Goal: Task Accomplishment & Management: Manage account settings

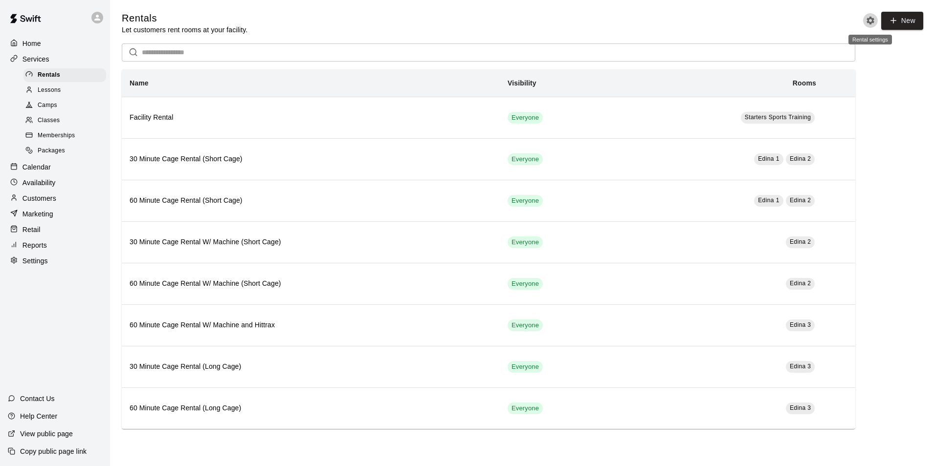
click at [868, 19] on icon "Rental settings" at bounding box center [870, 21] width 8 height 8
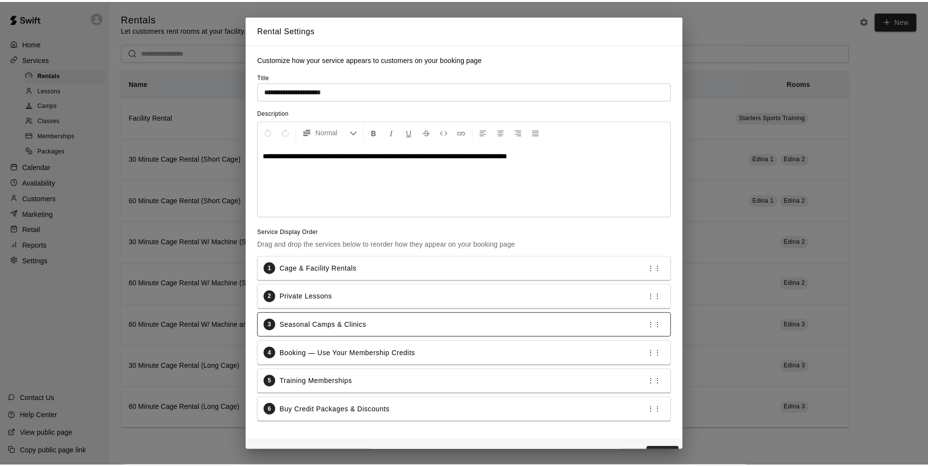
scroll to position [26, 0]
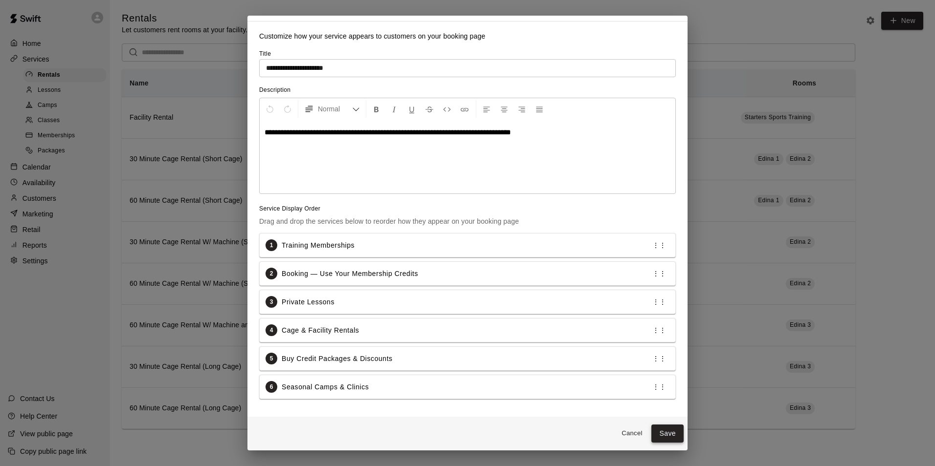
click at [659, 429] on button "Save" at bounding box center [667, 434] width 32 height 18
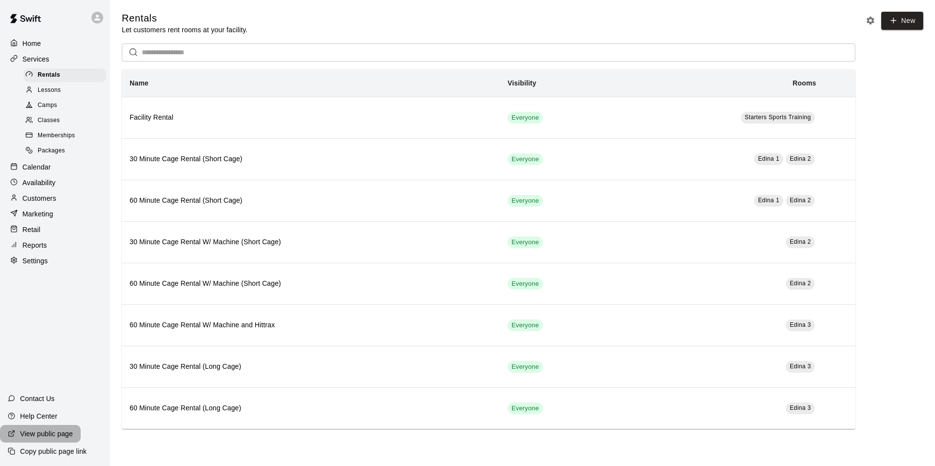
click at [49, 439] on p "View public page" at bounding box center [46, 434] width 53 height 10
click at [45, 150] on div "Packages" at bounding box center [64, 151] width 83 height 14
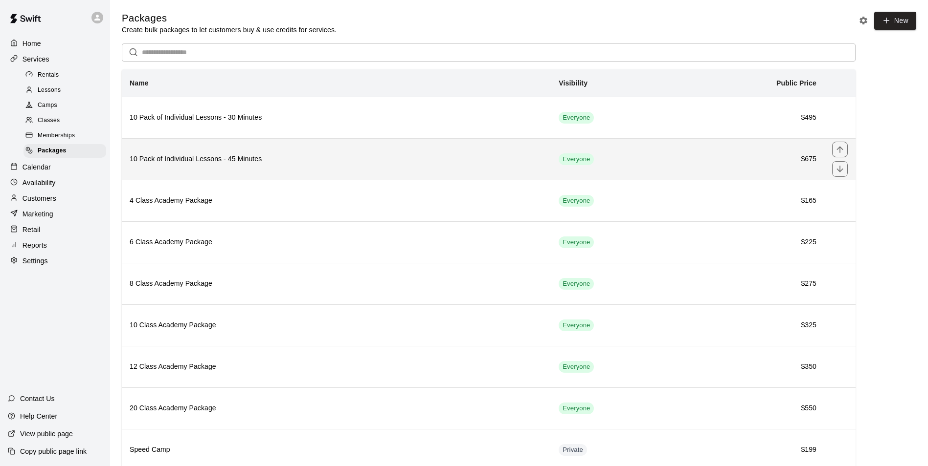
click at [179, 163] on h6 "10 Pack of Individual Lessons - 45 Minutes" at bounding box center [336, 159] width 413 height 11
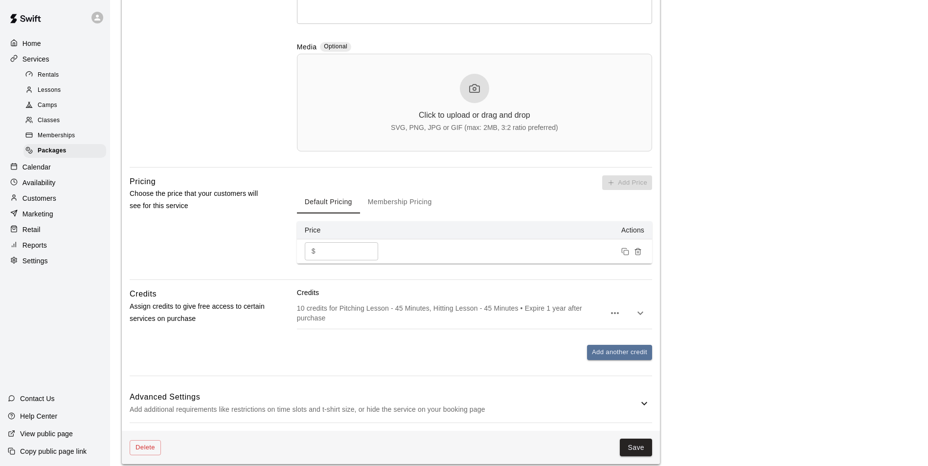
scroll to position [325, 0]
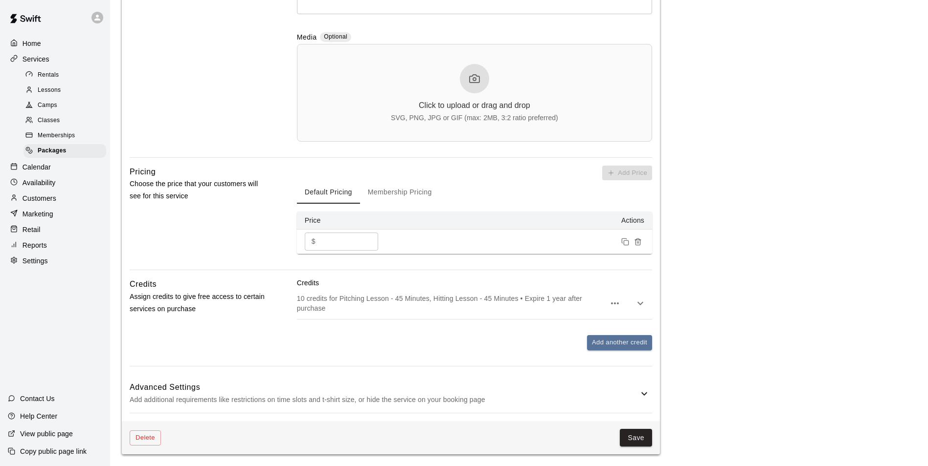
click at [36, 203] on p "Customers" at bounding box center [39, 199] width 34 height 10
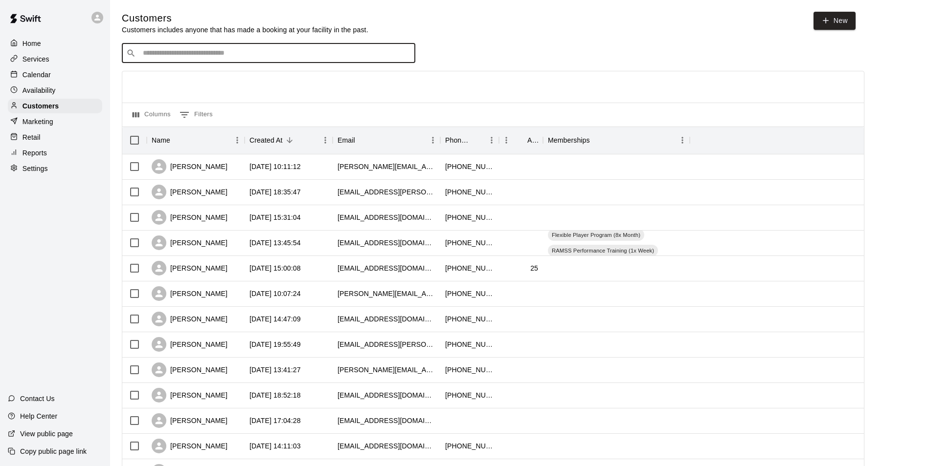
click at [225, 54] on input "Search customers by name or email" at bounding box center [275, 53] width 271 height 10
type input "****"
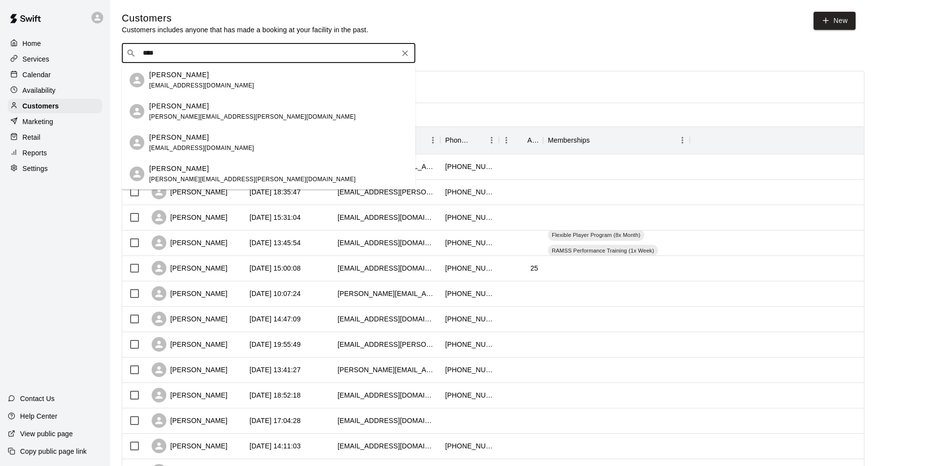
click at [211, 77] on div "[PERSON_NAME] [PERSON_NAME][EMAIL_ADDRESS][DOMAIN_NAME]" at bounding box center [278, 80] width 258 height 21
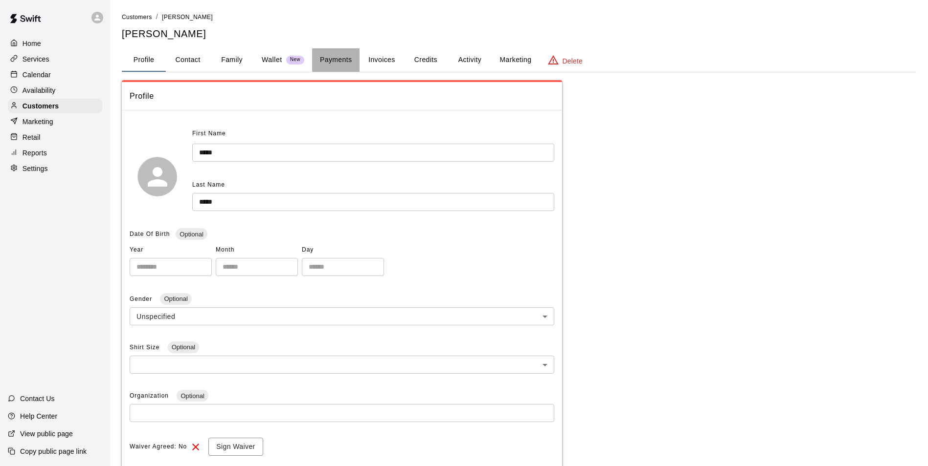
click at [354, 60] on button "Payments" at bounding box center [335, 59] width 47 height 23
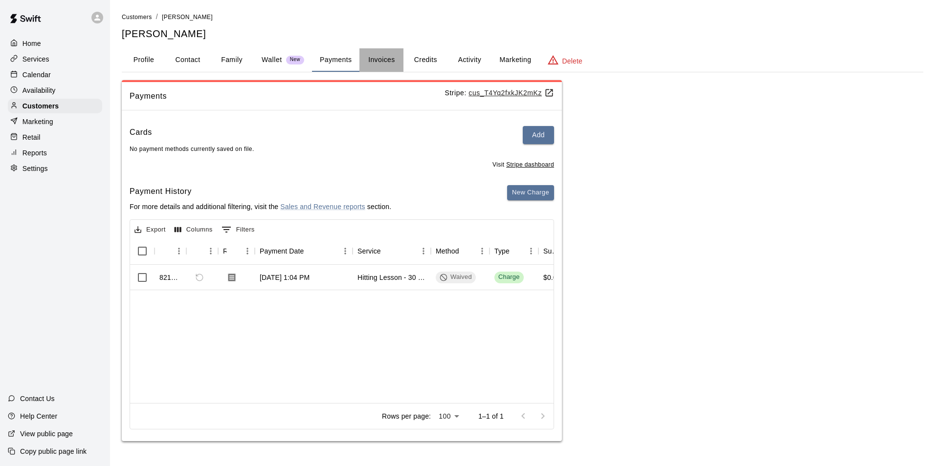
click at [383, 62] on button "Invoices" at bounding box center [381, 59] width 44 height 23
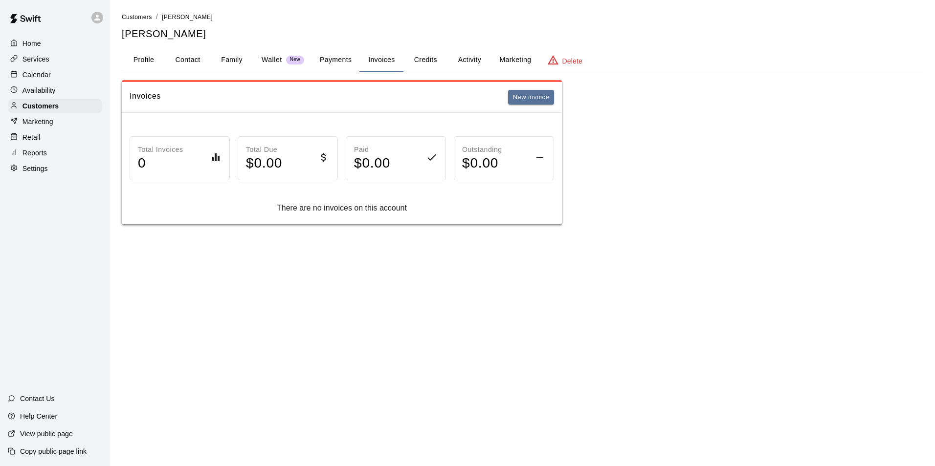
click at [433, 62] on button "Credits" at bounding box center [425, 59] width 44 height 23
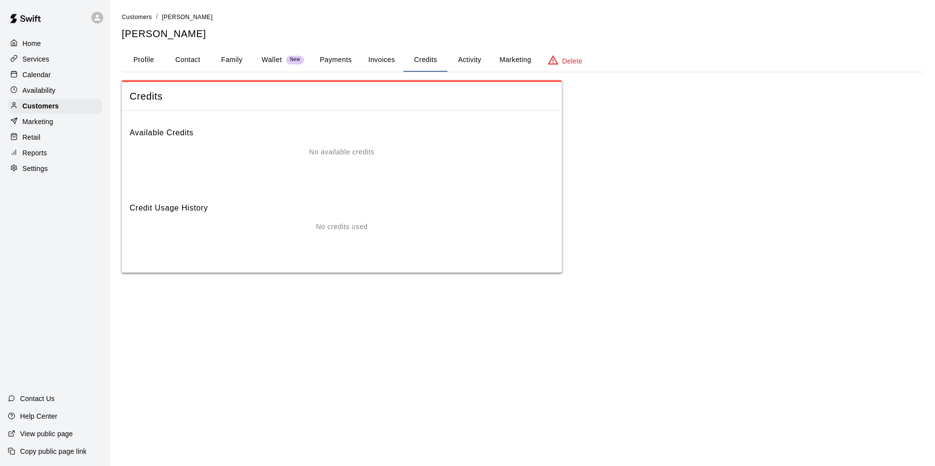
click at [522, 60] on button "Marketing" at bounding box center [514, 59] width 47 height 23
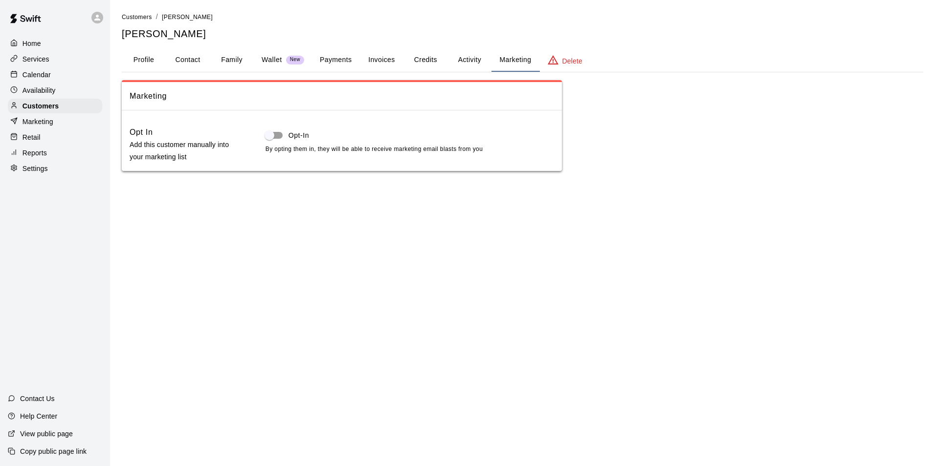
click at [469, 58] on button "Activity" at bounding box center [469, 59] width 44 height 23
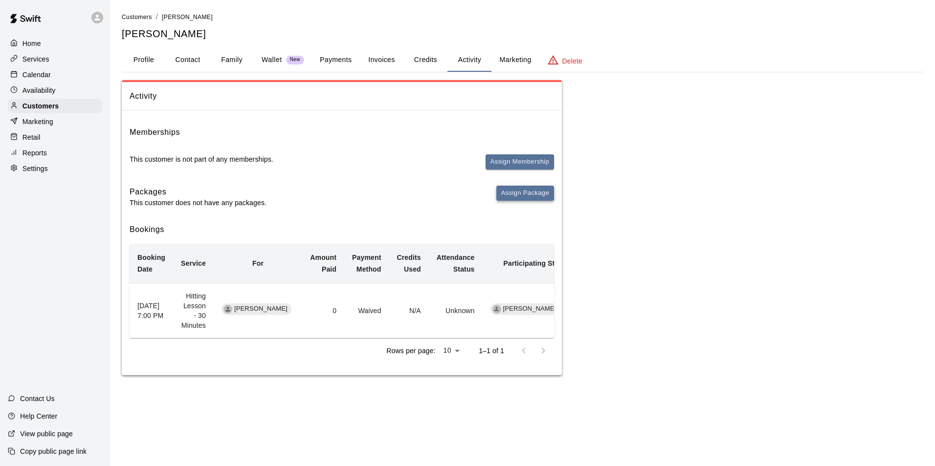
click at [513, 191] on button "Assign Package" at bounding box center [525, 193] width 58 height 15
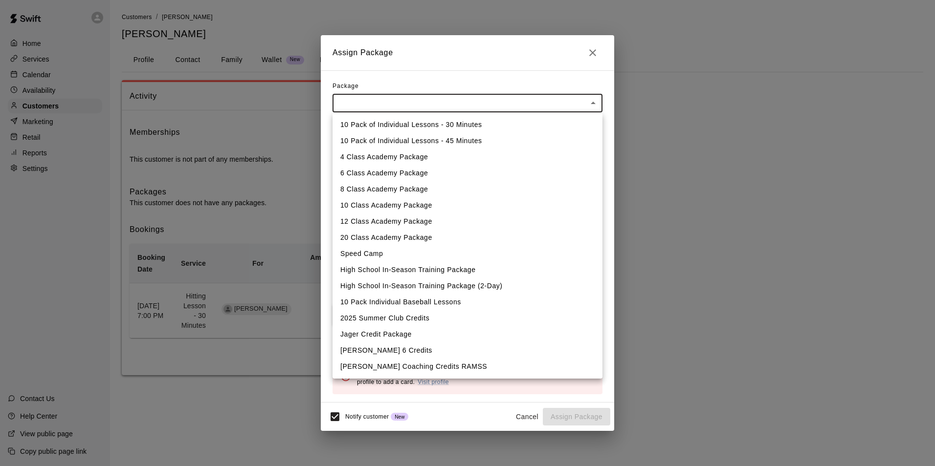
click at [382, 107] on body "Home Services Calendar Availability Customers Marketing Retail Reports Settings…" at bounding box center [467, 197] width 935 height 395
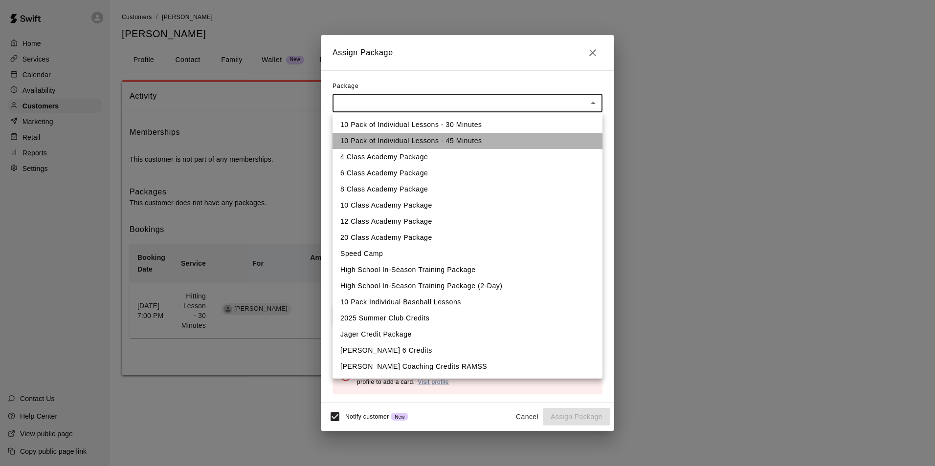
click at [372, 137] on li "10 Pack of Individual Lessons - 45 Minutes" at bounding box center [468, 141] width 270 height 16
type input "**********"
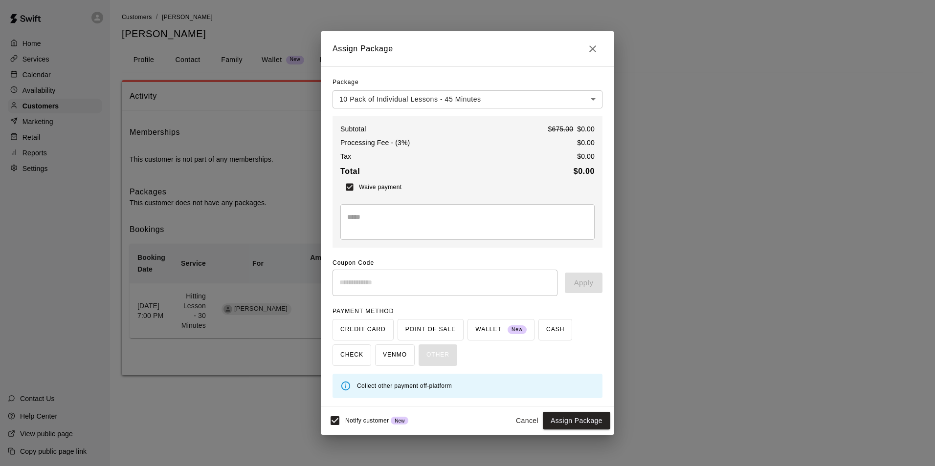
click at [364, 333] on div "CREDIT CARD POINT OF SALE WALLET New CASH CHECK VENMO OTHER" at bounding box center [468, 342] width 270 height 47
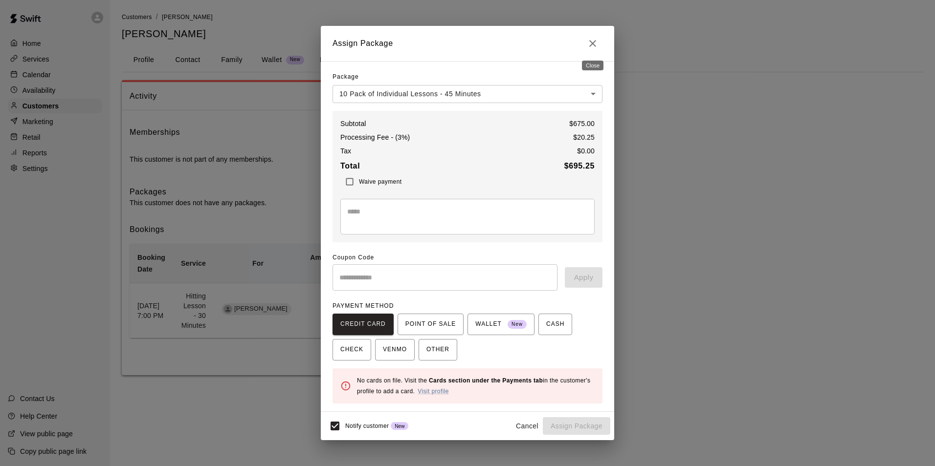
click at [592, 41] on icon "Close" at bounding box center [593, 44] width 12 height 12
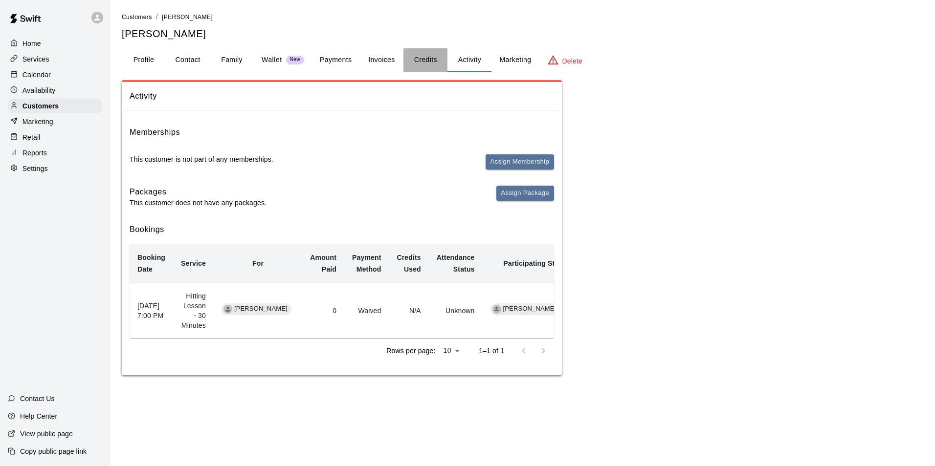
click at [444, 57] on button "Credits" at bounding box center [425, 59] width 44 height 23
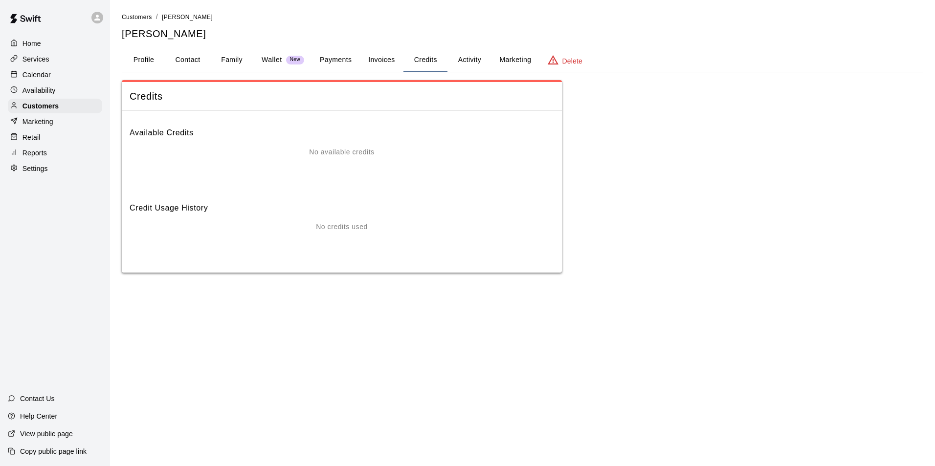
click at [417, 57] on button "Credits" at bounding box center [425, 59] width 44 height 23
click at [374, 57] on button "Invoices" at bounding box center [381, 59] width 44 height 23
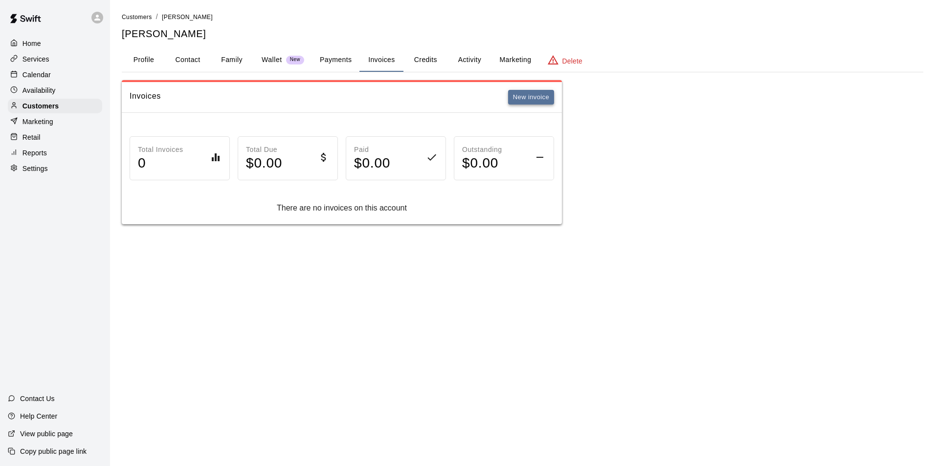
click at [543, 100] on button "New invoice" at bounding box center [531, 97] width 46 height 15
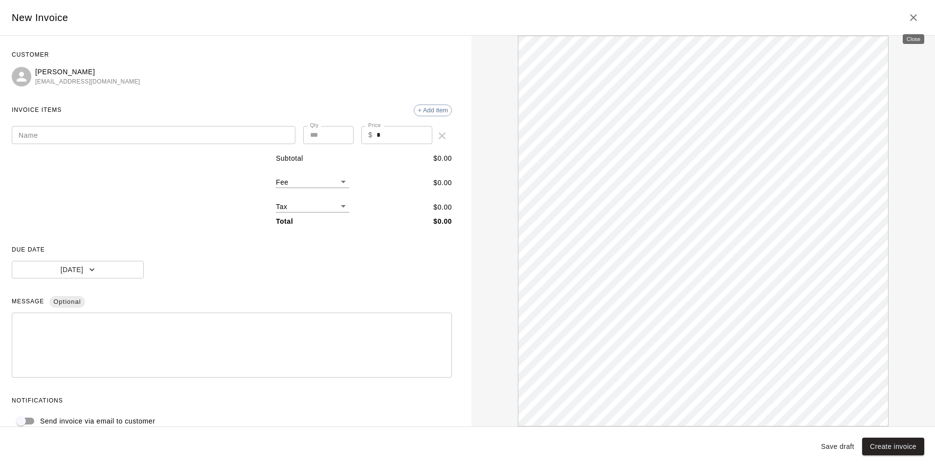
click at [906, 20] on button "Close" at bounding box center [914, 18] width 20 height 20
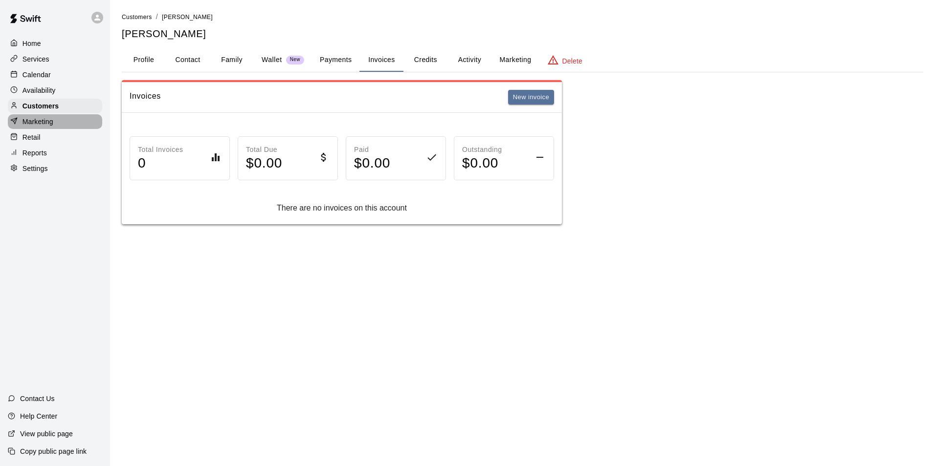
click at [38, 127] on p "Marketing" at bounding box center [37, 122] width 31 height 10
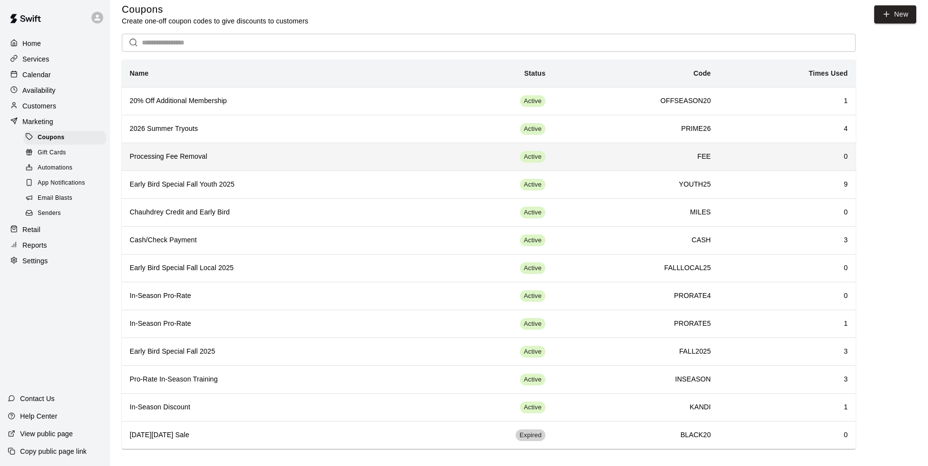
scroll to position [11, 0]
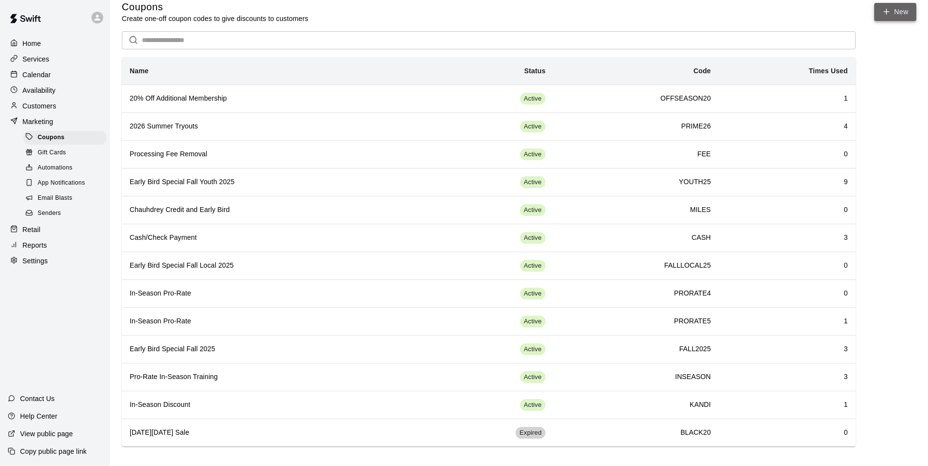
click at [899, 14] on button "New" at bounding box center [895, 12] width 42 height 18
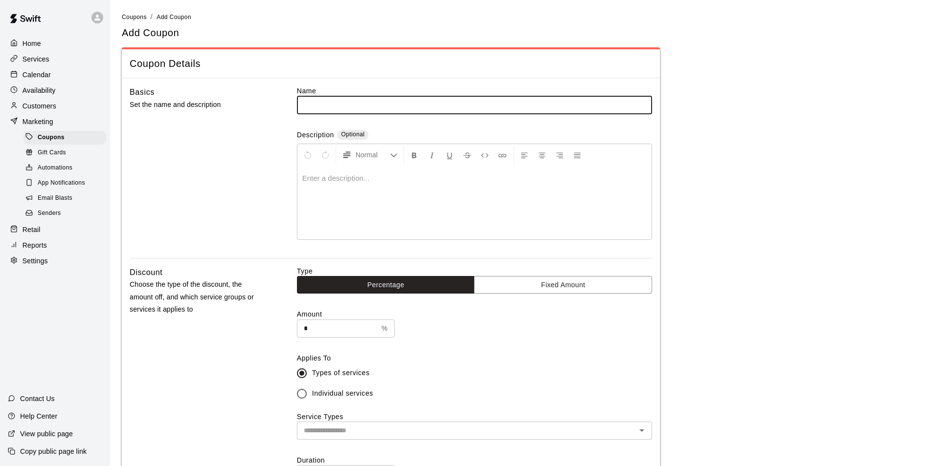
click at [369, 102] on input "text" at bounding box center [474, 105] width 355 height 18
type input "**********"
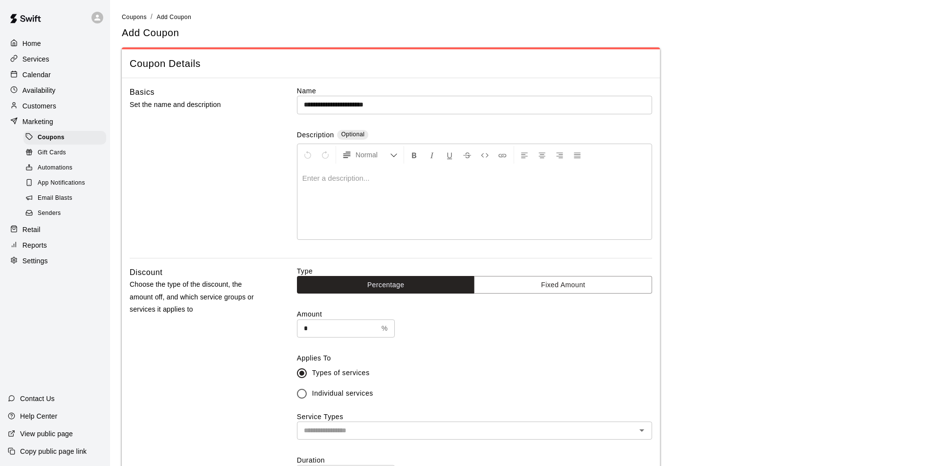
click at [315, 177] on p at bounding box center [474, 179] width 344 height 10
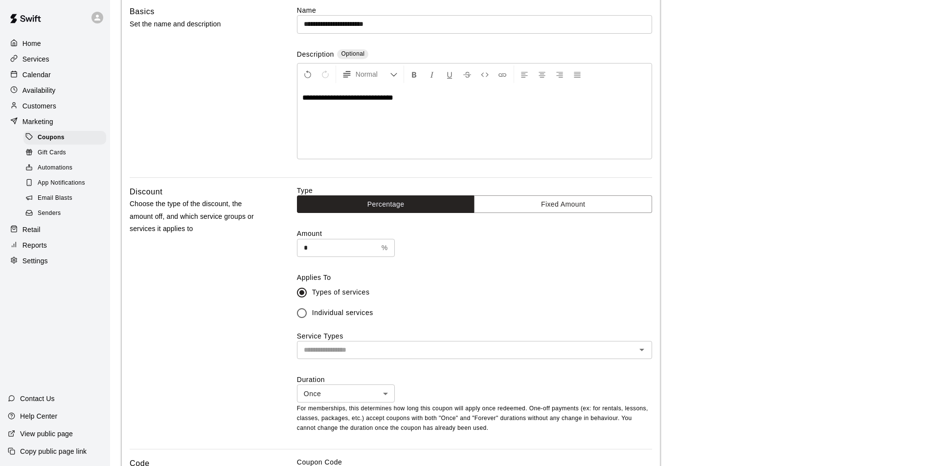
scroll to position [98, 0]
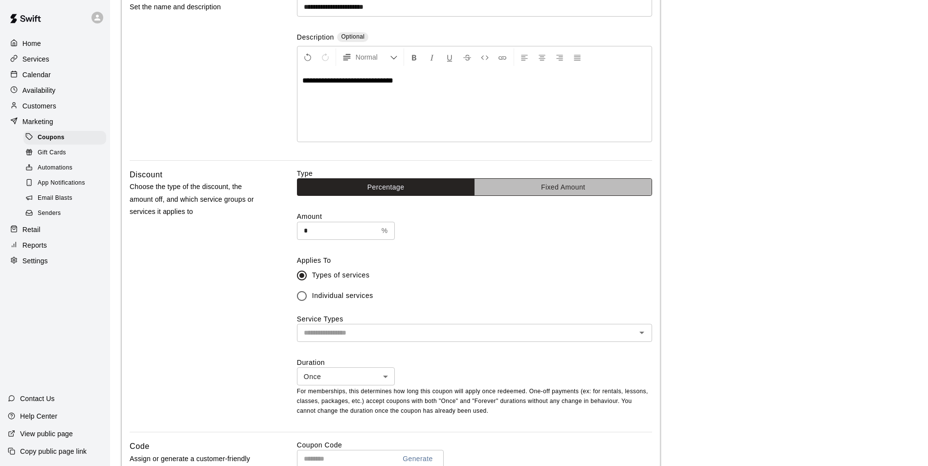
click at [543, 192] on button "Fixed Amount" at bounding box center [563, 187] width 178 height 18
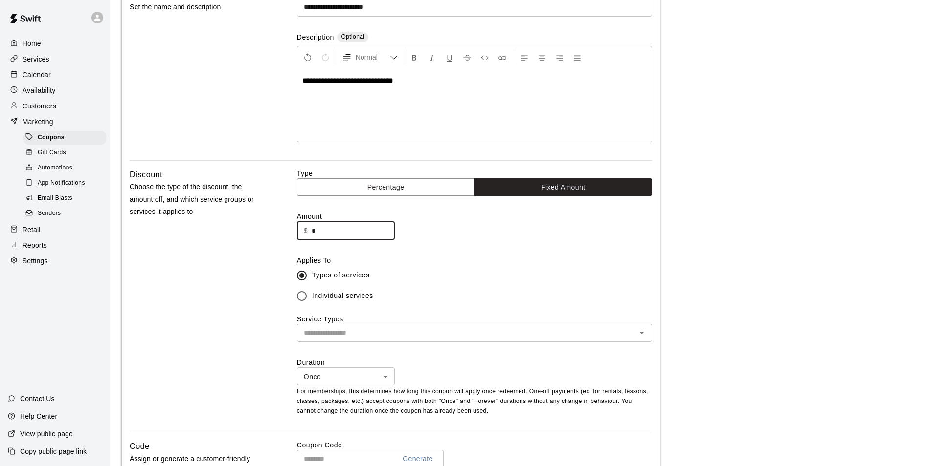
click at [363, 230] on input "*" at bounding box center [352, 231] width 83 height 18
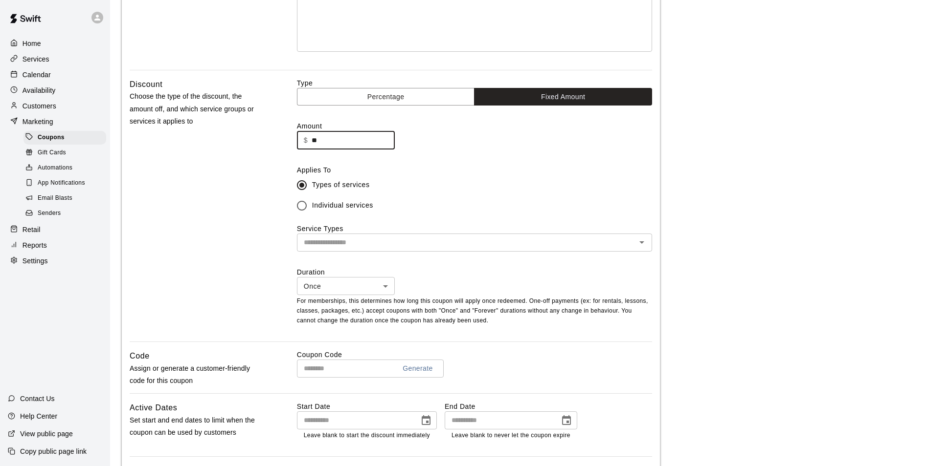
scroll to position [196, 0]
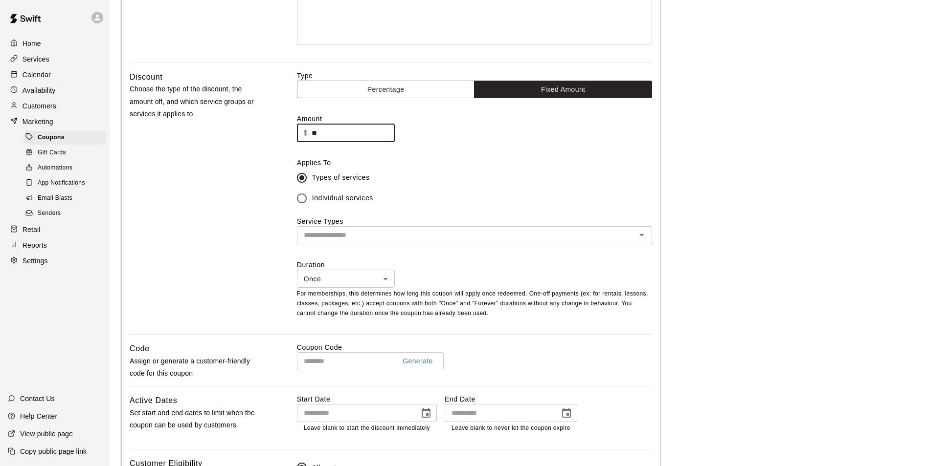
type input "**"
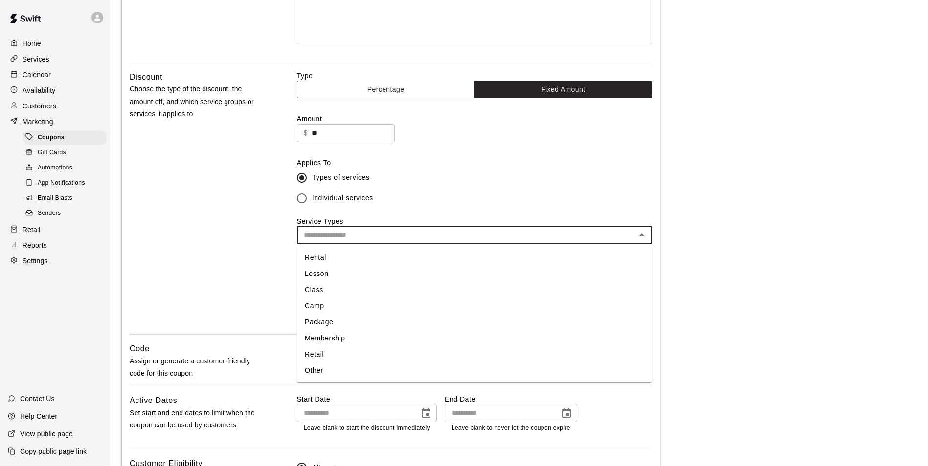
click at [314, 241] on input "text" at bounding box center [466, 235] width 333 height 12
click at [313, 326] on li "Package" at bounding box center [474, 322] width 355 height 16
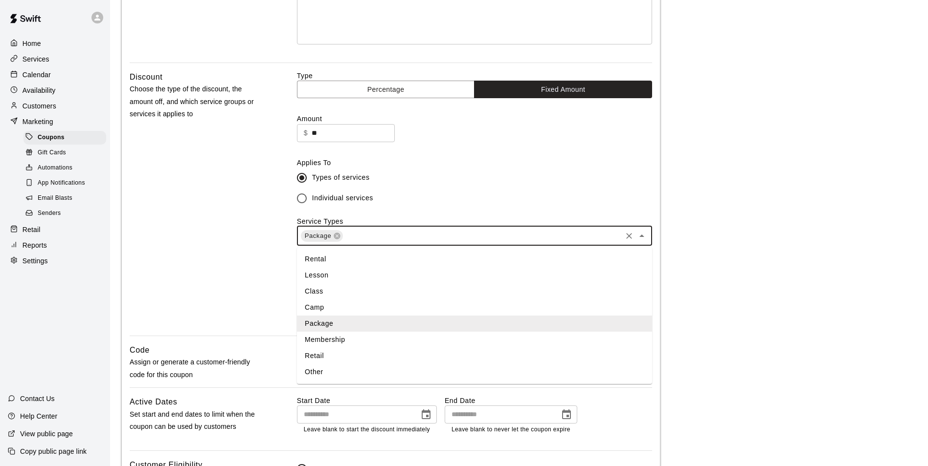
click at [359, 236] on input "text" at bounding box center [482, 236] width 276 height 12
click at [248, 247] on div "Discount Choose the type of the discount, the amount off, and which service gro…" at bounding box center [198, 203] width 136 height 265
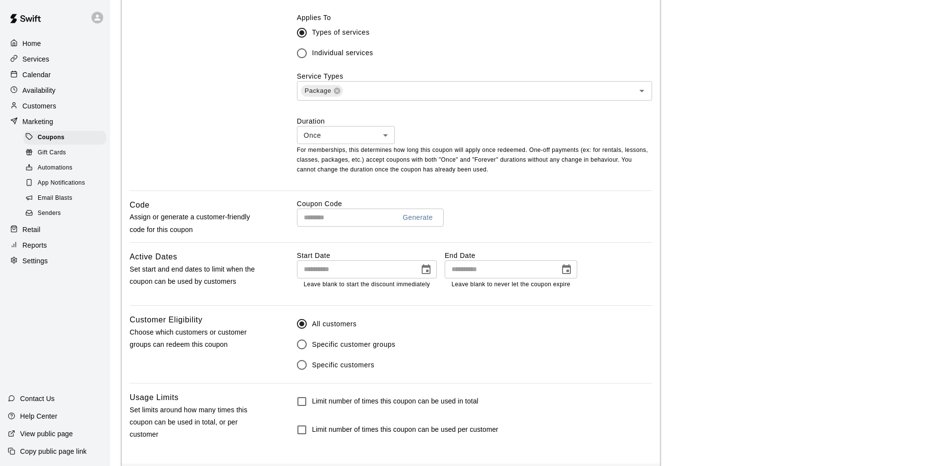
scroll to position [385, 0]
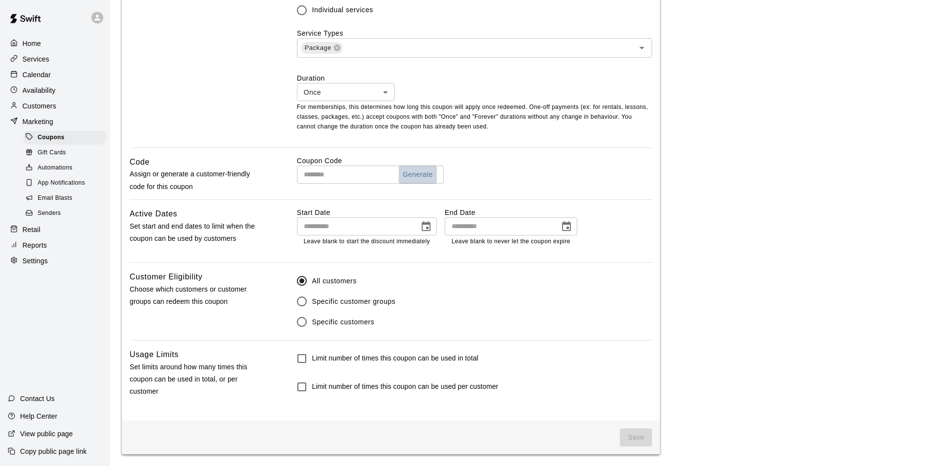
click at [411, 177] on button "Generate" at bounding box center [418, 175] width 38 height 18
drag, startPoint x: 351, startPoint y: 175, endPoint x: 234, endPoint y: 173, distance: 116.9
click at [234, 173] on div "**********" at bounding box center [391, 178] width 522 height 44
type input "*"
type input "*********"
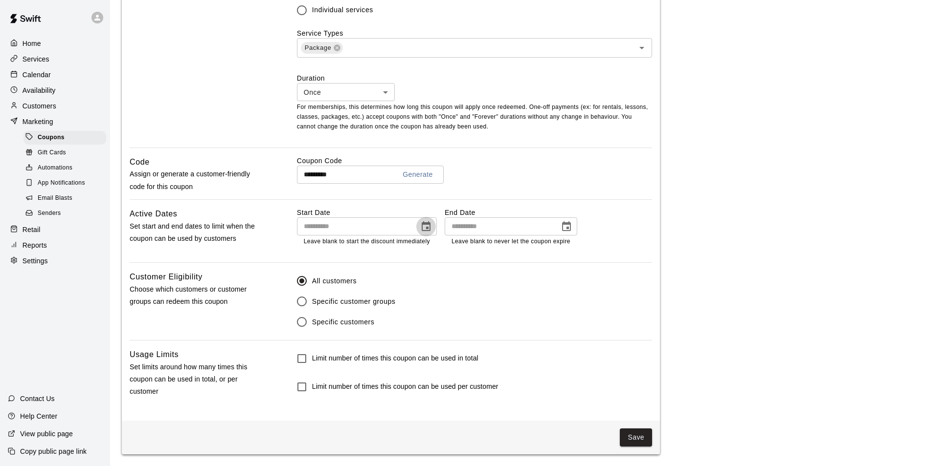
click at [425, 223] on icon "Choose date" at bounding box center [426, 227] width 9 height 10
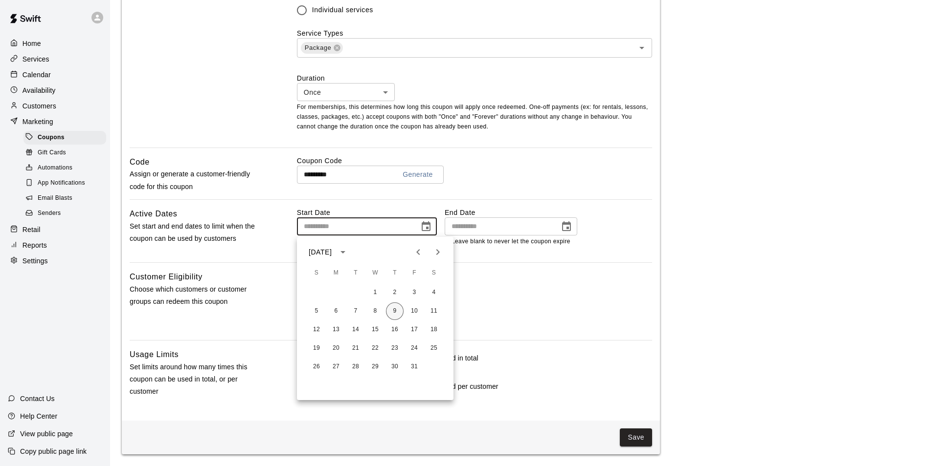
click at [394, 305] on button "9" at bounding box center [395, 312] width 18 height 18
type input "**********"
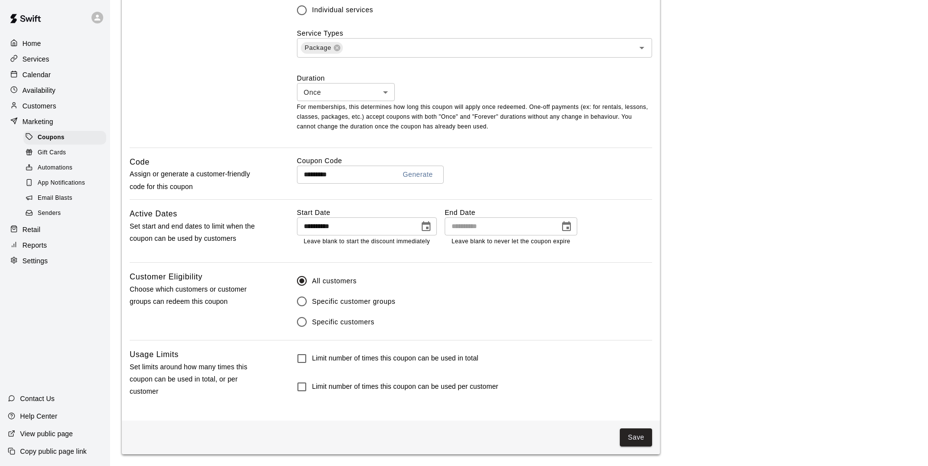
click at [568, 228] on icon "Choose date" at bounding box center [566, 227] width 9 height 10
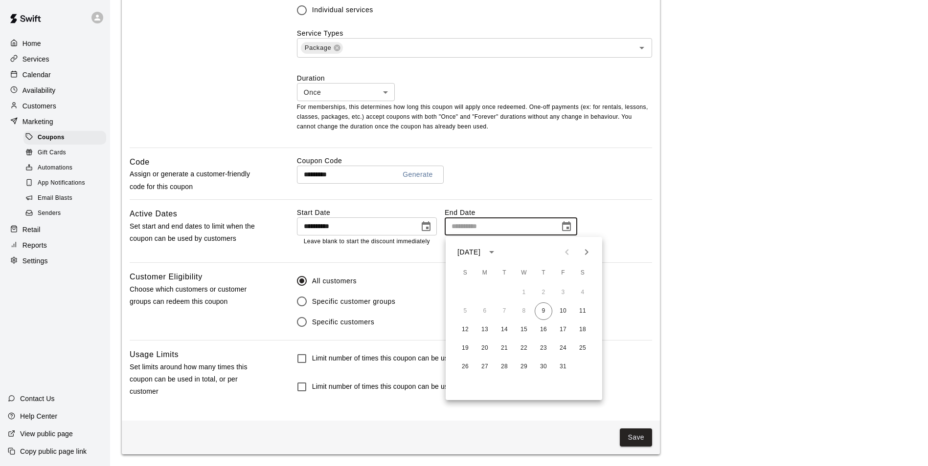
click at [605, 213] on div "**********" at bounding box center [474, 227] width 355 height 39
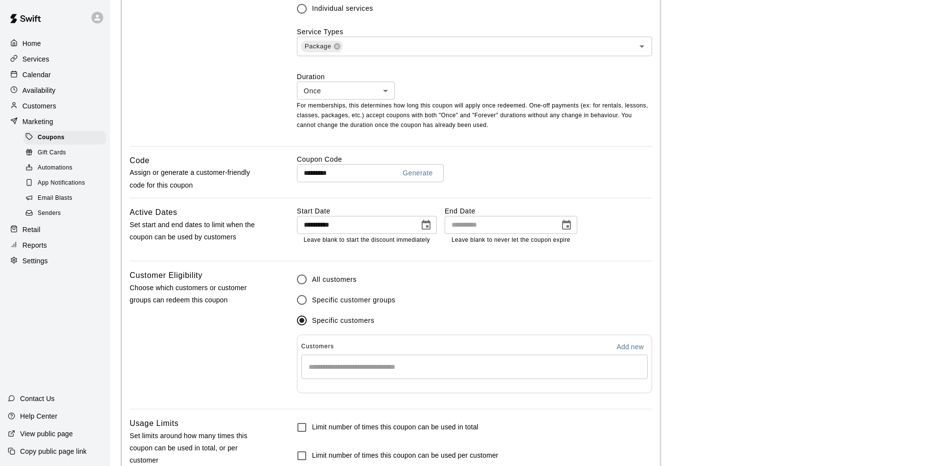
click at [323, 372] on input "Start typing to search customers..." at bounding box center [474, 367] width 337 height 10
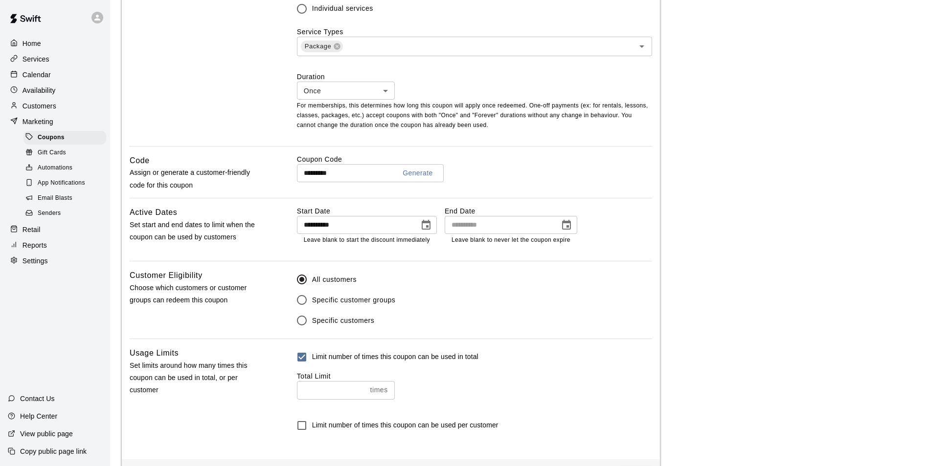
click at [336, 396] on input "number" at bounding box center [331, 390] width 69 height 18
type input "*"
click at [433, 412] on div "Limit number of times this coupon can be used in total Total Limit * times ​ Li…" at bounding box center [474, 391] width 355 height 89
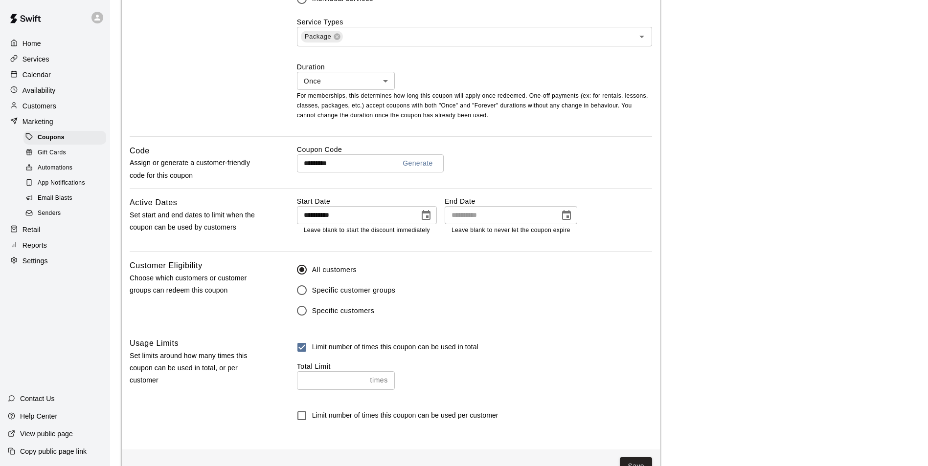
scroll to position [426, 0]
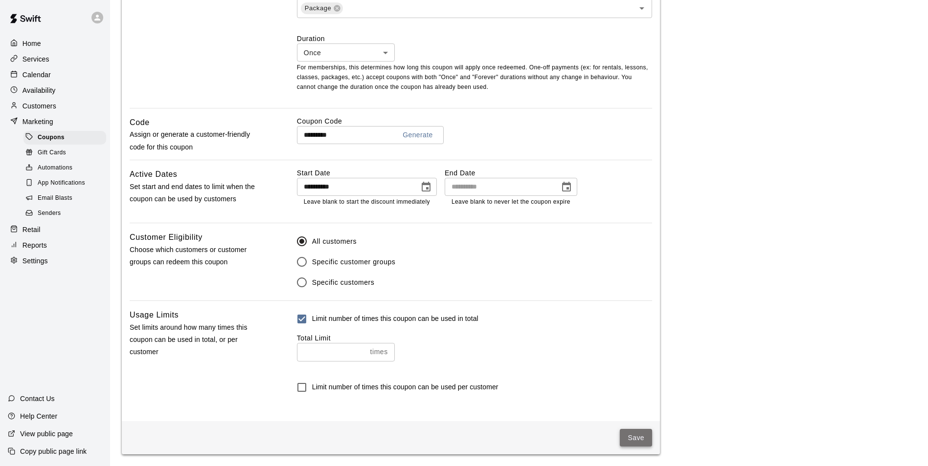
click at [635, 435] on button "Save" at bounding box center [636, 438] width 32 height 18
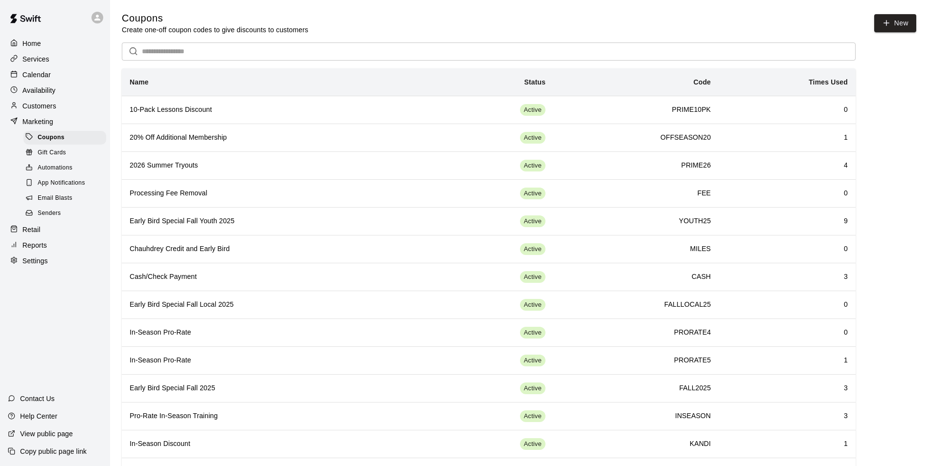
click at [34, 80] on p "Calendar" at bounding box center [36, 75] width 28 height 10
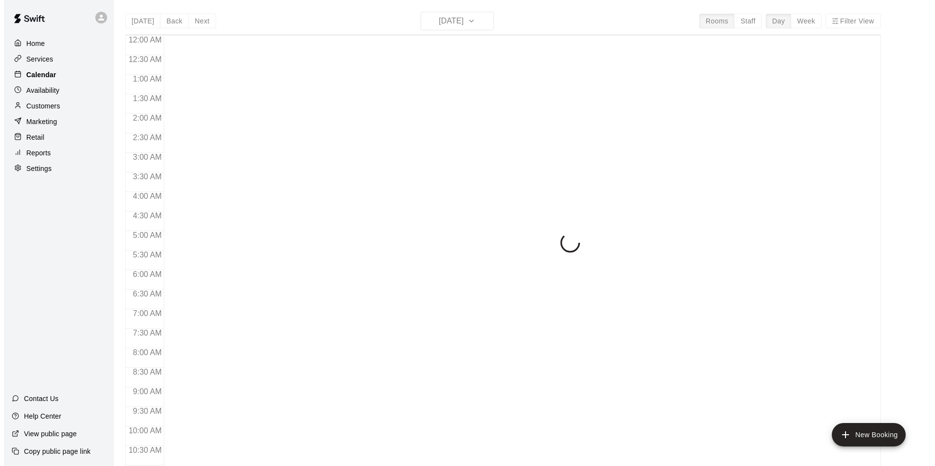
scroll to position [441, 0]
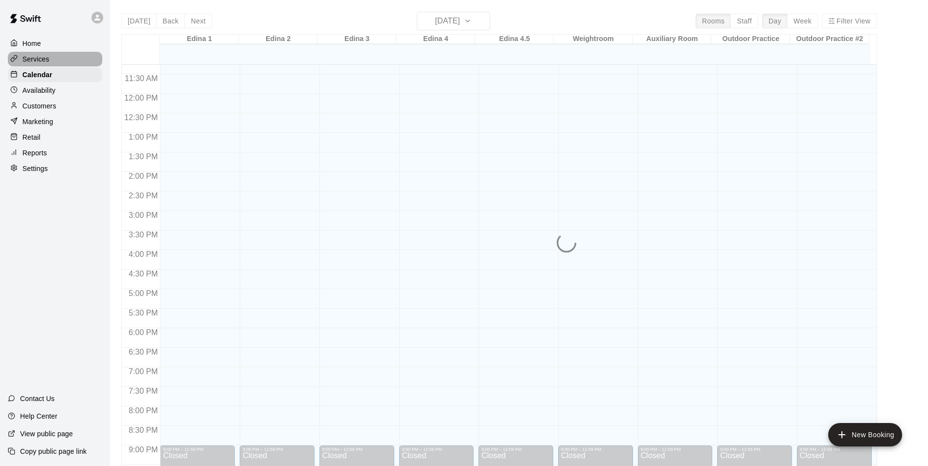
click at [34, 64] on p "Services" at bounding box center [35, 59] width 27 height 10
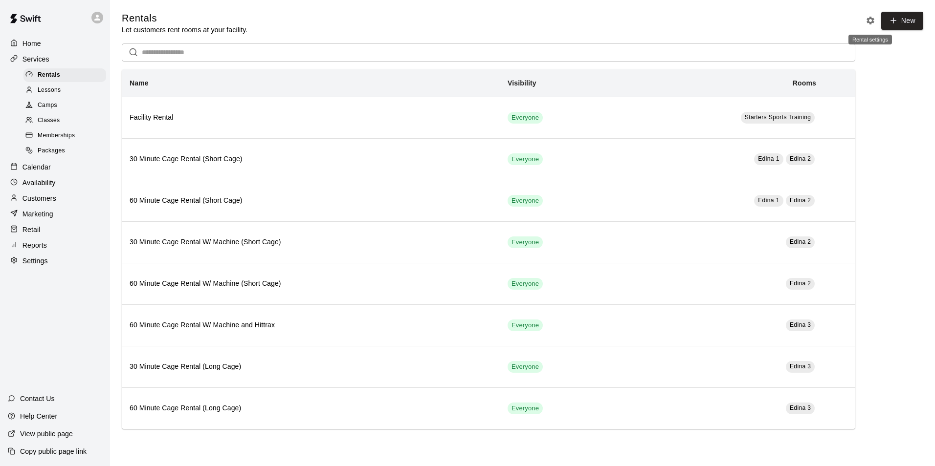
click at [872, 20] on icon "Rental settings" at bounding box center [870, 21] width 8 height 8
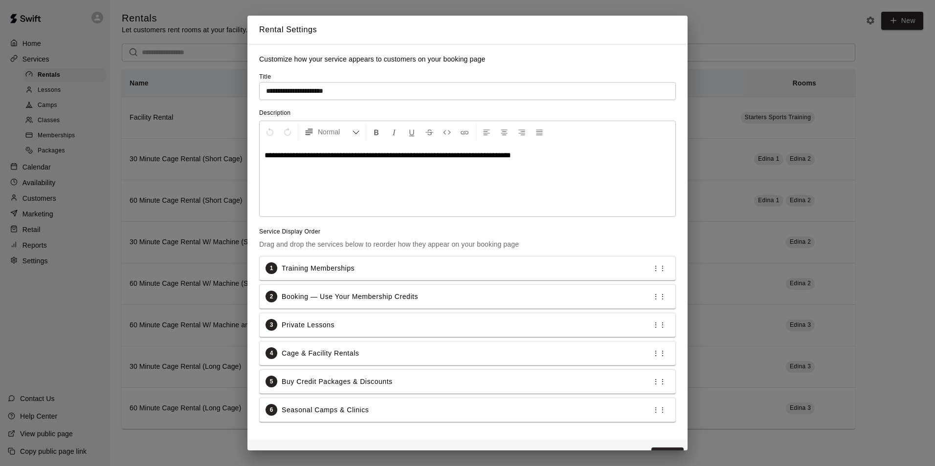
click at [750, 35] on div "**********" at bounding box center [467, 233] width 935 height 466
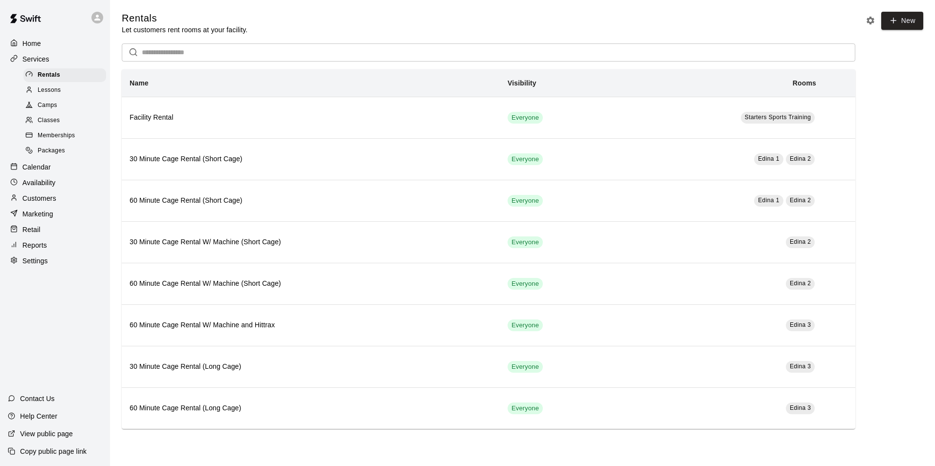
click at [110, 15] on div "Home Services Rentals Lessons Camps Classes Memberships Packages Calendar Avail…" at bounding box center [467, 224] width 935 height 449
click at [96, 15] on icon at bounding box center [97, 18] width 6 height 6
click at [117, 75] on p "Sign out" at bounding box center [124, 75] width 26 height 10
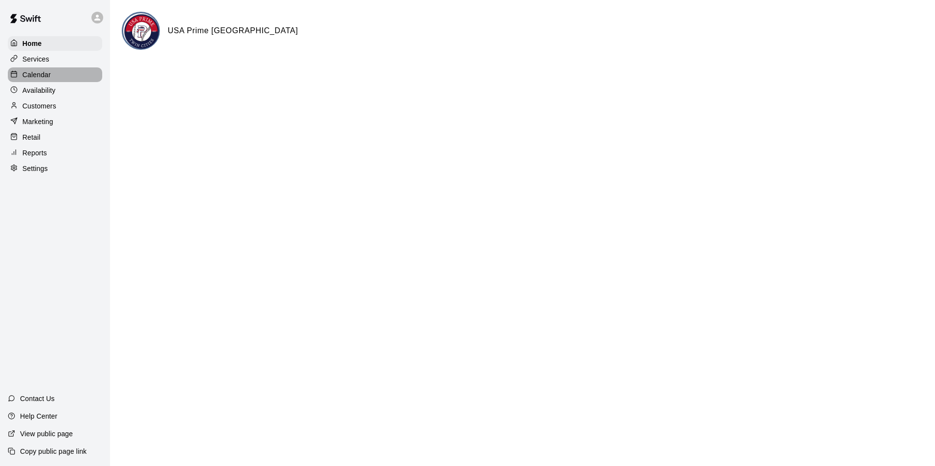
click at [32, 71] on p "Calendar" at bounding box center [36, 75] width 28 height 10
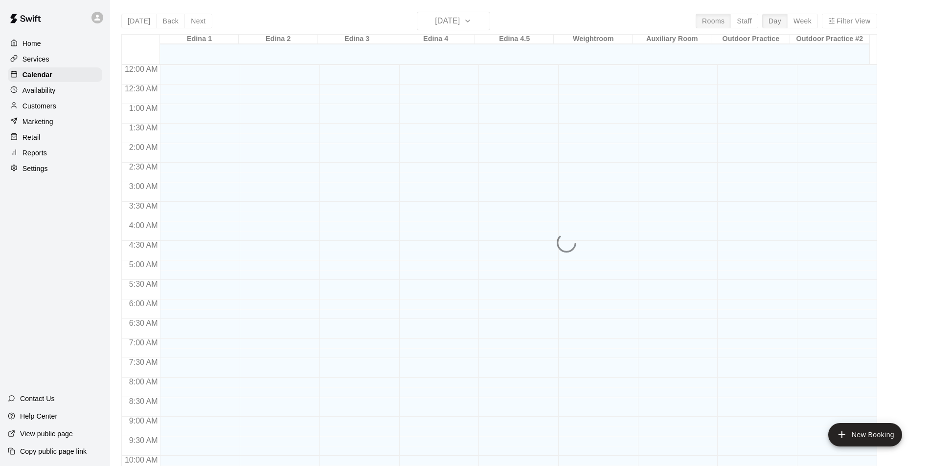
scroll to position [450, 0]
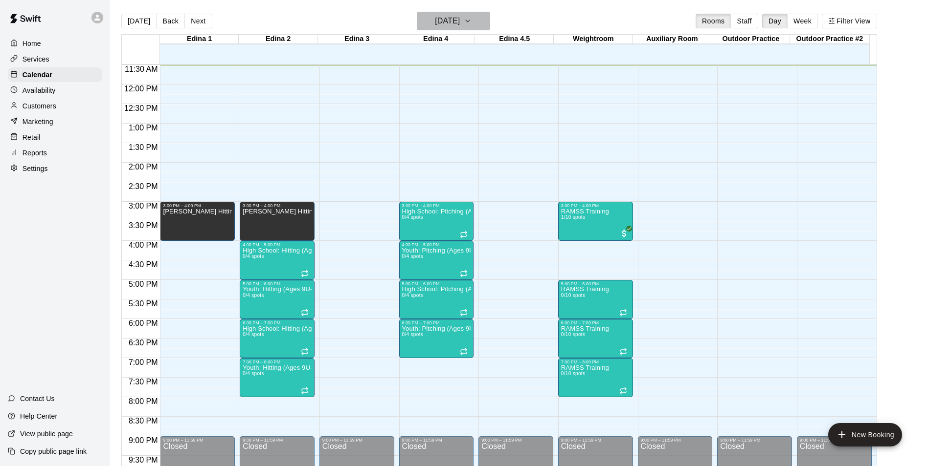
click at [457, 22] on h6 "[DATE]" at bounding box center [447, 21] width 25 height 14
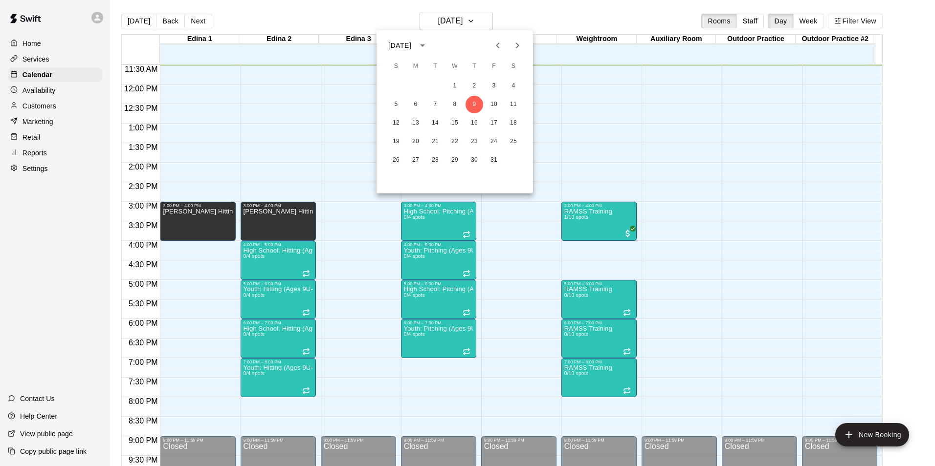
click at [520, 42] on icon "Next month" at bounding box center [517, 46] width 12 height 12
click at [469, 122] on button "13" at bounding box center [475, 123] width 18 height 18
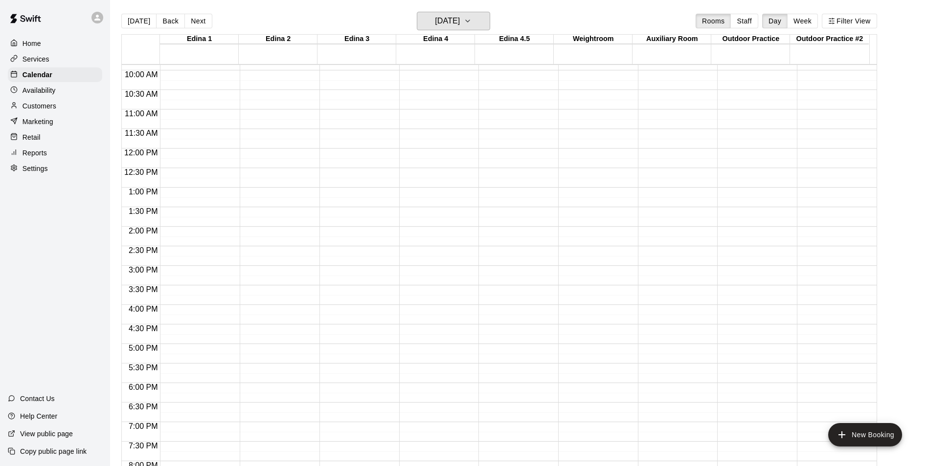
scroll to position [380, 0]
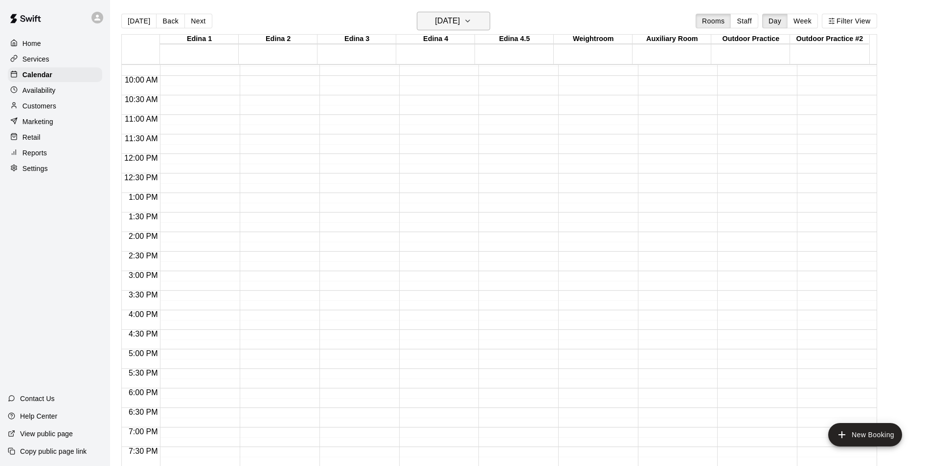
click at [449, 23] on h6 "Thursday Nov 13" at bounding box center [447, 21] width 25 height 14
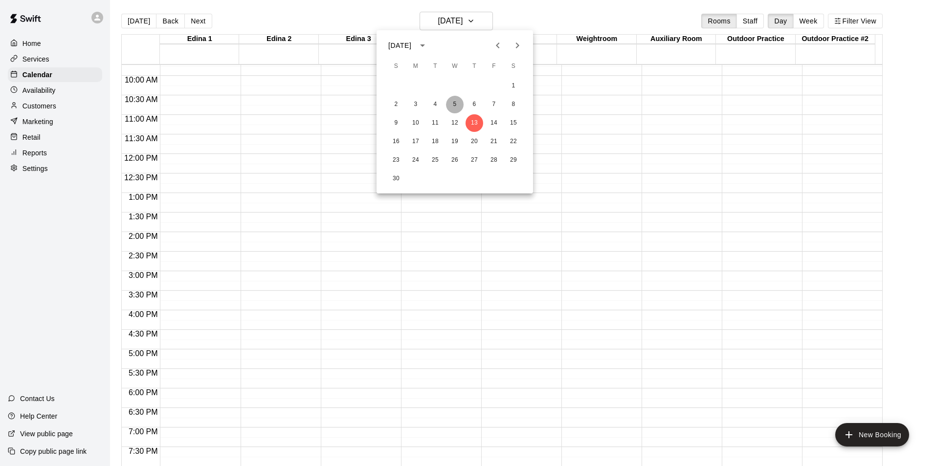
click at [454, 104] on button "5" at bounding box center [455, 105] width 18 height 18
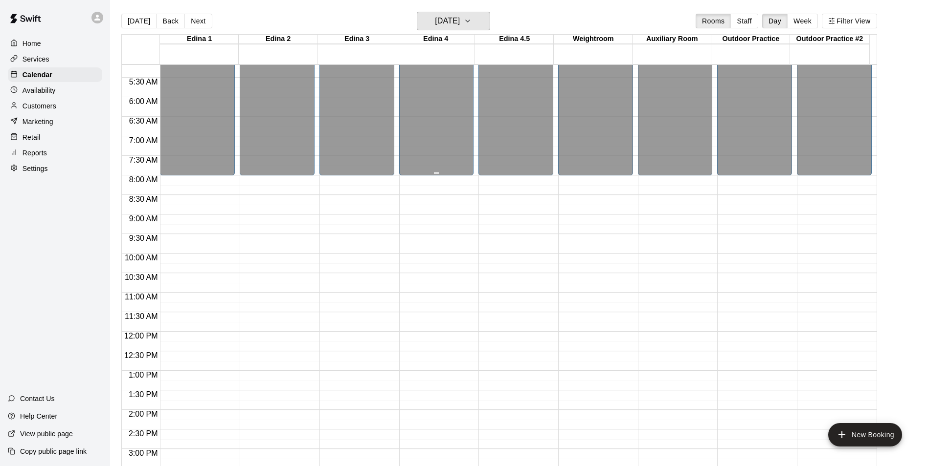
scroll to position [185, 0]
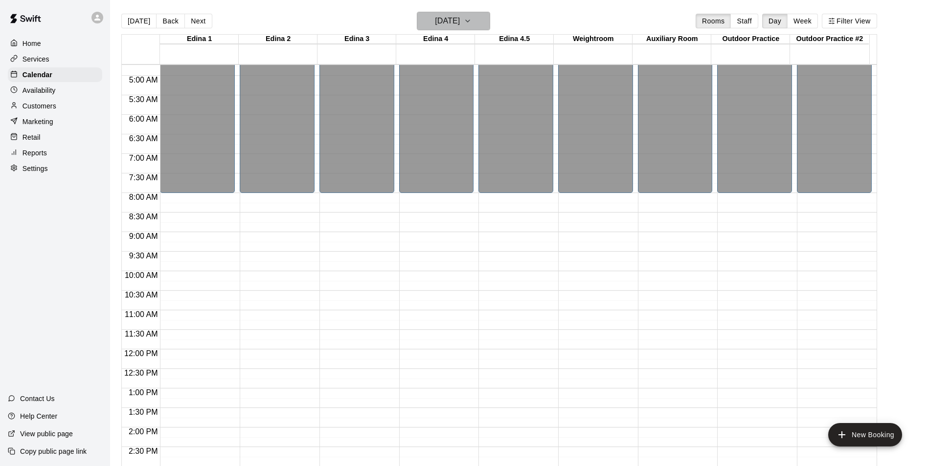
click at [445, 18] on h6 "Wednesday Nov 05" at bounding box center [447, 21] width 25 height 14
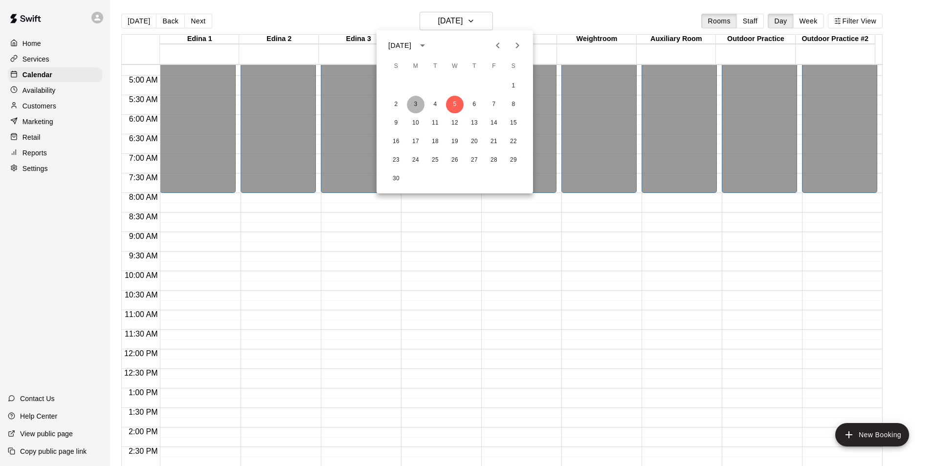
click at [420, 105] on button "3" at bounding box center [416, 105] width 18 height 18
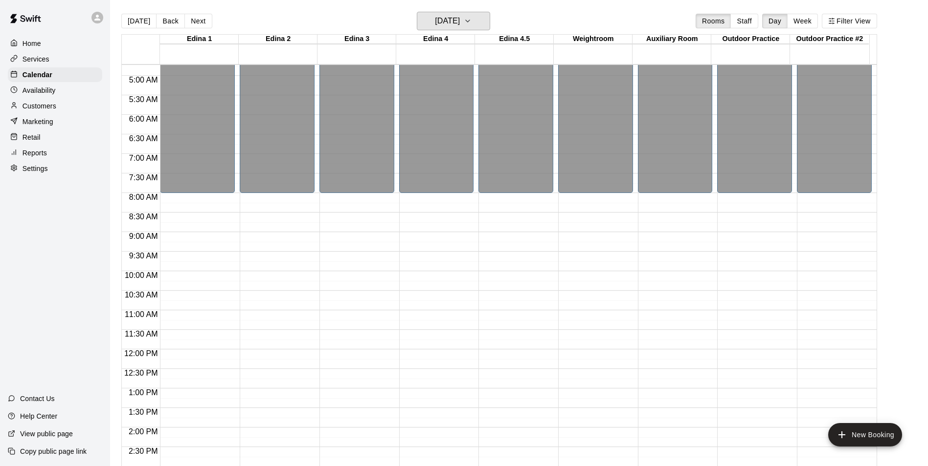
scroll to position [429, 0]
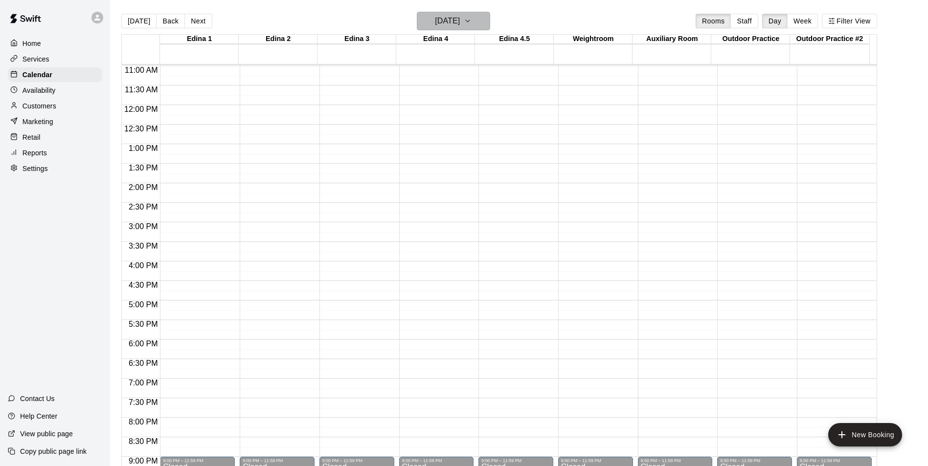
click at [439, 21] on h6 "Monday Nov 03" at bounding box center [447, 21] width 25 height 14
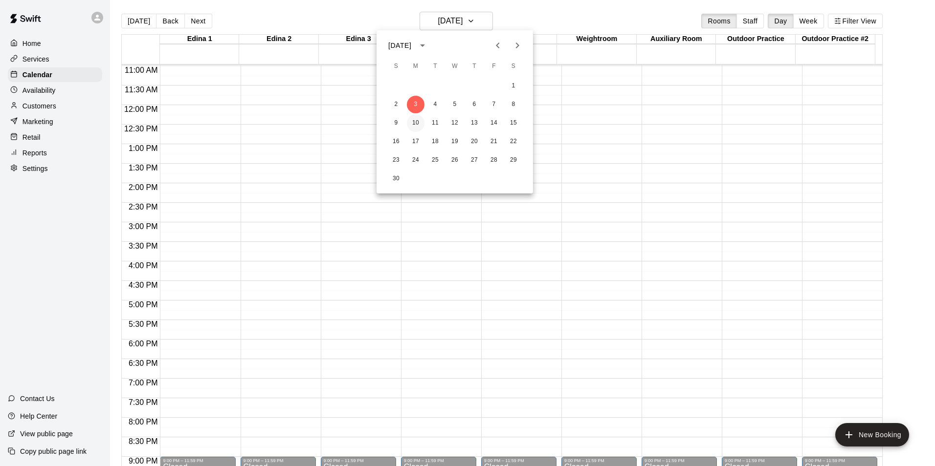
click at [417, 120] on button "10" at bounding box center [416, 123] width 18 height 18
click at [451, 19] on h6 "Monday Nov 10" at bounding box center [447, 21] width 25 height 14
click at [496, 48] on icon "Previous month" at bounding box center [498, 46] width 12 height 12
click at [430, 145] on button "21" at bounding box center [435, 142] width 18 height 18
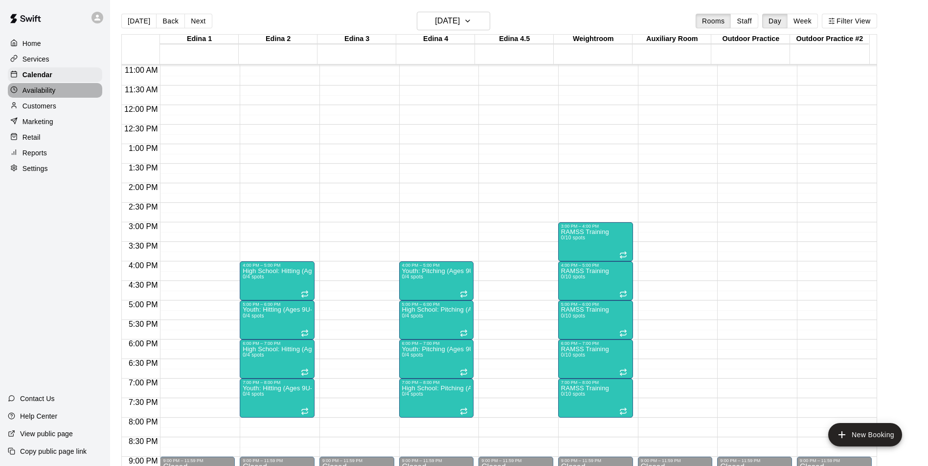
click at [38, 89] on p "Availability" at bounding box center [38, 91] width 33 height 10
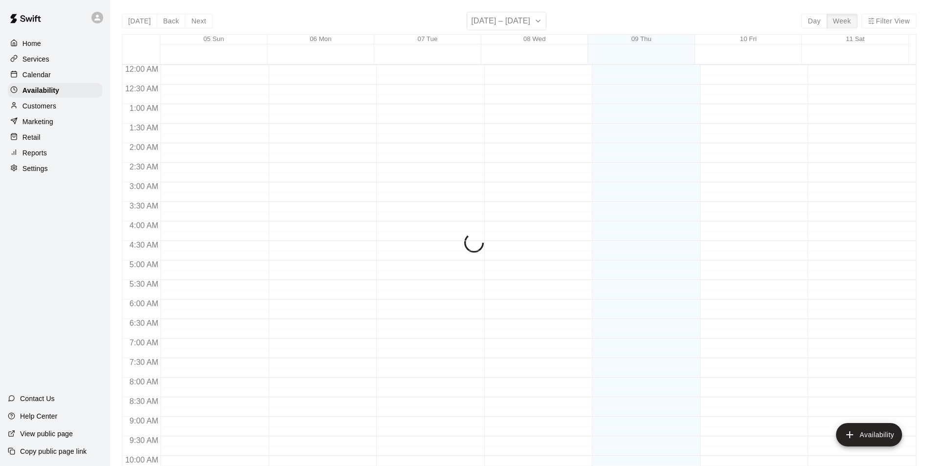
scroll to position [450, 0]
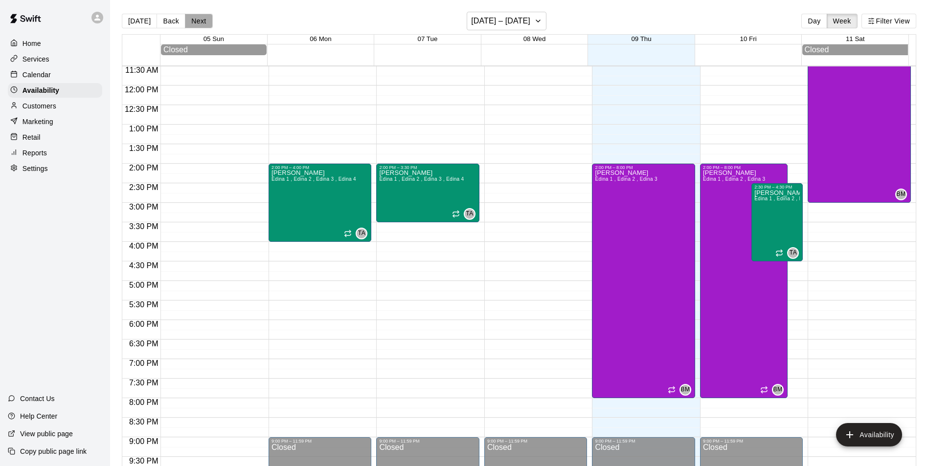
click at [192, 21] on button "Next" at bounding box center [198, 21] width 27 height 15
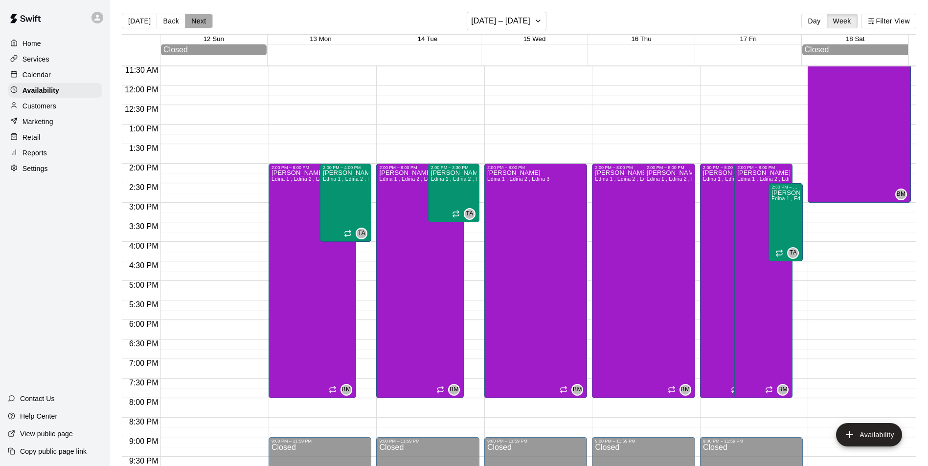
click at [192, 26] on button "Next" at bounding box center [198, 21] width 27 height 15
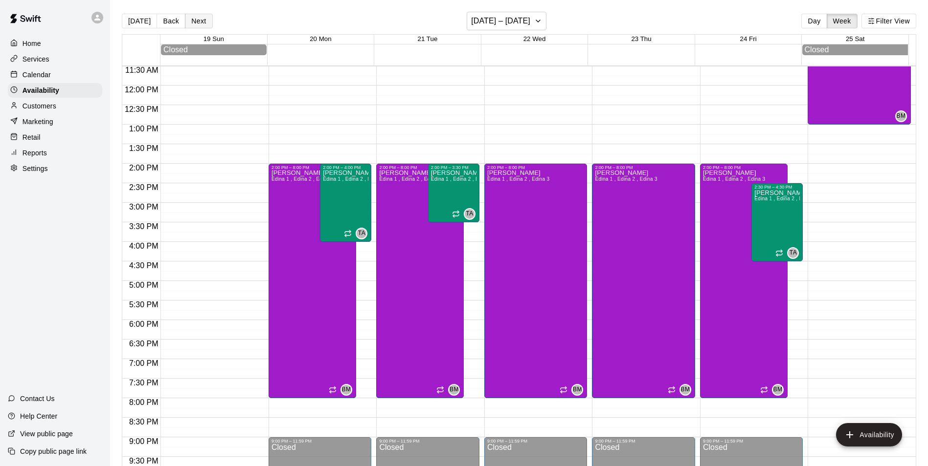
click at [199, 22] on button "Next" at bounding box center [198, 21] width 27 height 15
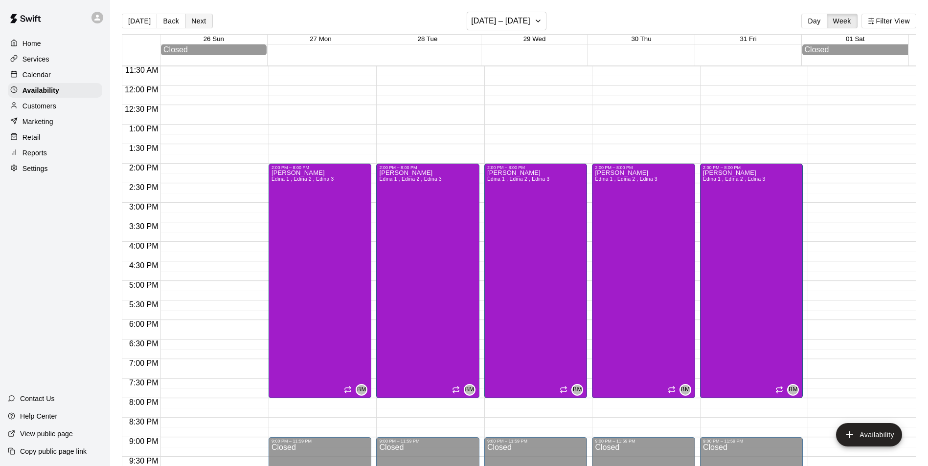
click at [199, 23] on button "Next" at bounding box center [198, 21] width 27 height 15
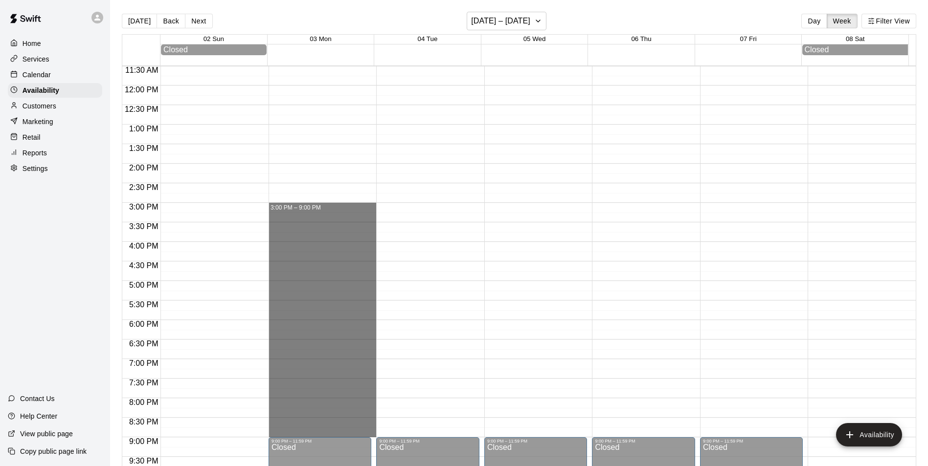
drag, startPoint x: 288, startPoint y: 208, endPoint x: 324, endPoint y: 434, distance: 228.6
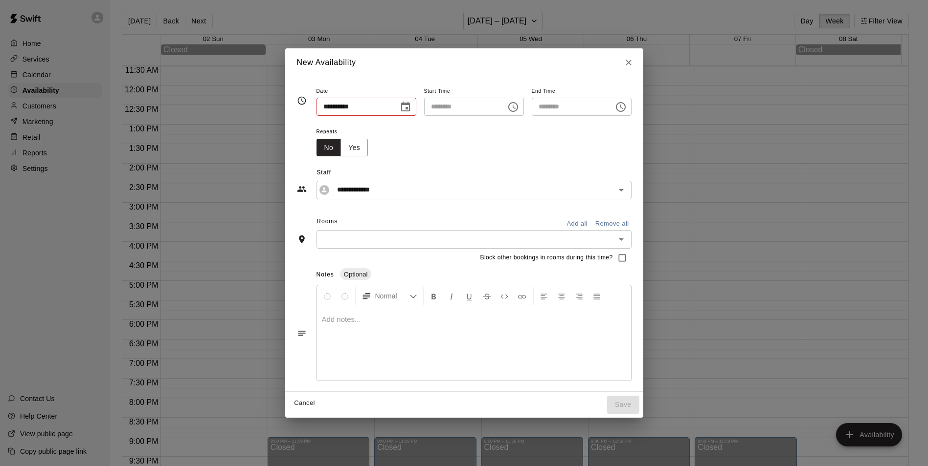
type input "**********"
type input "********"
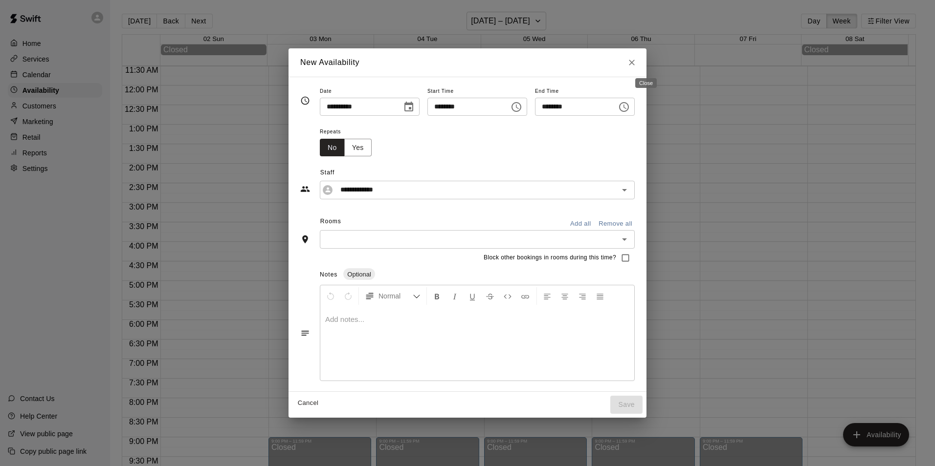
click at [637, 59] on icon "Close" at bounding box center [632, 63] width 10 height 10
type input "**********"
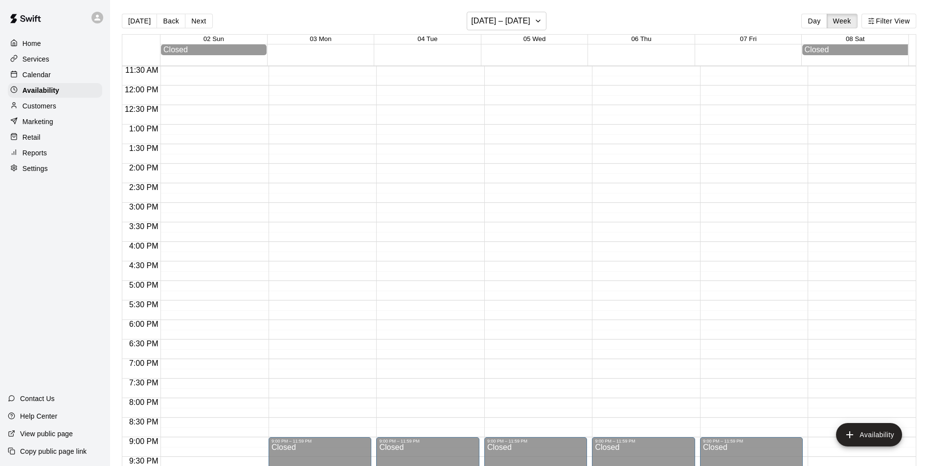
scroll to position [569, 0]
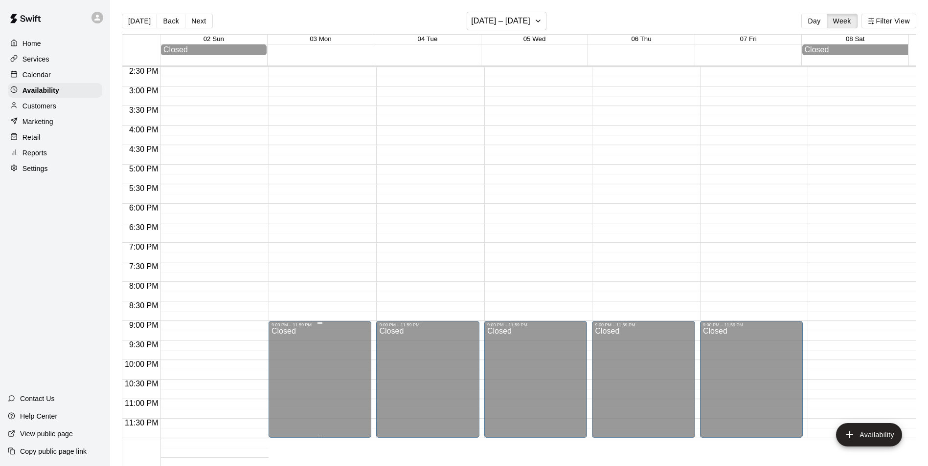
click at [332, 352] on div "Closed" at bounding box center [319, 385] width 97 height 114
click at [311, 343] on div "Closed" at bounding box center [319, 385] width 97 height 114
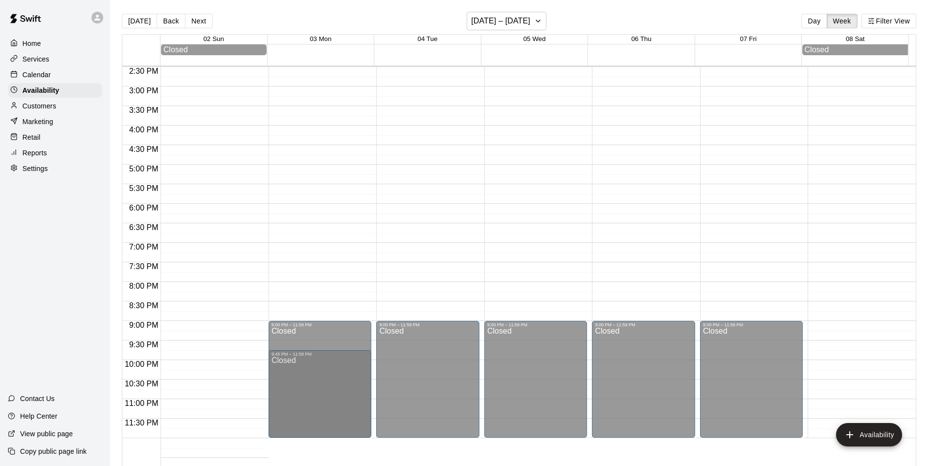
drag, startPoint x: 317, startPoint y: 323, endPoint x: 314, endPoint y: 359, distance: 36.3
drag, startPoint x: 317, startPoint y: 323, endPoint x: 317, endPoint y: 361, distance: 38.1
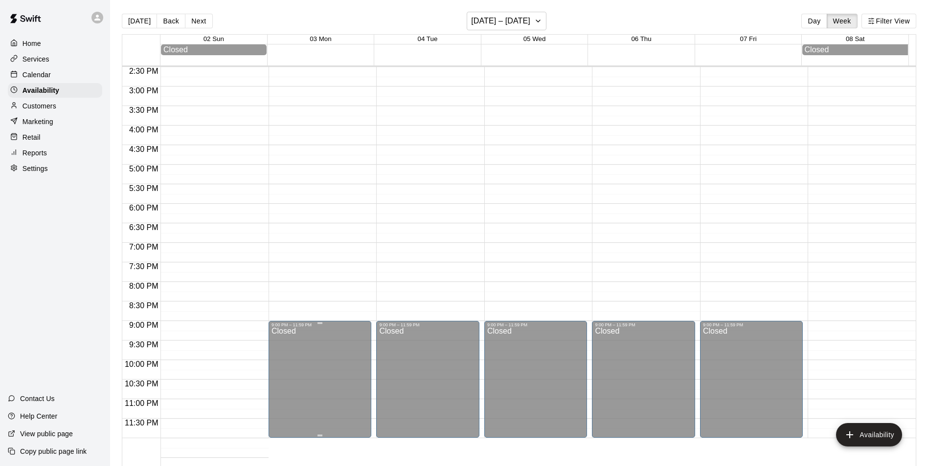
drag, startPoint x: 317, startPoint y: 339, endPoint x: 297, endPoint y: 338, distance: 19.6
click at [297, 338] on div "Closed" at bounding box center [319, 385] width 97 height 114
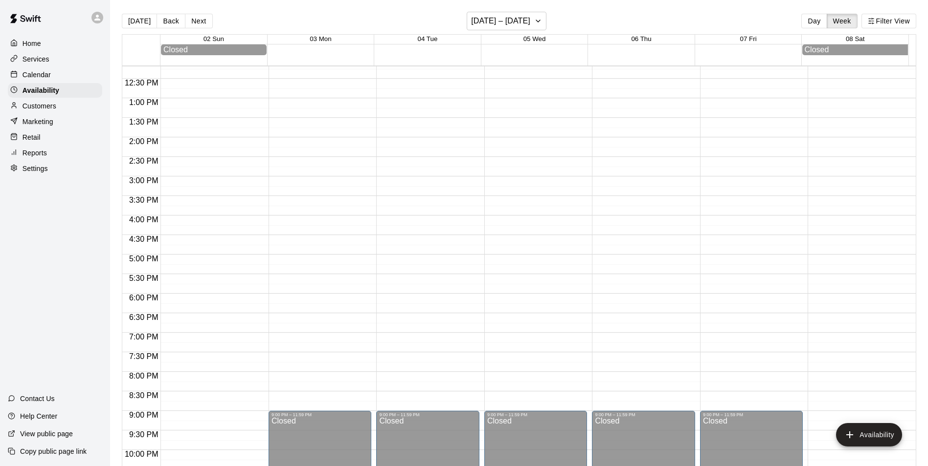
scroll to position [471, 0]
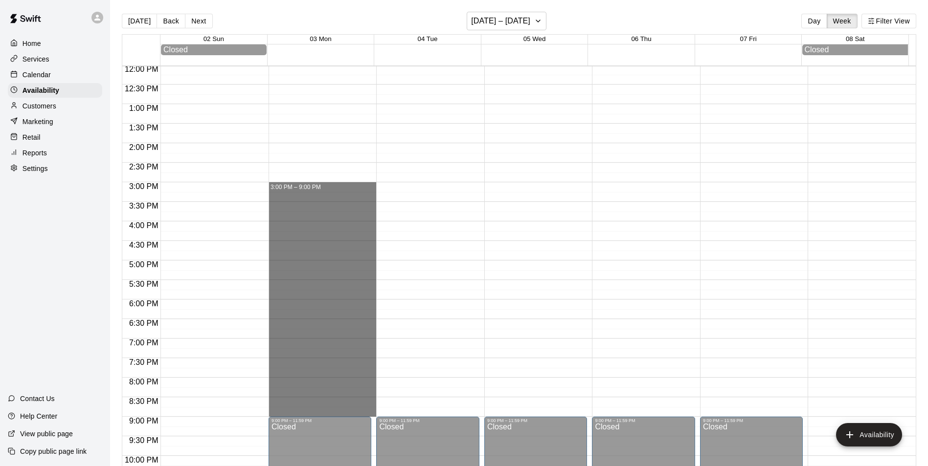
drag, startPoint x: 295, startPoint y: 190, endPoint x: 313, endPoint y: 411, distance: 221.8
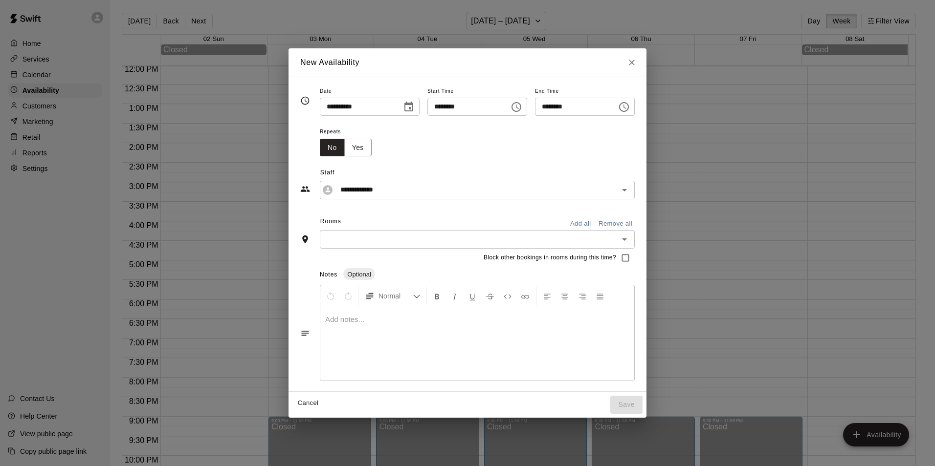
click at [345, 241] on input "text" at bounding box center [469, 239] width 293 height 12
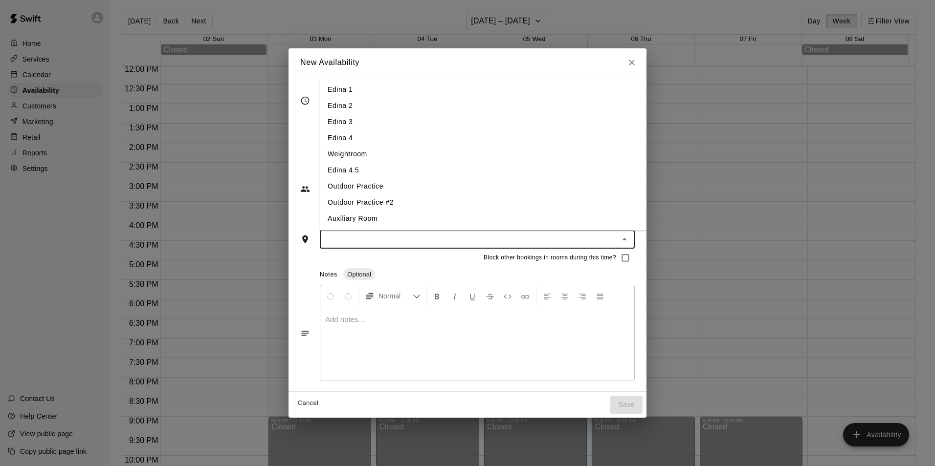
click at [331, 91] on li "Edina 1" at bounding box center [491, 90] width 343 height 16
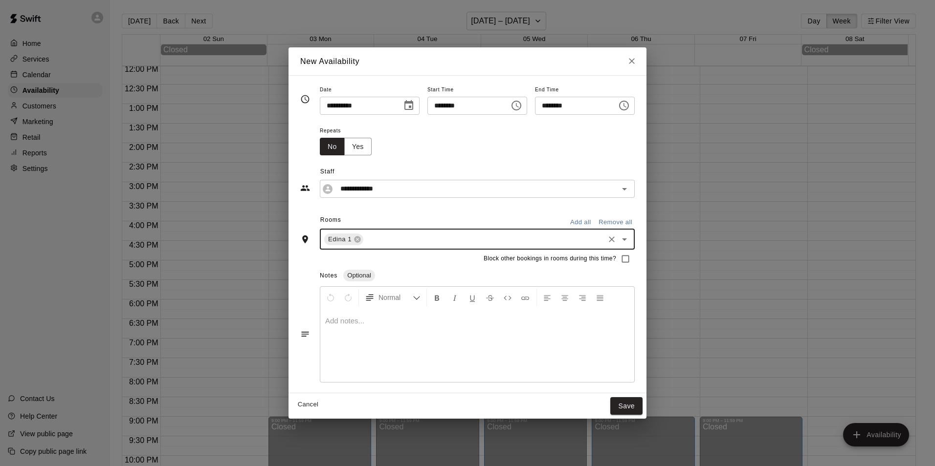
click at [369, 238] on input "text" at bounding box center [484, 239] width 238 height 12
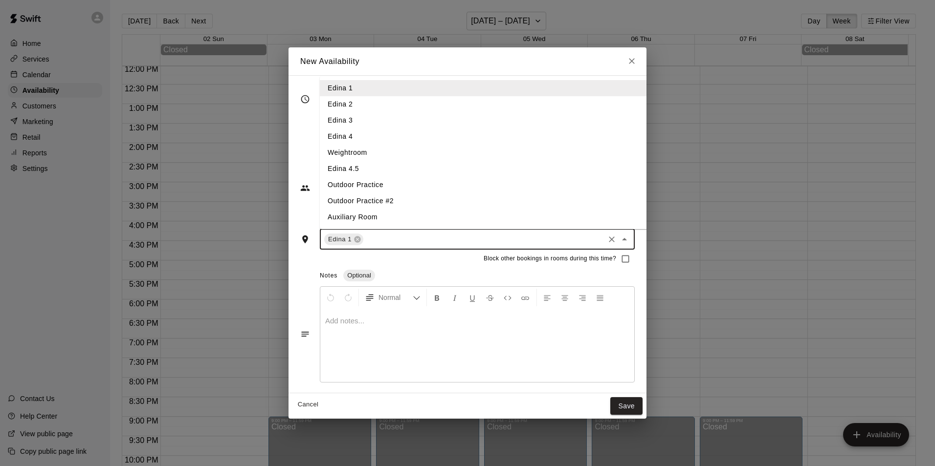
click at [333, 107] on li "Edina 2" at bounding box center [491, 104] width 343 height 16
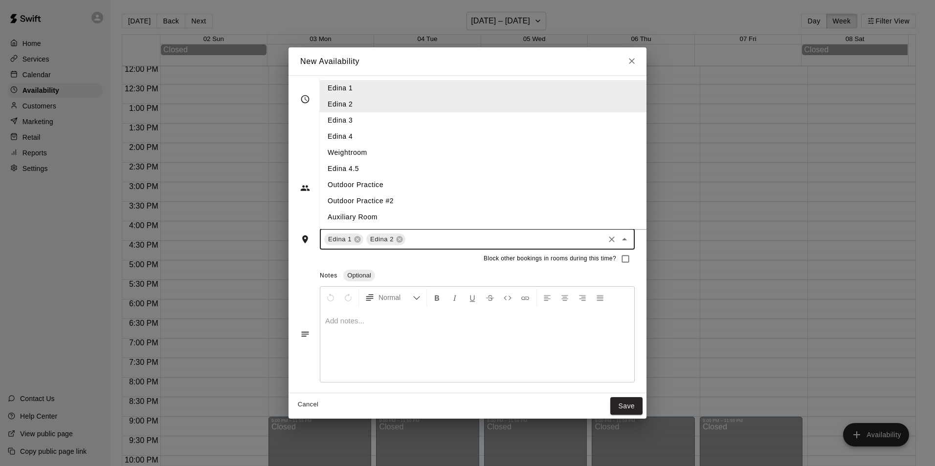
drag, startPoint x: 403, startPoint y: 240, endPoint x: 404, endPoint y: 233, distance: 7.4
click at [407, 240] on input "text" at bounding box center [505, 239] width 196 height 12
click at [341, 124] on li "Edina 3" at bounding box center [491, 120] width 343 height 16
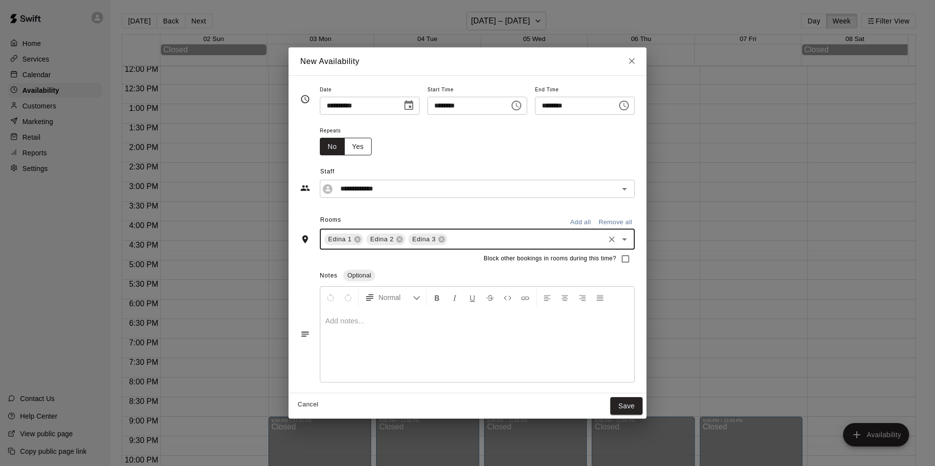
click at [344, 148] on button "Yes" at bounding box center [357, 147] width 27 height 18
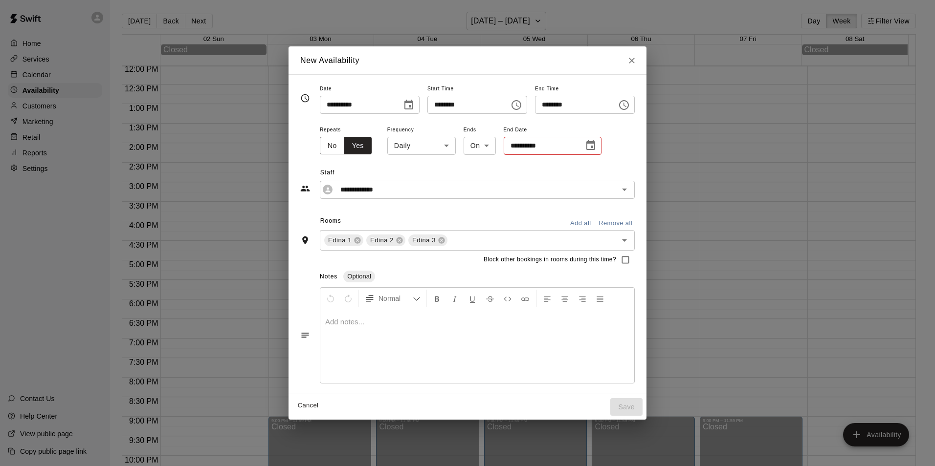
click at [474, 145] on body "Home Services Calendar Availability Customers Marketing Retail Reports Settings…" at bounding box center [467, 241] width 935 height 482
click at [383, 144] on div at bounding box center [467, 233] width 935 height 466
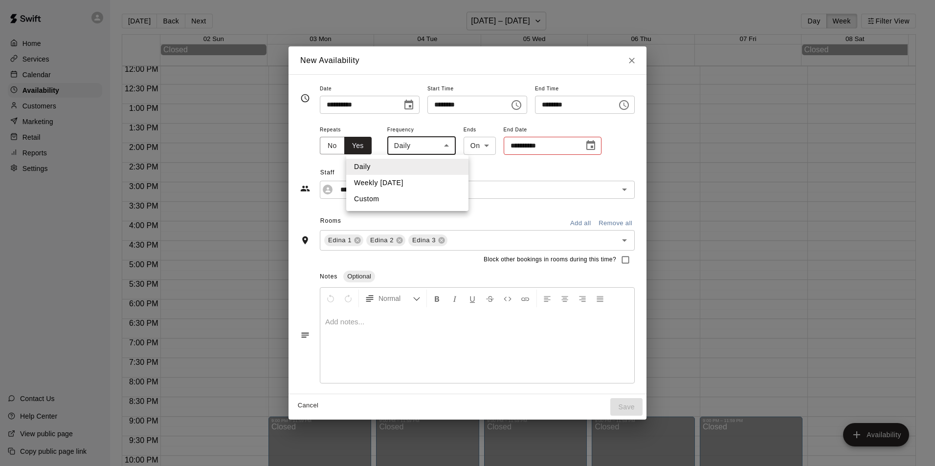
click at [394, 144] on body "Home Services Calendar Availability Customers Marketing Retail Reports Settings…" at bounding box center [467, 241] width 935 height 482
click at [364, 199] on li "Custom" at bounding box center [407, 199] width 122 height 16
type input "******"
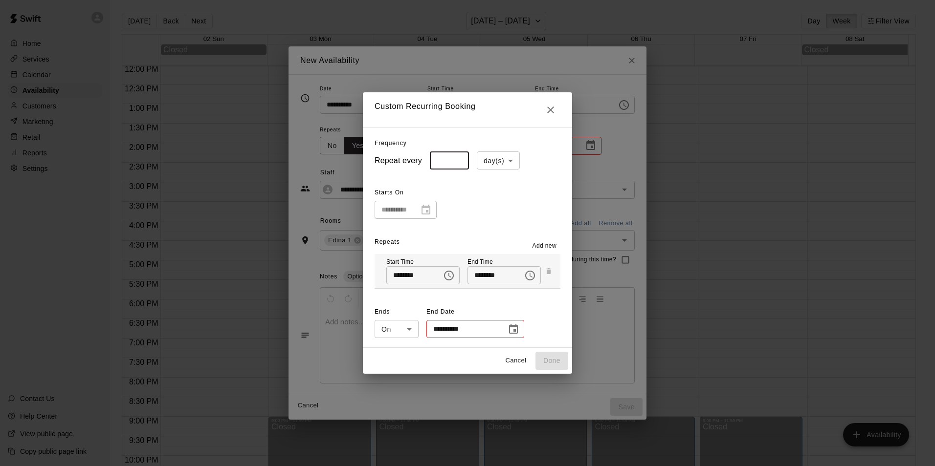
click at [454, 158] on input "*" at bounding box center [449, 161] width 39 height 18
type input "*"
click at [454, 164] on input "*" at bounding box center [449, 161] width 39 height 18
click at [521, 355] on button "Cancel" at bounding box center [515, 361] width 31 height 15
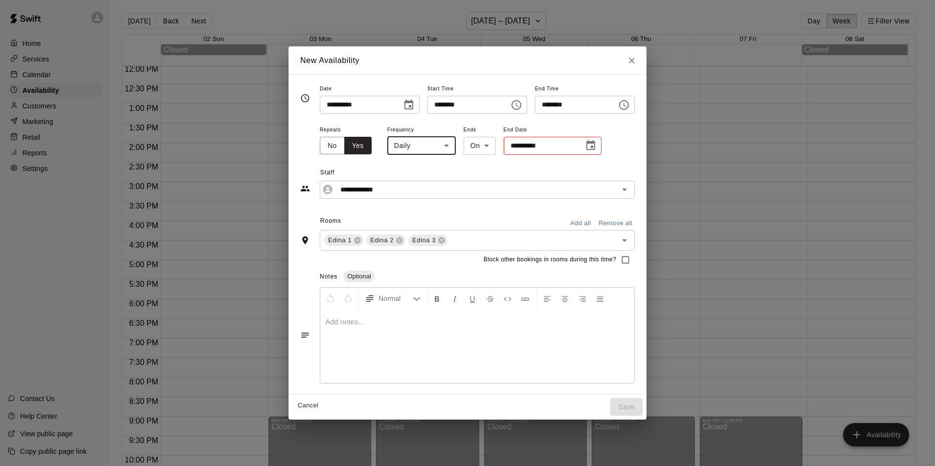
click at [390, 145] on body "Home Services Calendar Availability Customers Marketing Retail Reports Settings…" at bounding box center [467, 241] width 935 height 482
click at [388, 179] on li "Weekly on Monday" at bounding box center [407, 183] width 122 height 16
type input "******"
click at [593, 147] on icon "Choose date" at bounding box center [593, 145] width 9 height 10
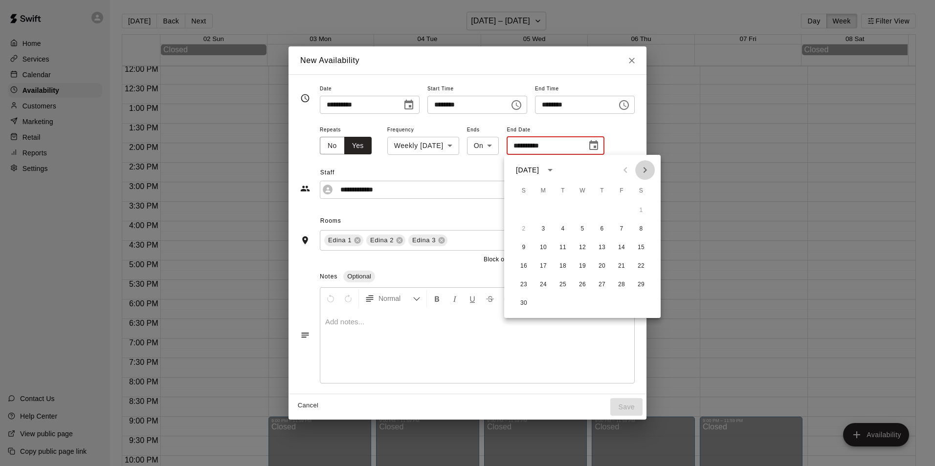
click at [644, 164] on icon "Next month" at bounding box center [645, 170] width 12 height 12
click at [544, 248] on button "15" at bounding box center [543, 248] width 18 height 18
type input "**********"
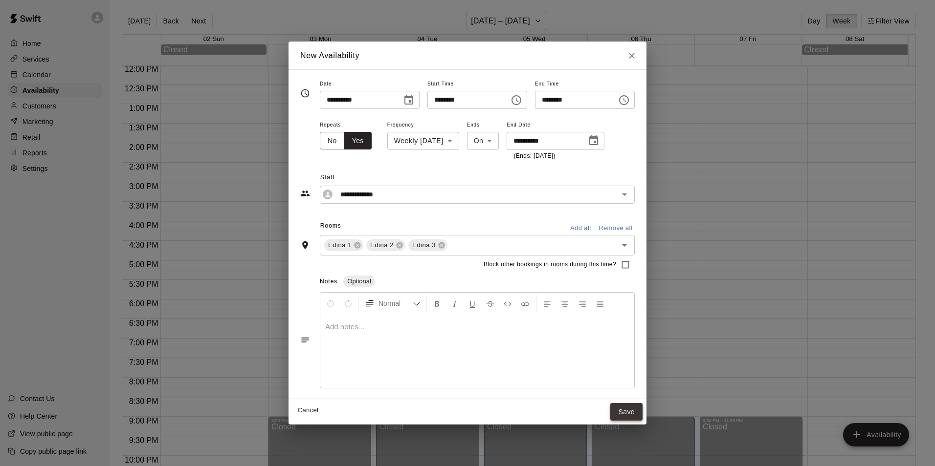
click at [643, 409] on button "Save" at bounding box center [626, 412] width 32 height 18
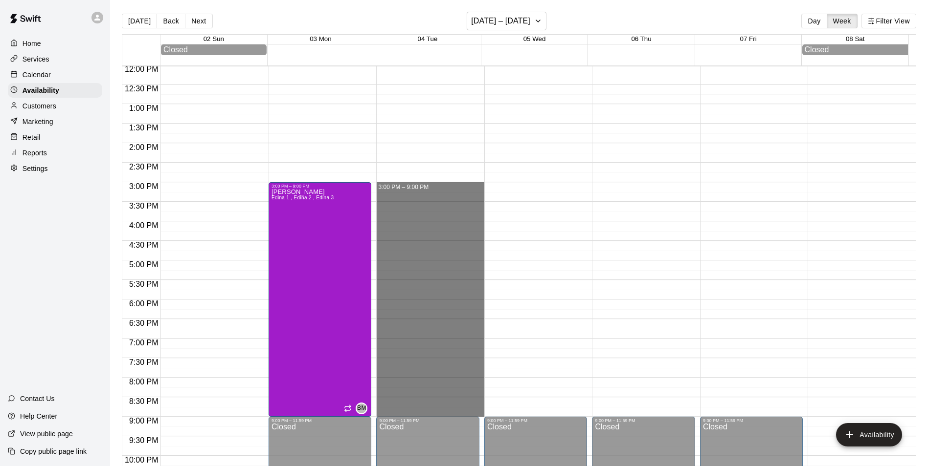
drag, startPoint x: 387, startPoint y: 189, endPoint x: 411, endPoint y: 413, distance: 225.7
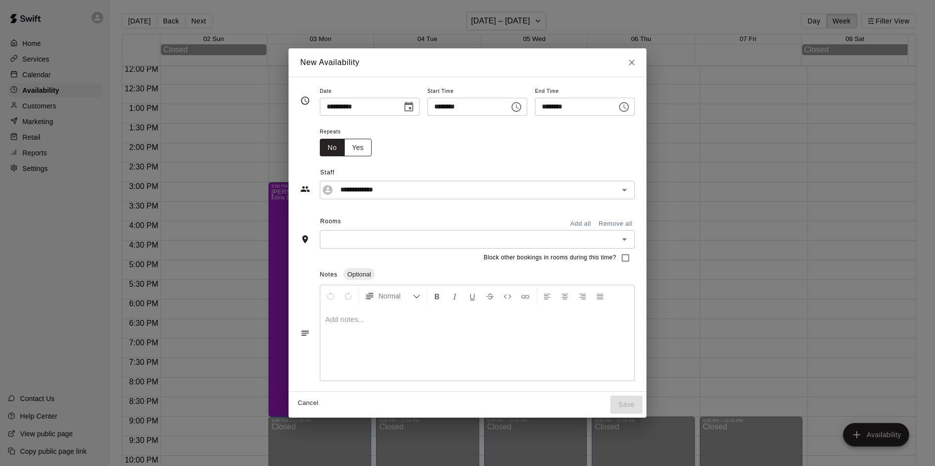
click at [349, 143] on button "Yes" at bounding box center [357, 148] width 27 height 18
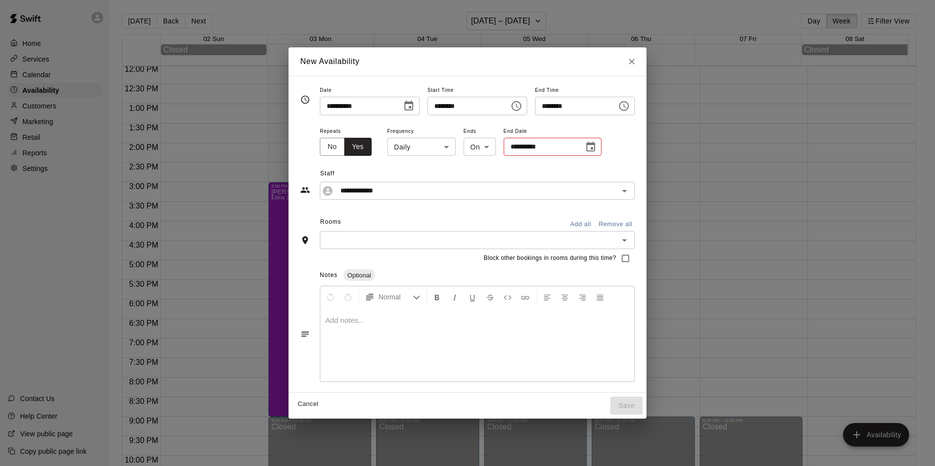
click at [416, 146] on body "Home Services Calendar Availability Customers Marketing Retail Reports Settings…" at bounding box center [467, 241] width 935 height 482
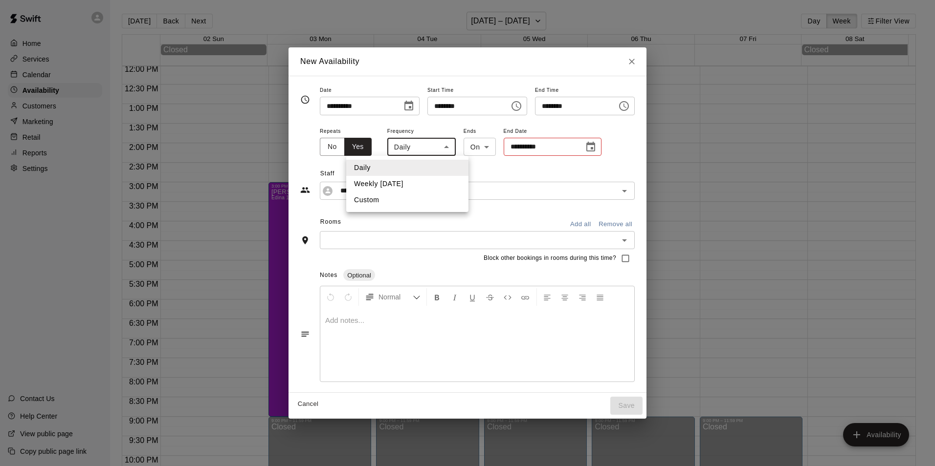
click at [387, 182] on li "Weekly on Tuesday" at bounding box center [407, 184] width 122 height 16
type input "******"
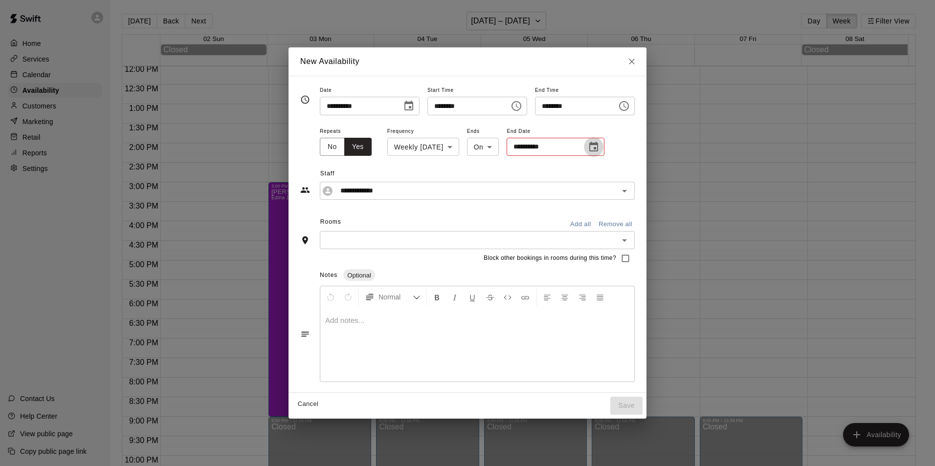
click at [588, 143] on icon "Choose date" at bounding box center [594, 147] width 12 height 12
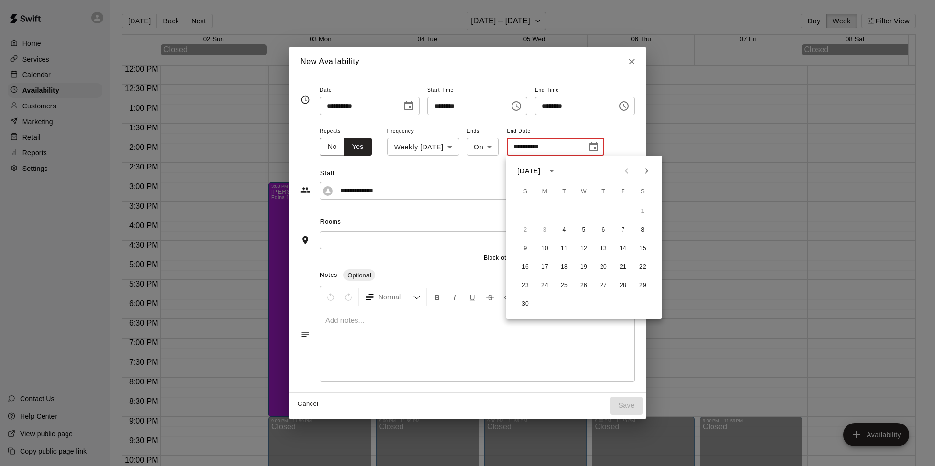
click at [648, 169] on icon "Next month" at bounding box center [647, 171] width 12 height 12
click at [566, 251] on button "16" at bounding box center [564, 249] width 18 height 18
type input "**********"
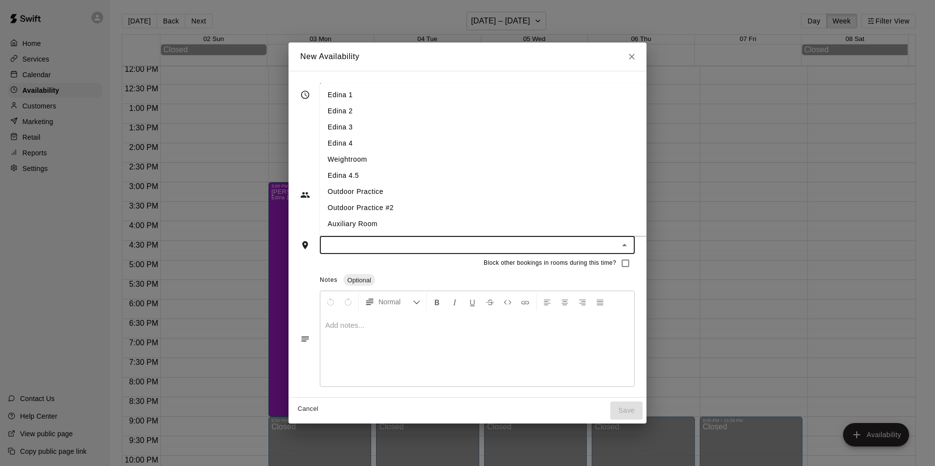
click at [384, 241] on input "text" at bounding box center [469, 245] width 293 height 12
click at [329, 100] on li "Edina 1" at bounding box center [491, 95] width 343 height 16
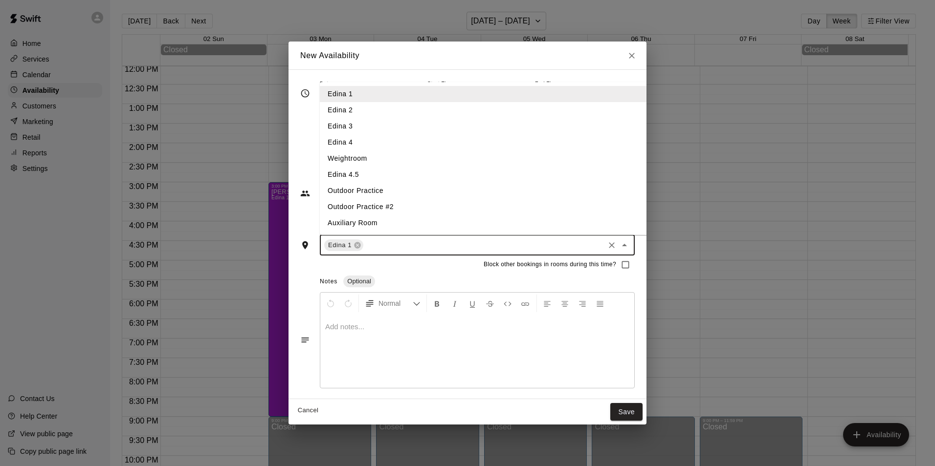
click at [377, 247] on input "text" at bounding box center [484, 245] width 238 height 12
click at [332, 117] on li "Edina 2" at bounding box center [491, 110] width 343 height 16
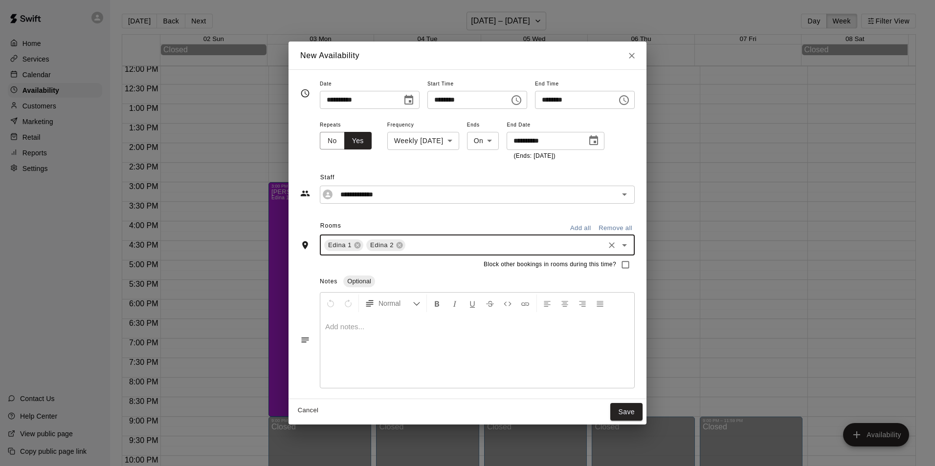
click at [414, 247] on input "text" at bounding box center [505, 245] width 196 height 12
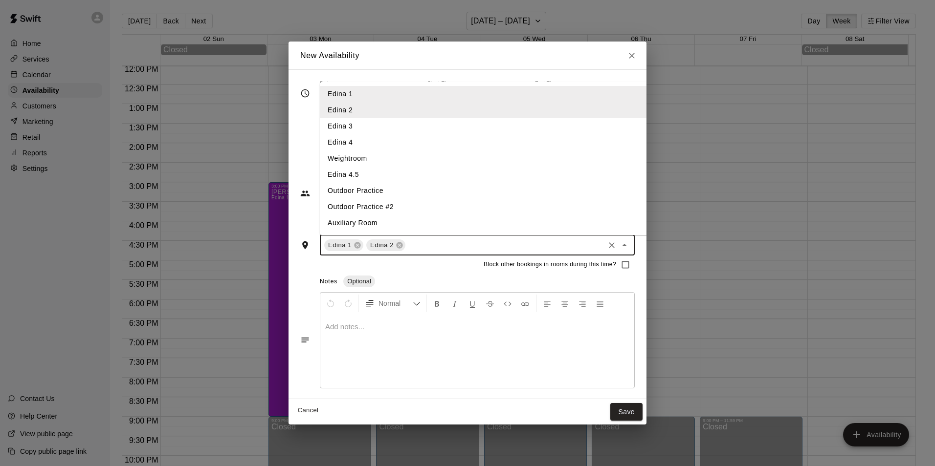
click at [335, 128] on li "Edina 3" at bounding box center [491, 126] width 343 height 16
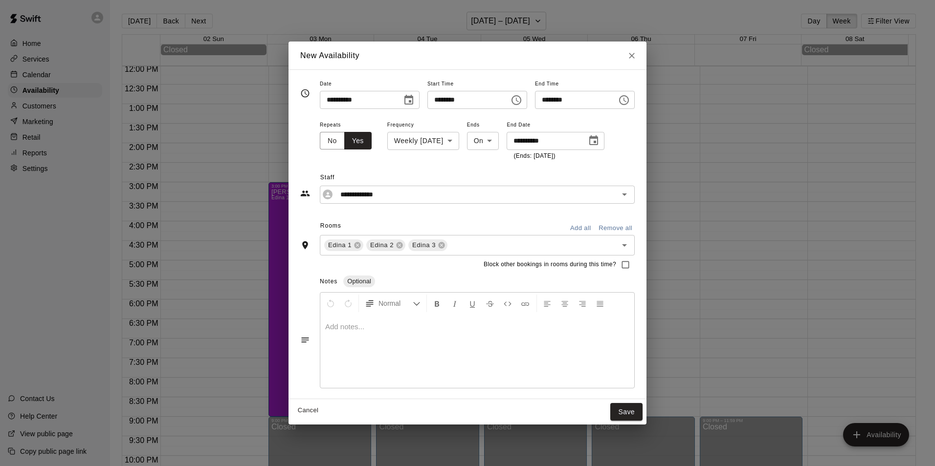
click at [425, 334] on div at bounding box center [477, 351] width 314 height 73
click at [637, 410] on button "Save" at bounding box center [626, 412] width 32 height 18
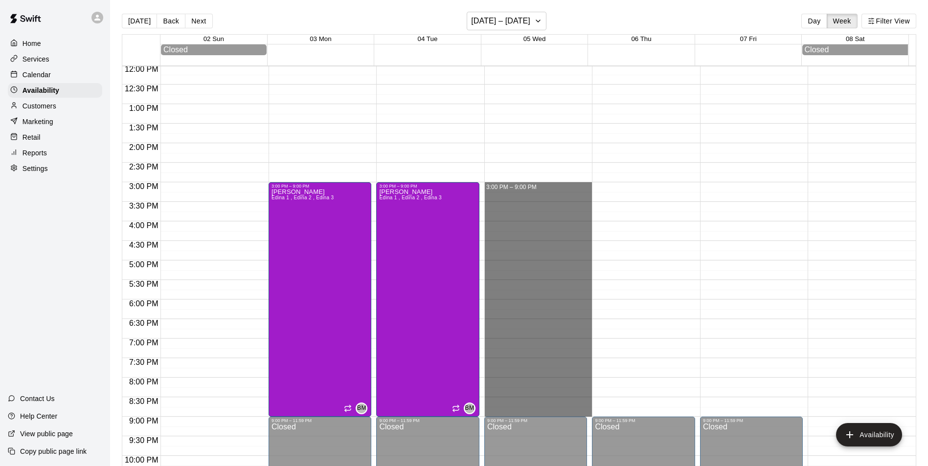
drag, startPoint x: 507, startPoint y: 187, endPoint x: 506, endPoint y: 412, distance: 224.9
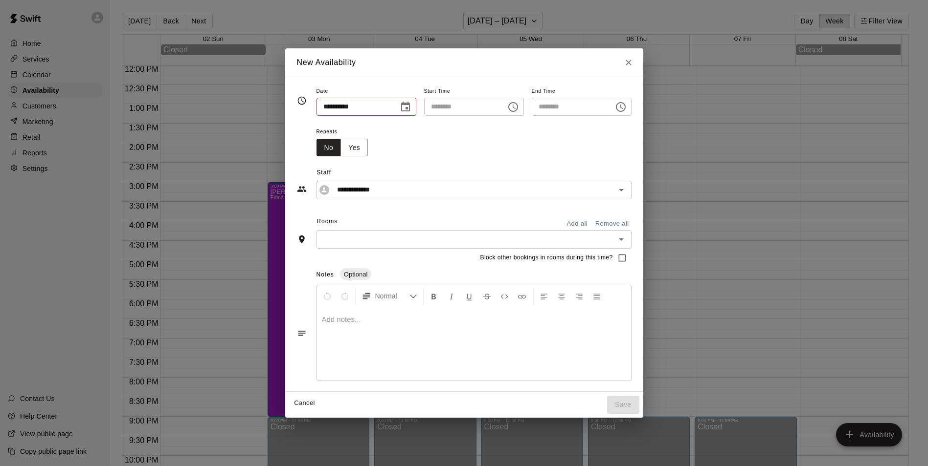
type input "**********"
type input "********"
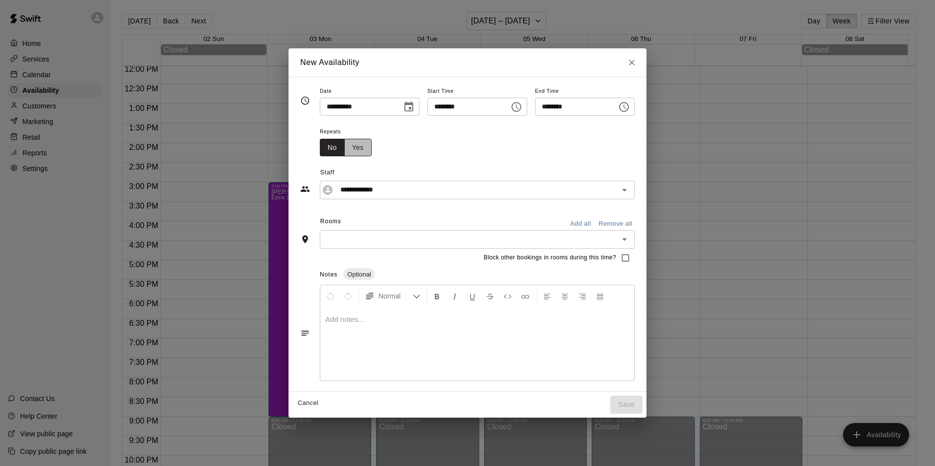
click at [348, 147] on button "Yes" at bounding box center [357, 148] width 27 height 18
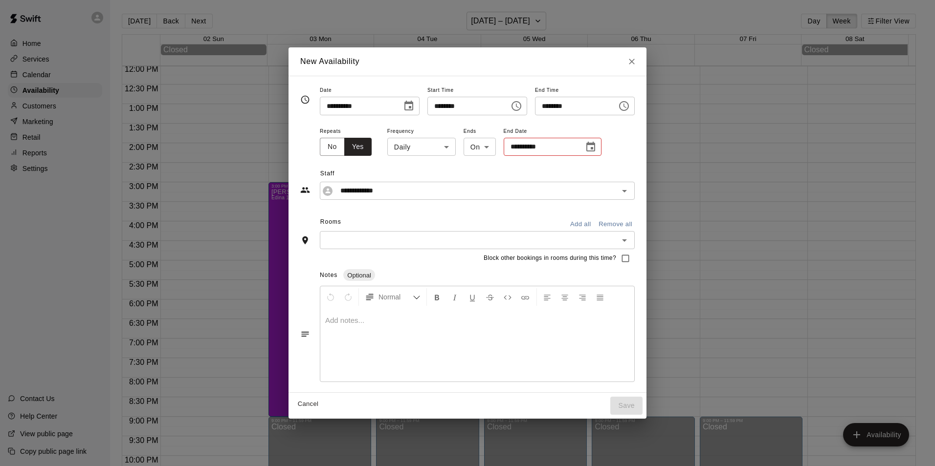
click at [422, 149] on body "Home Services Calendar Availability Customers Marketing Retail Reports Settings…" at bounding box center [467, 241] width 935 height 482
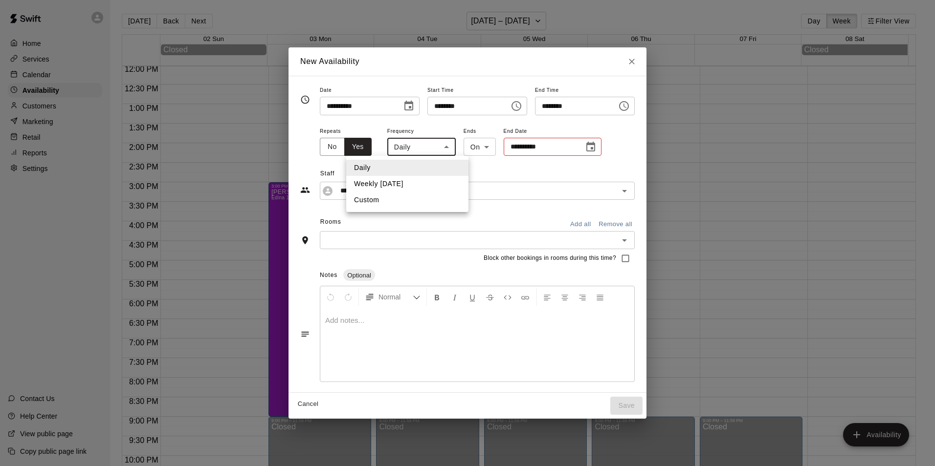
click at [389, 185] on li "Weekly on Wednesday" at bounding box center [407, 184] width 122 height 16
type input "******"
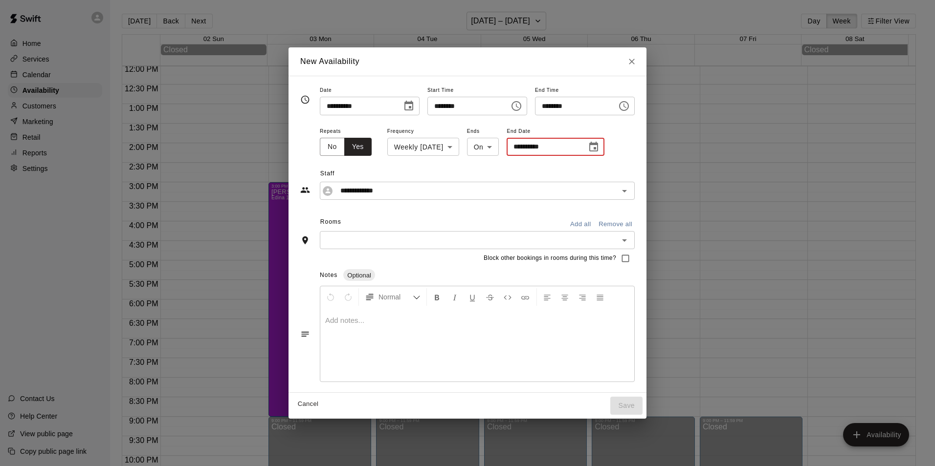
click at [547, 143] on input "**********" at bounding box center [543, 147] width 73 height 18
click at [598, 148] on icon "Choose date" at bounding box center [593, 147] width 9 height 10
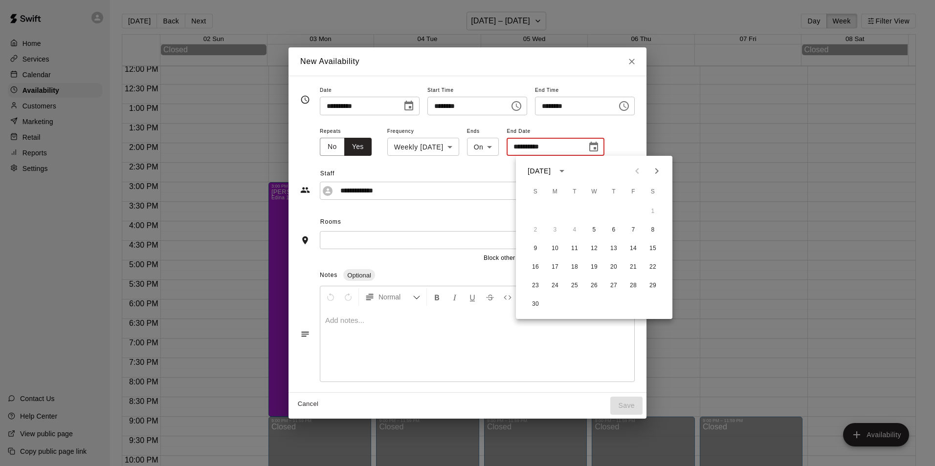
click at [657, 167] on icon "Next month" at bounding box center [657, 171] width 12 height 12
click at [593, 265] on button "24" at bounding box center [594, 268] width 18 height 18
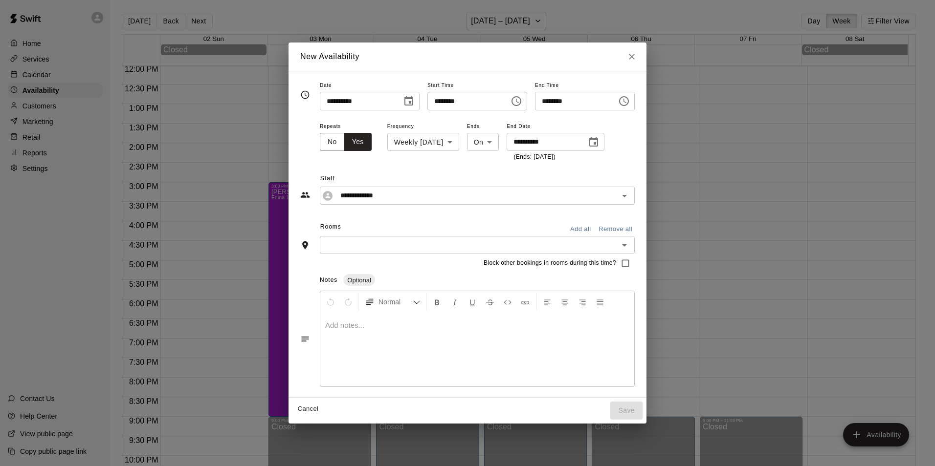
click at [604, 133] on div "**********" at bounding box center [556, 142] width 98 height 18
click at [599, 136] on icon "Choose date, selected date is Dec 24, 2025" at bounding box center [594, 142] width 12 height 12
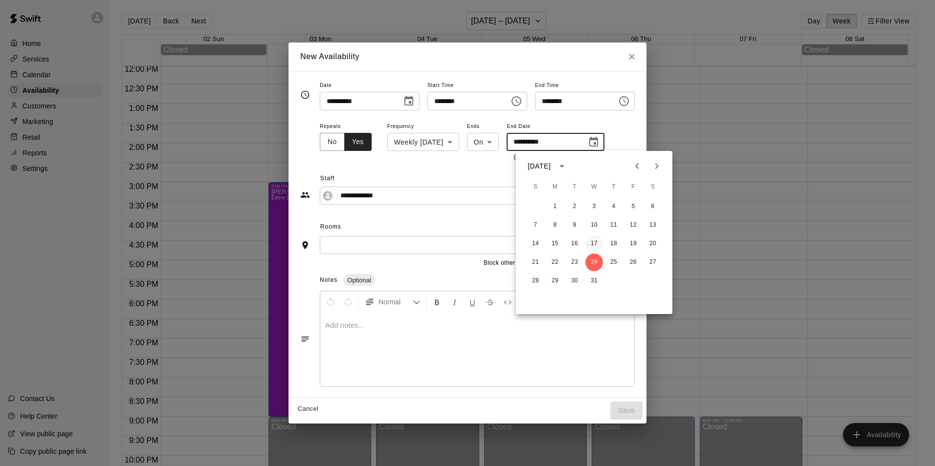
click at [593, 241] on button "17" at bounding box center [594, 244] width 18 height 18
type input "**********"
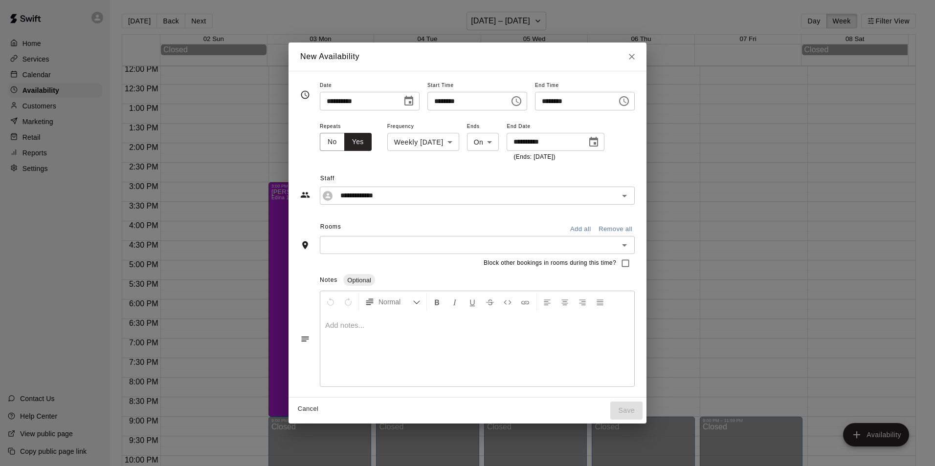
drag, startPoint x: 363, startPoint y: 246, endPoint x: 363, endPoint y: 238, distance: 7.8
click at [363, 245] on input "text" at bounding box center [469, 245] width 293 height 12
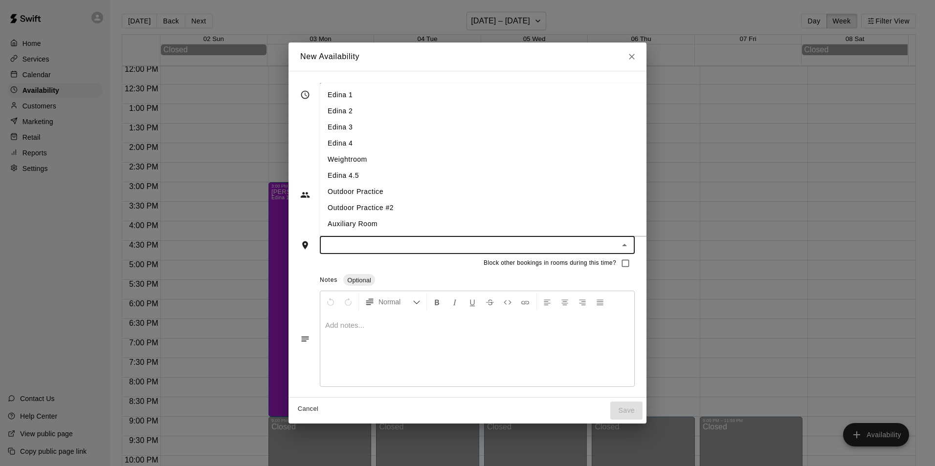
click at [341, 88] on li "Edina 1" at bounding box center [491, 95] width 343 height 16
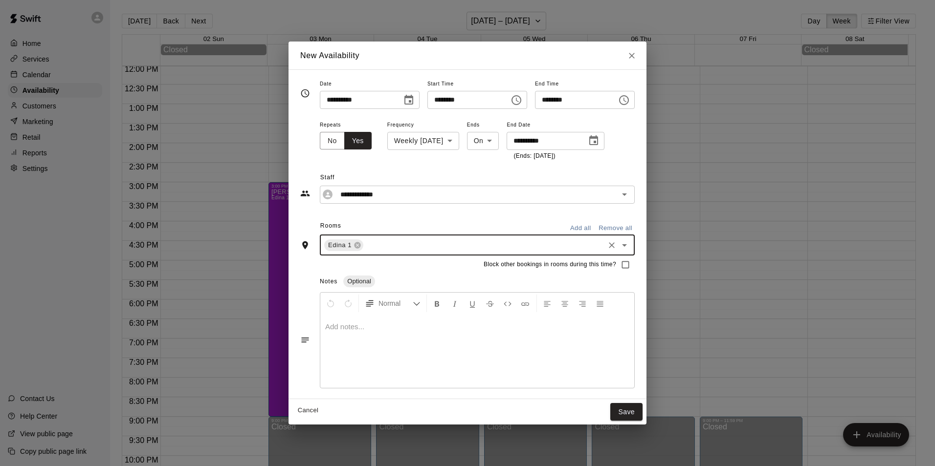
click at [372, 242] on input "text" at bounding box center [484, 245] width 238 height 12
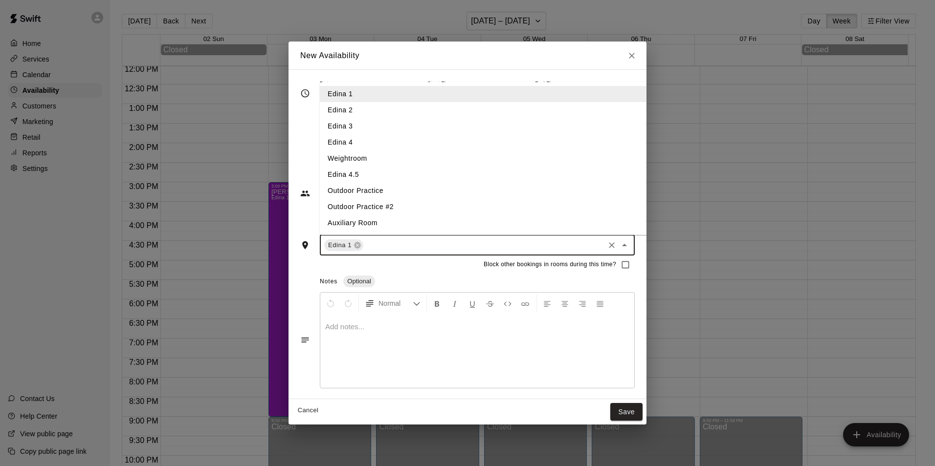
drag, startPoint x: 345, startPoint y: 111, endPoint x: 351, endPoint y: 114, distance: 6.6
click at [345, 111] on li "Edina 2" at bounding box center [491, 110] width 343 height 16
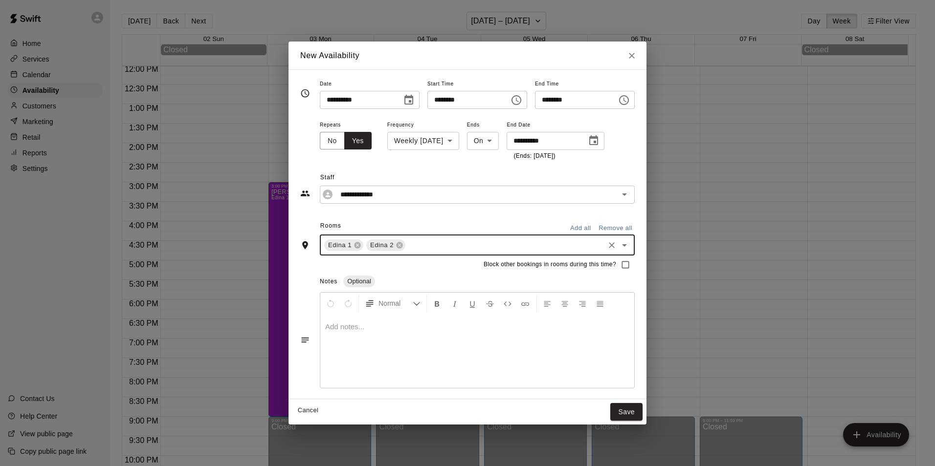
click at [416, 241] on input "text" at bounding box center [505, 245] width 196 height 12
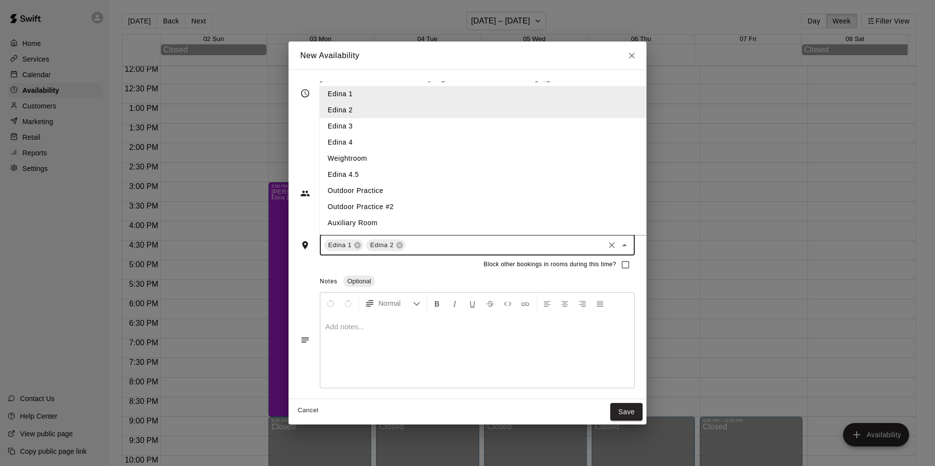
click at [363, 128] on li "Edina 3" at bounding box center [491, 126] width 343 height 16
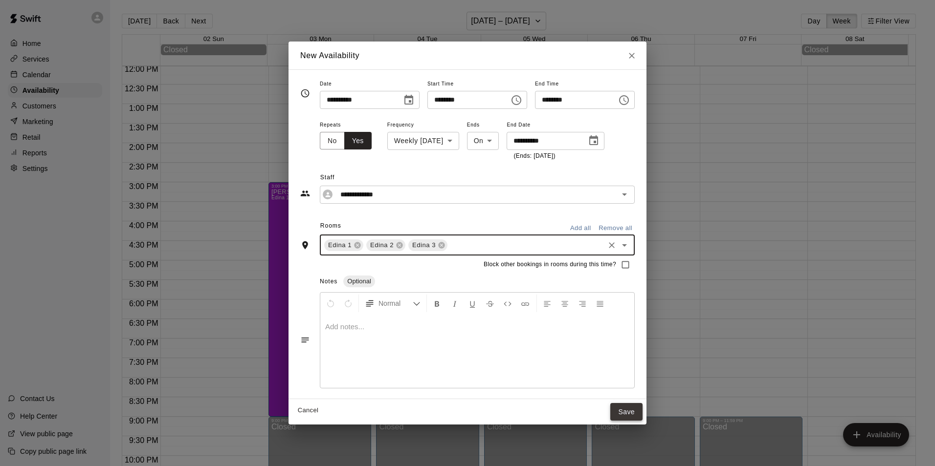
click at [639, 405] on button "Save" at bounding box center [626, 412] width 32 height 18
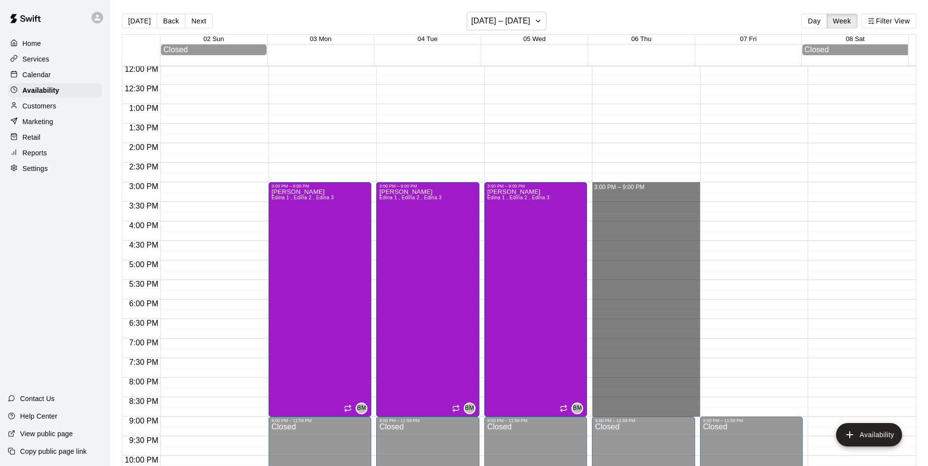
drag, startPoint x: 596, startPoint y: 188, endPoint x: 615, endPoint y: 411, distance: 223.8
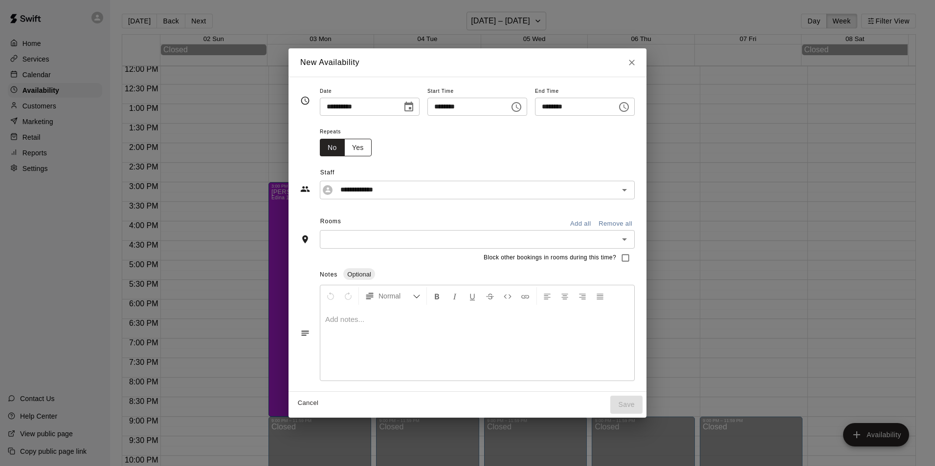
click at [344, 146] on button "Yes" at bounding box center [357, 148] width 27 height 18
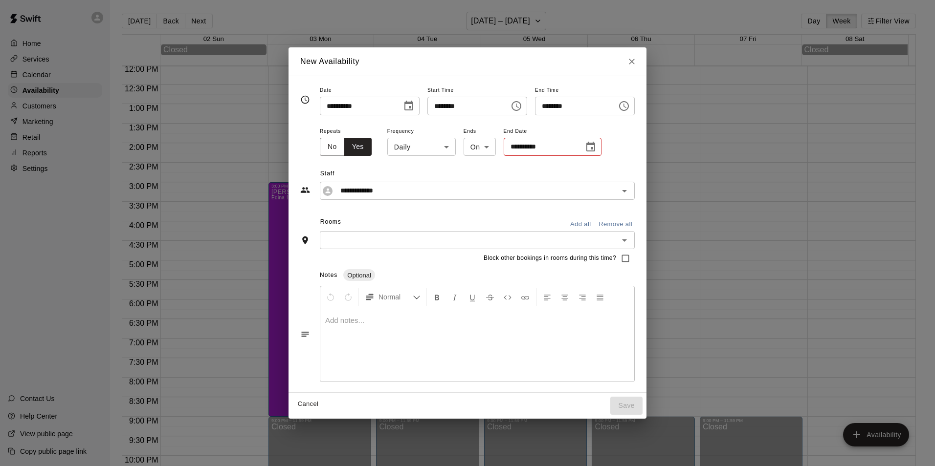
click at [430, 150] on body "Home Services Calendar Availability Customers Marketing Retail Reports Settings…" at bounding box center [467, 241] width 935 height 482
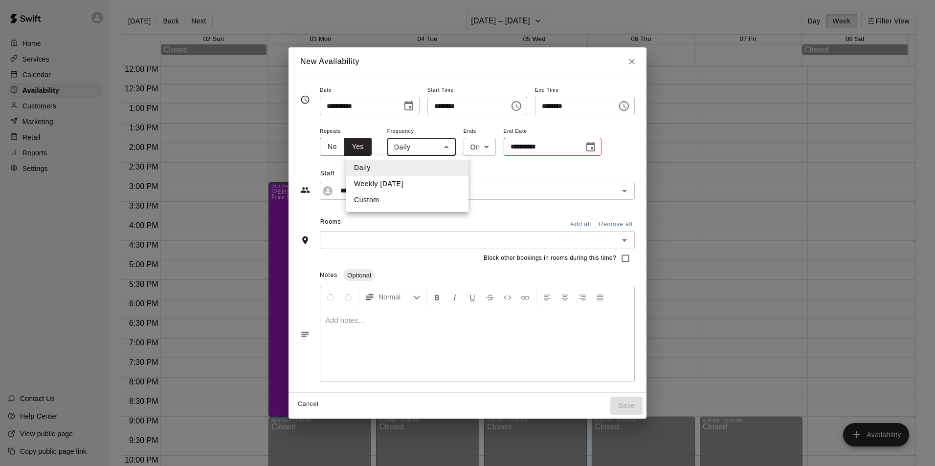
click at [388, 184] on li "Weekly on Thursday" at bounding box center [407, 184] width 122 height 16
type input "******"
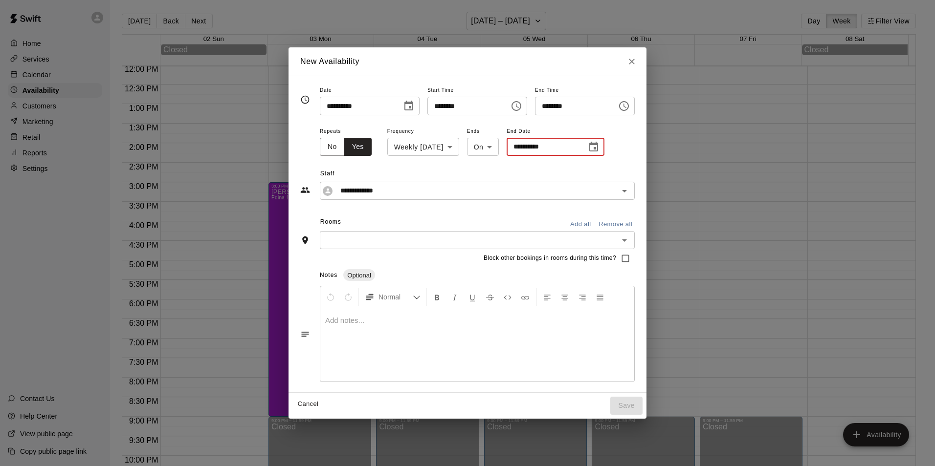
click at [549, 143] on input "**********" at bounding box center [543, 147] width 73 height 18
click at [596, 143] on icon "Choose date" at bounding box center [593, 147] width 9 height 10
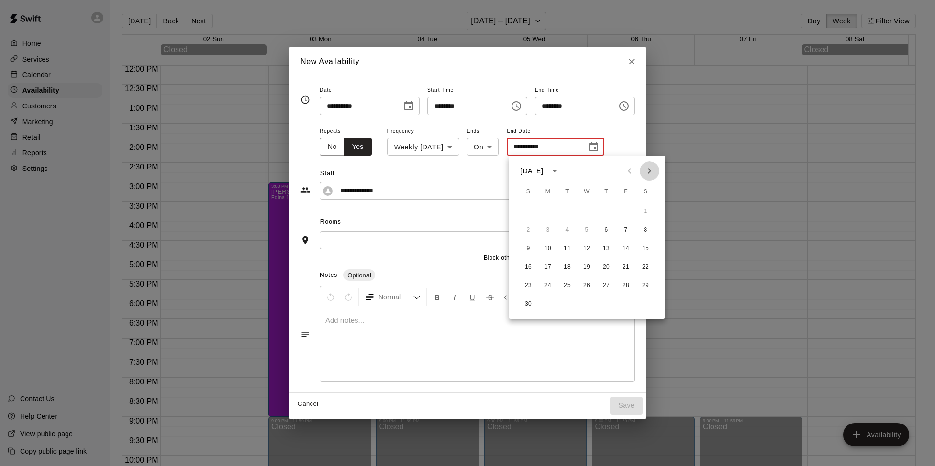
click at [654, 169] on icon "Next month" at bounding box center [649, 171] width 12 height 12
click at [605, 245] on button "18" at bounding box center [607, 249] width 18 height 18
type input "**********"
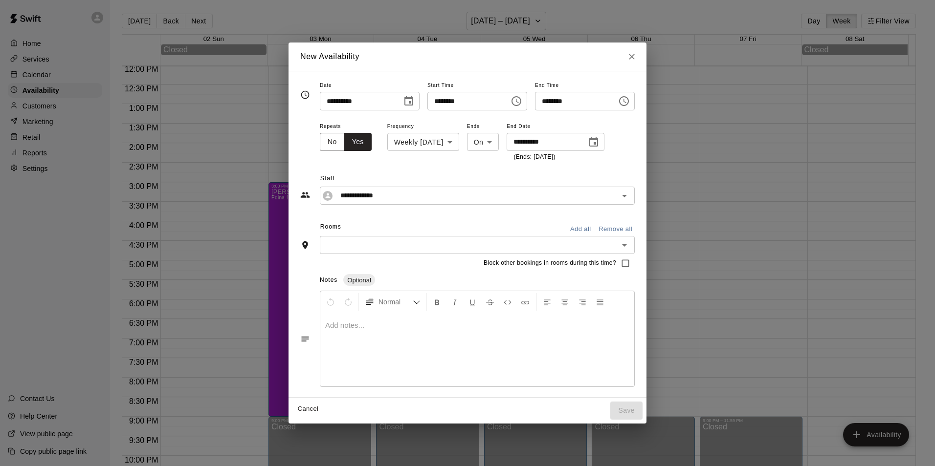
click at [399, 253] on div "​" at bounding box center [477, 245] width 315 height 18
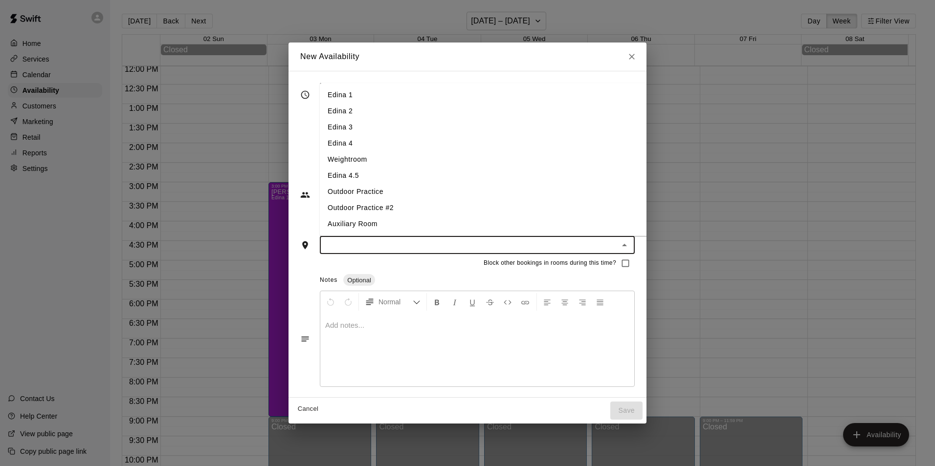
click at [331, 102] on li "Edina 1" at bounding box center [491, 95] width 343 height 16
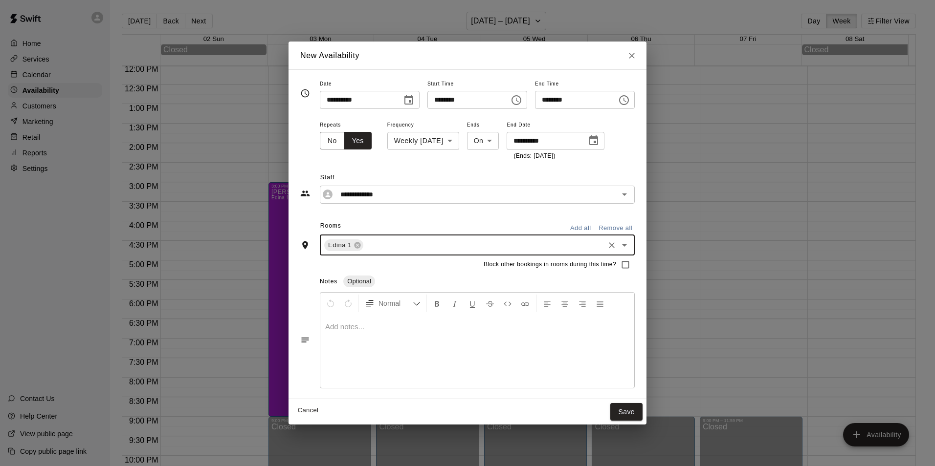
click at [372, 253] on div "Edina 1 ​" at bounding box center [477, 245] width 315 height 21
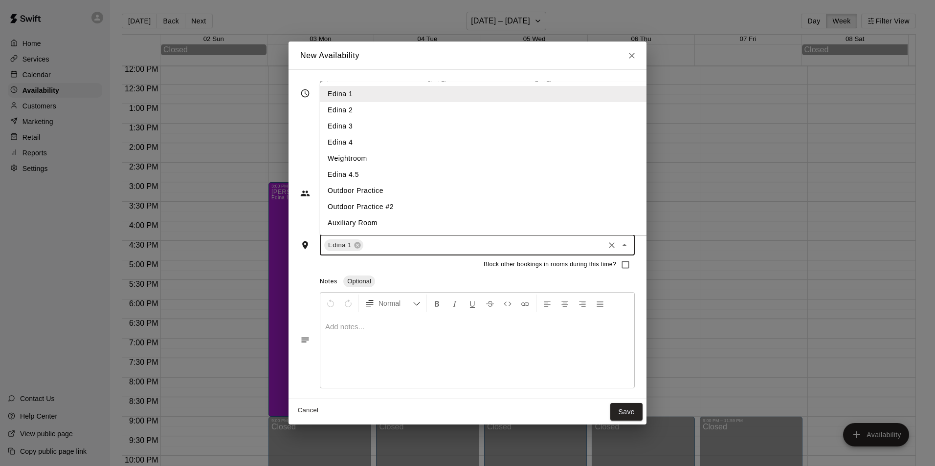
click at [347, 117] on li "Edina 2" at bounding box center [491, 110] width 343 height 16
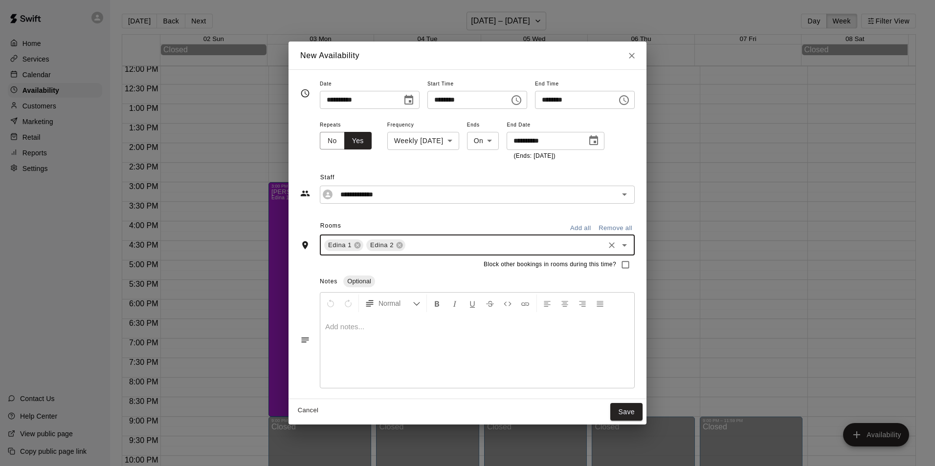
click at [407, 243] on input "text" at bounding box center [505, 245] width 196 height 12
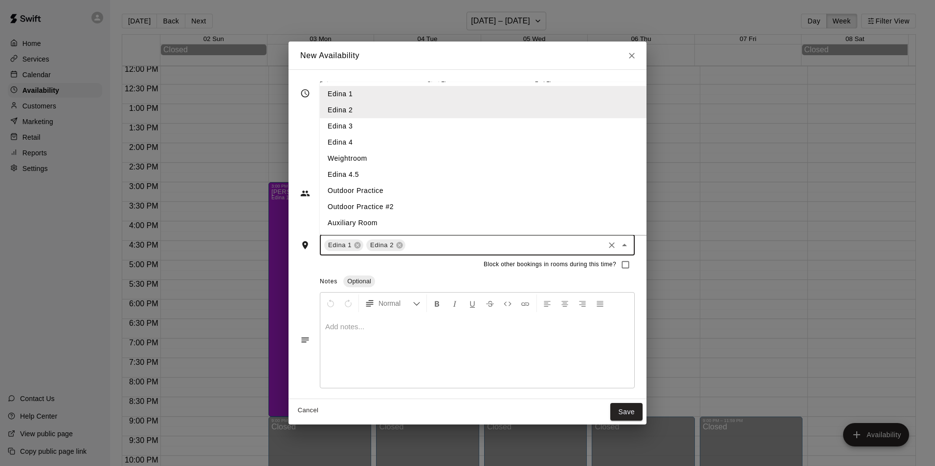
click at [358, 125] on li "Edina 3" at bounding box center [491, 126] width 343 height 16
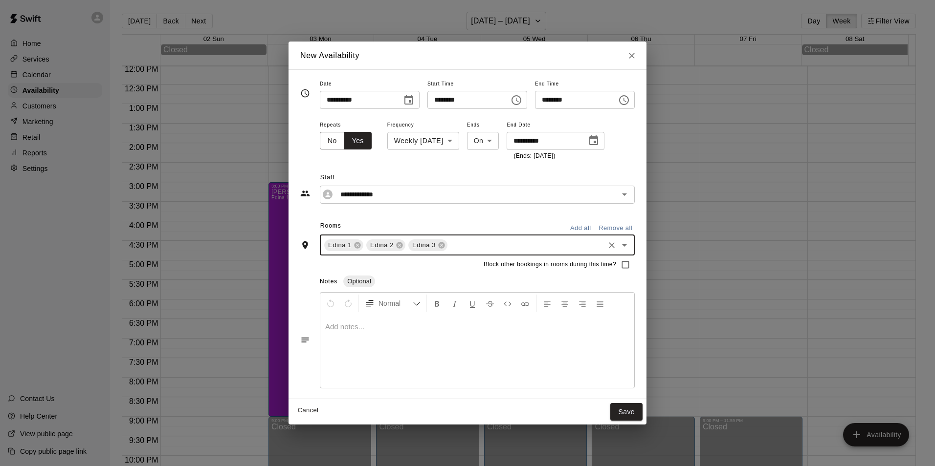
click at [467, 354] on div at bounding box center [477, 351] width 314 height 73
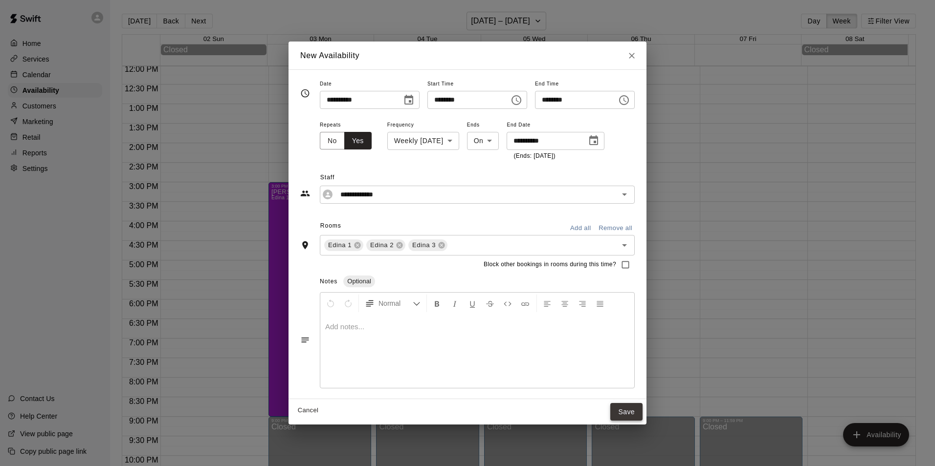
click at [633, 408] on button "Save" at bounding box center [626, 412] width 32 height 18
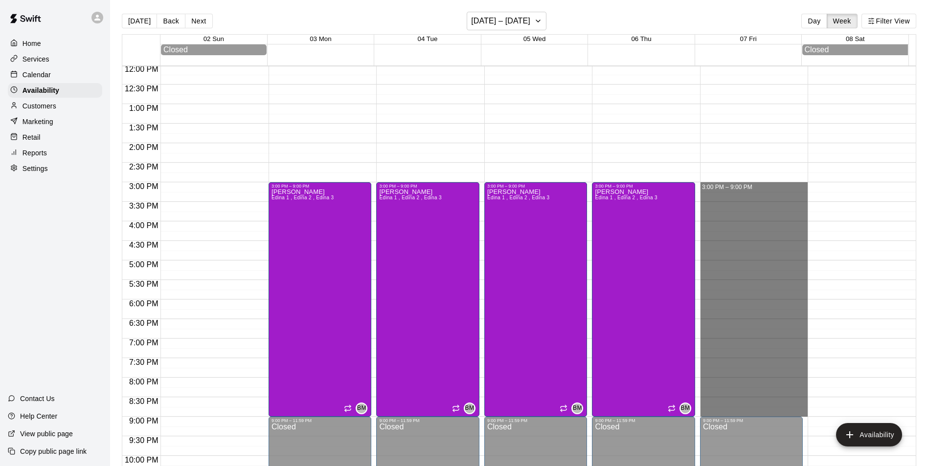
drag, startPoint x: 704, startPoint y: 187, endPoint x: 708, endPoint y: 411, distance: 224.5
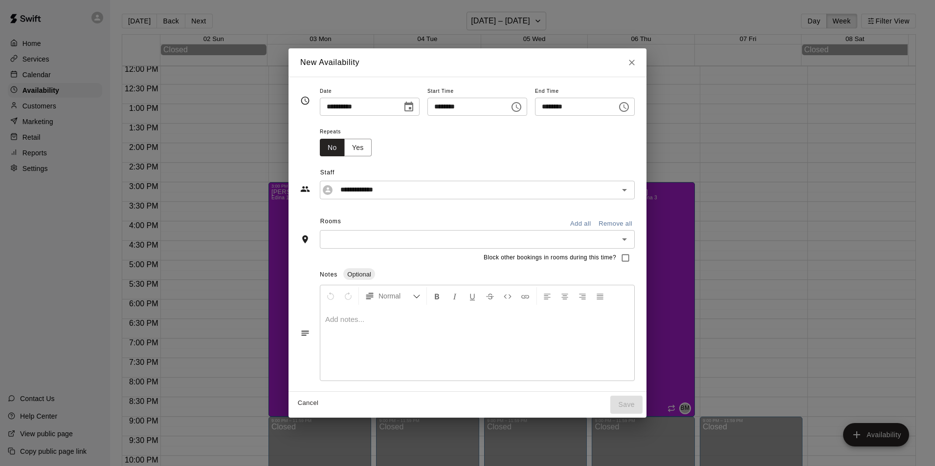
click at [333, 241] on input "text" at bounding box center [469, 239] width 293 height 12
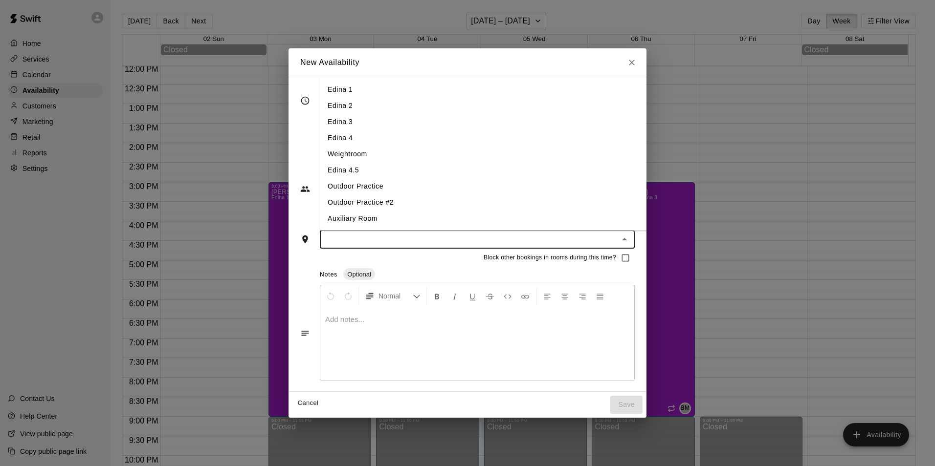
click at [327, 92] on li "Edina 1" at bounding box center [491, 90] width 343 height 16
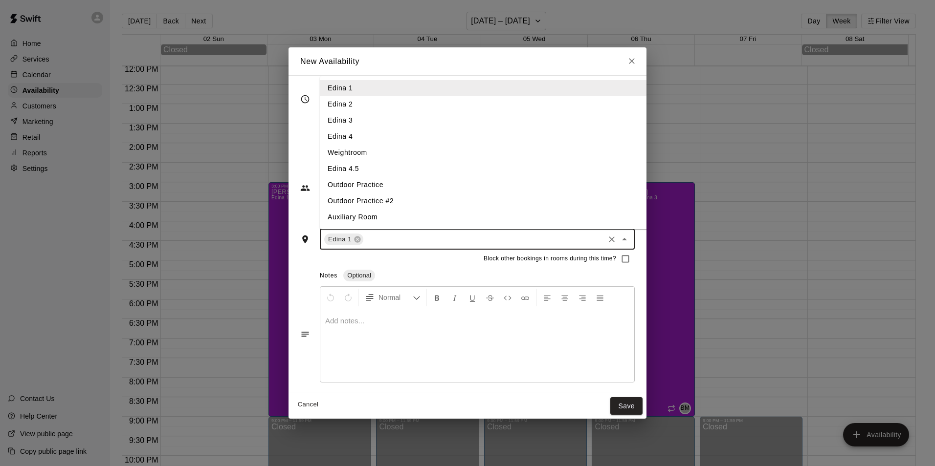
click at [378, 238] on input "text" at bounding box center [484, 239] width 238 height 12
click at [331, 98] on li "Edina 2" at bounding box center [491, 104] width 343 height 16
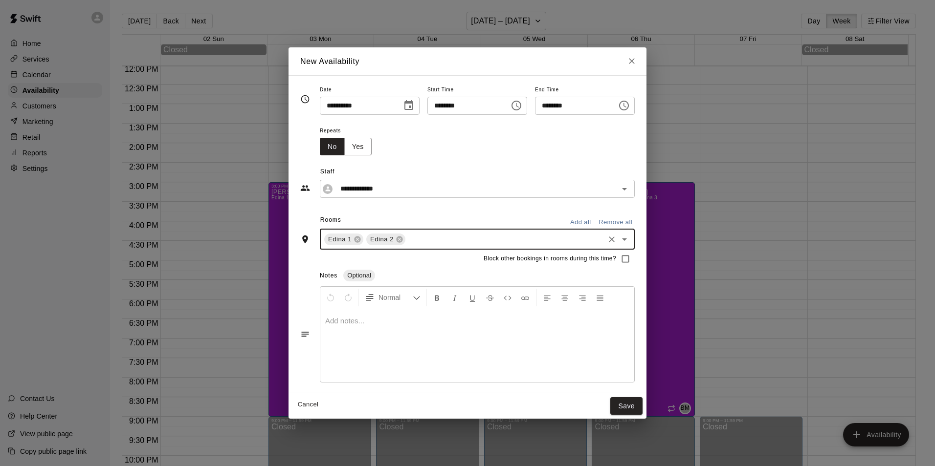
click at [414, 245] on input "text" at bounding box center [505, 239] width 196 height 12
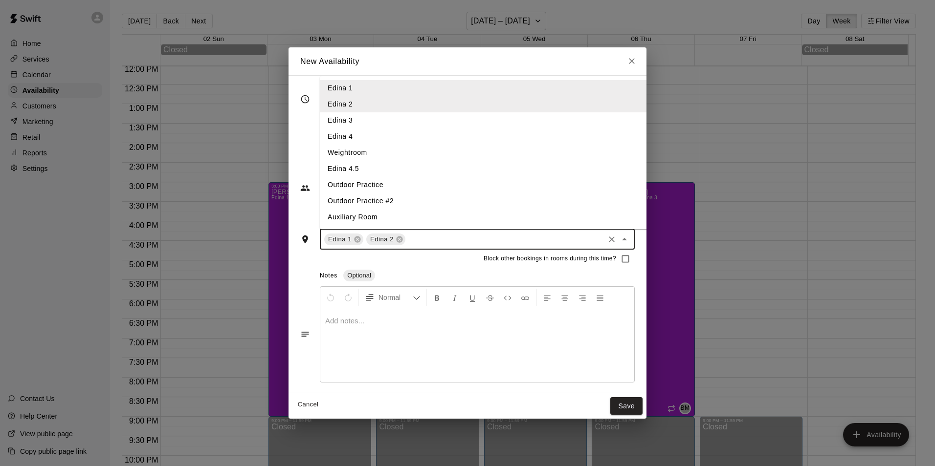
click at [347, 121] on li "Edina 3" at bounding box center [491, 120] width 343 height 16
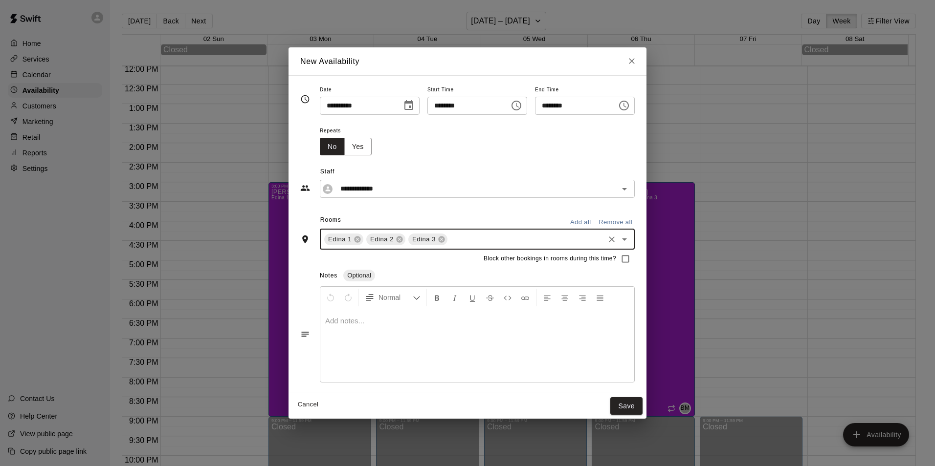
click at [403, 105] on icon "Choose date, selected date is Nov 7, 2025" at bounding box center [409, 106] width 12 height 12
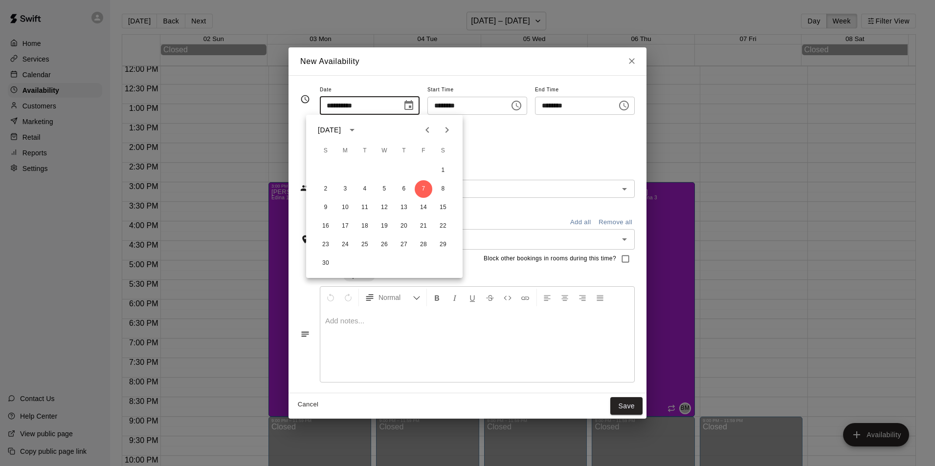
click at [403, 105] on icon "Choose date, selected date is Nov 7, 2025" at bounding box center [409, 106] width 12 height 12
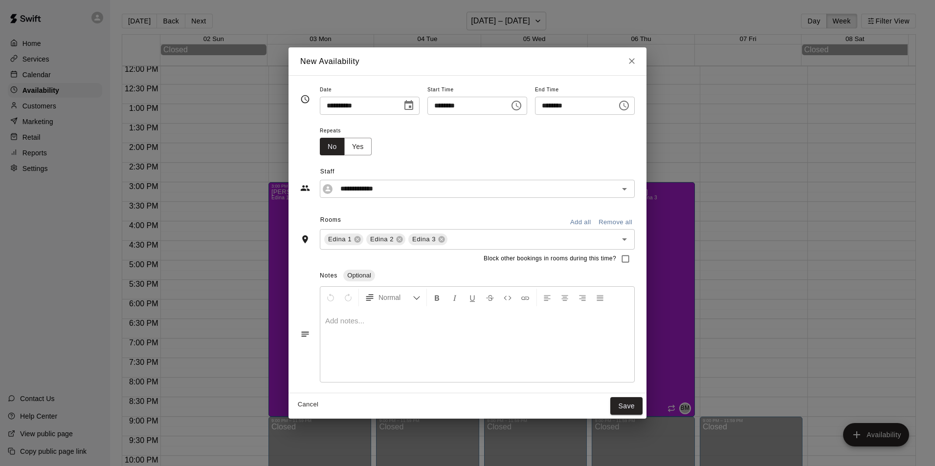
click at [358, 147] on div "Repeats No Yes" at bounding box center [350, 140] width 60 height 31
click at [352, 146] on button "Yes" at bounding box center [357, 147] width 27 height 18
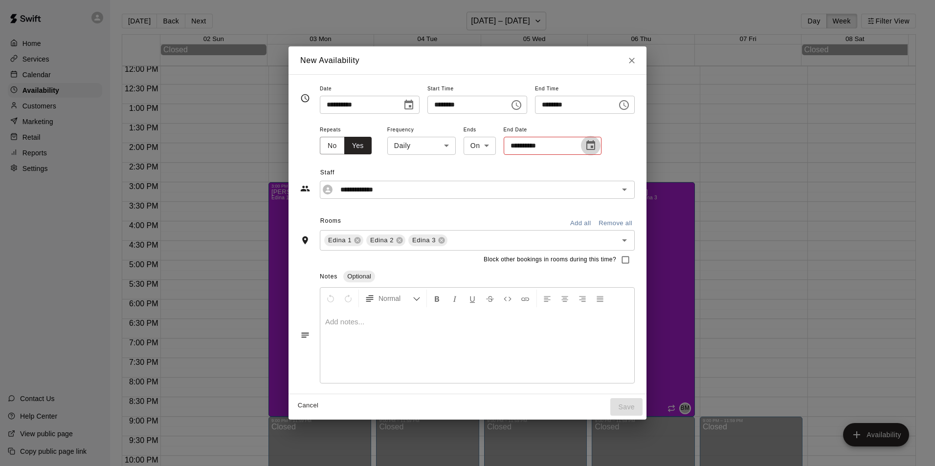
click at [586, 150] on icon "Choose date" at bounding box center [590, 145] width 9 height 10
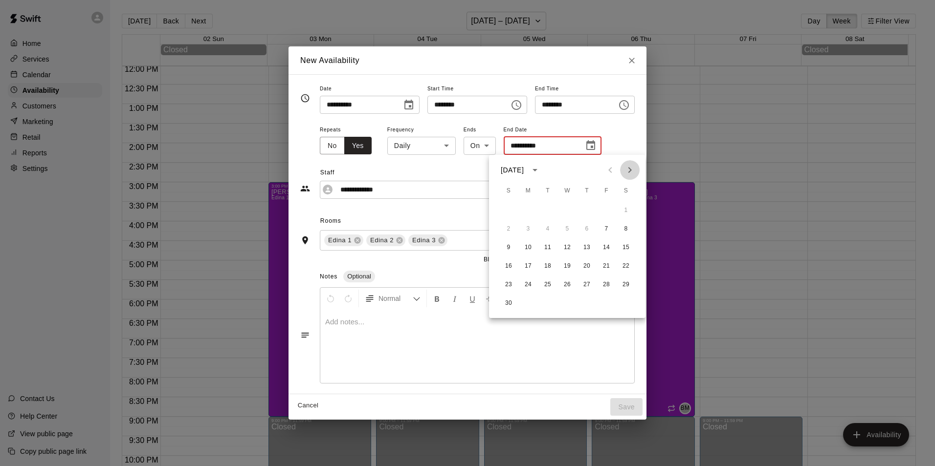
click at [625, 167] on icon "Next month" at bounding box center [630, 170] width 12 height 12
click at [606, 245] on button "19" at bounding box center [607, 248] width 18 height 18
type input "**********"
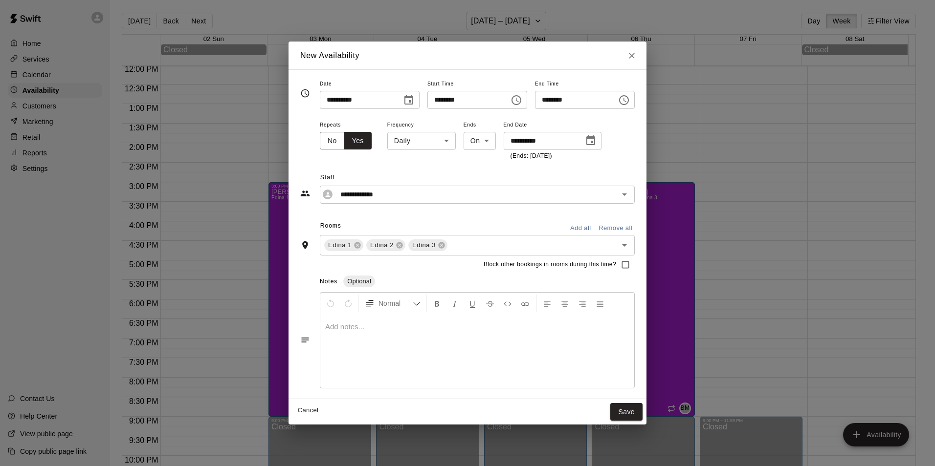
click at [639, 399] on div "Cancel Save" at bounding box center [467, 412] width 358 height 26
click at [641, 407] on button "Save" at bounding box center [626, 412] width 32 height 18
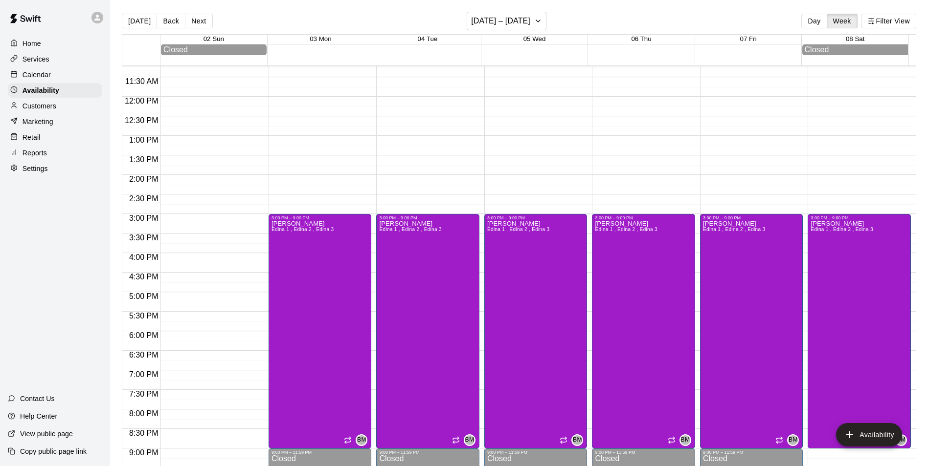
scroll to position [422, 0]
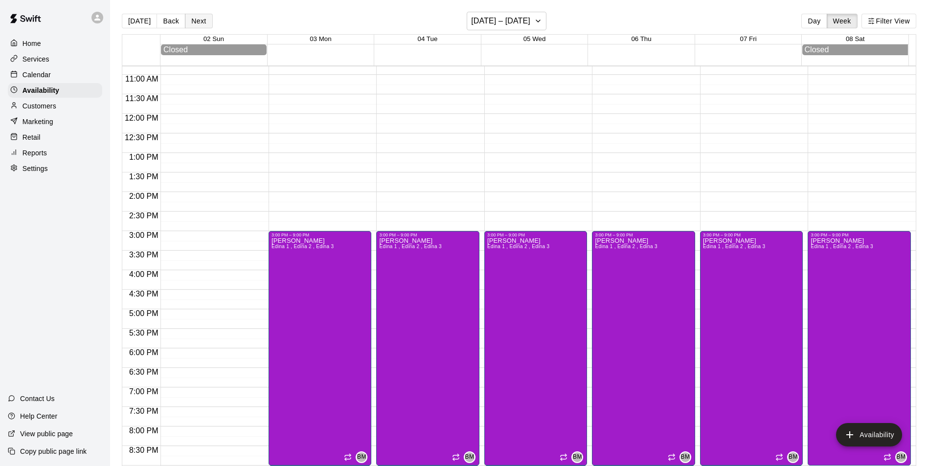
click at [194, 22] on button "Next" at bounding box center [198, 21] width 27 height 15
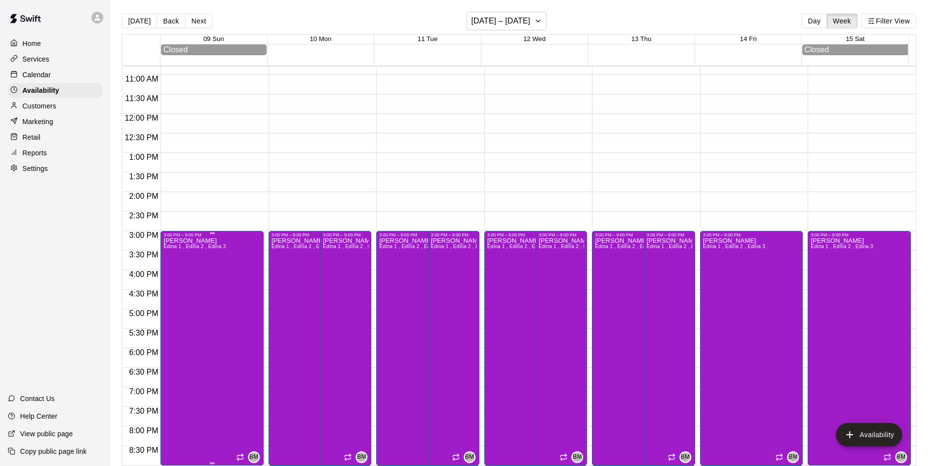
click at [226, 260] on div "Brett Milazzo Edina 1 , Edina 2 , Edina 3 BM" at bounding box center [211, 471] width 97 height 466
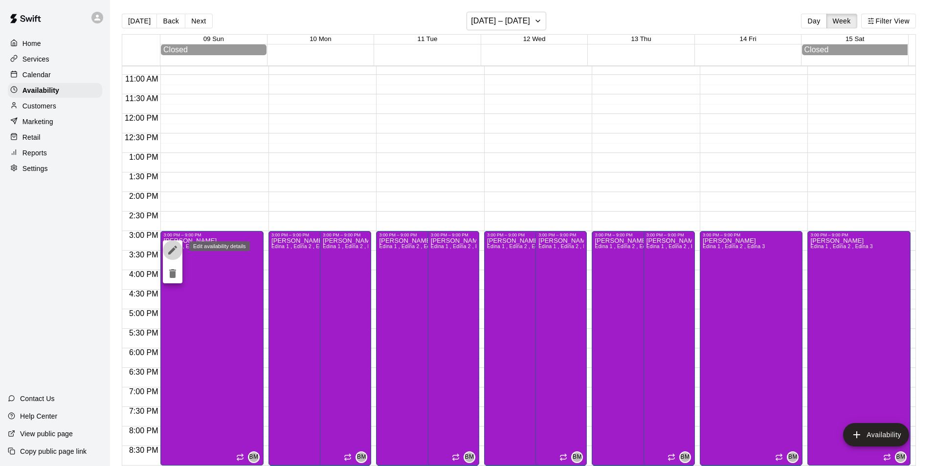
click at [174, 249] on icon "edit" at bounding box center [172, 250] width 9 height 9
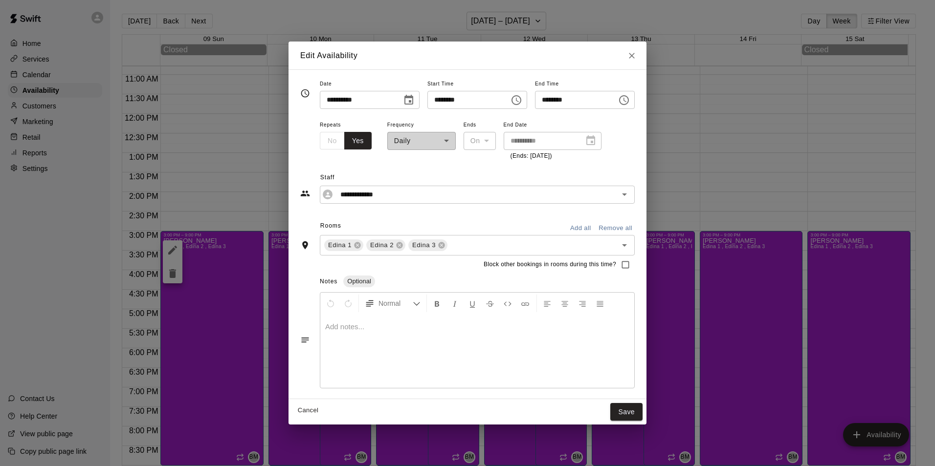
click at [407, 139] on div "**********" at bounding box center [421, 140] width 68 height 43
click at [387, 137] on div "**********" at bounding box center [421, 140] width 68 height 43
click at [637, 54] on icon "Close" at bounding box center [632, 56] width 10 height 10
type input "**********"
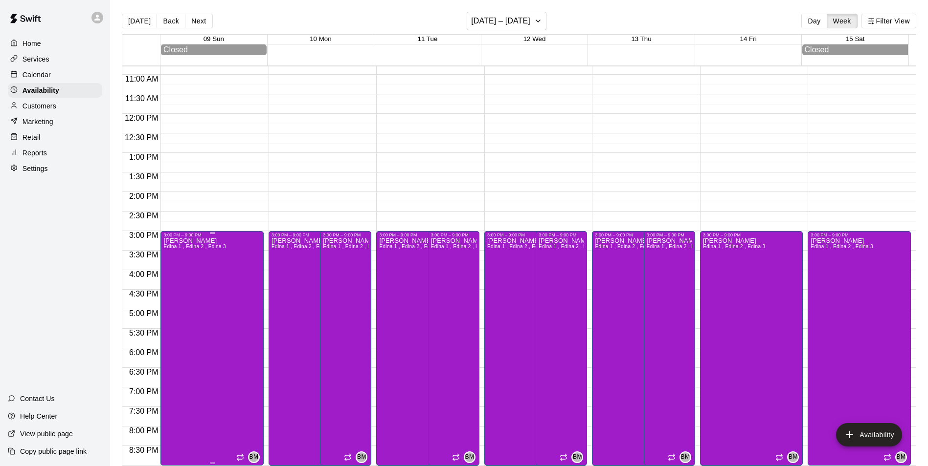
click at [208, 261] on div "Brett Milazzo Edina 1 , Edina 2 , Edina 3" at bounding box center [194, 471] width 62 height 466
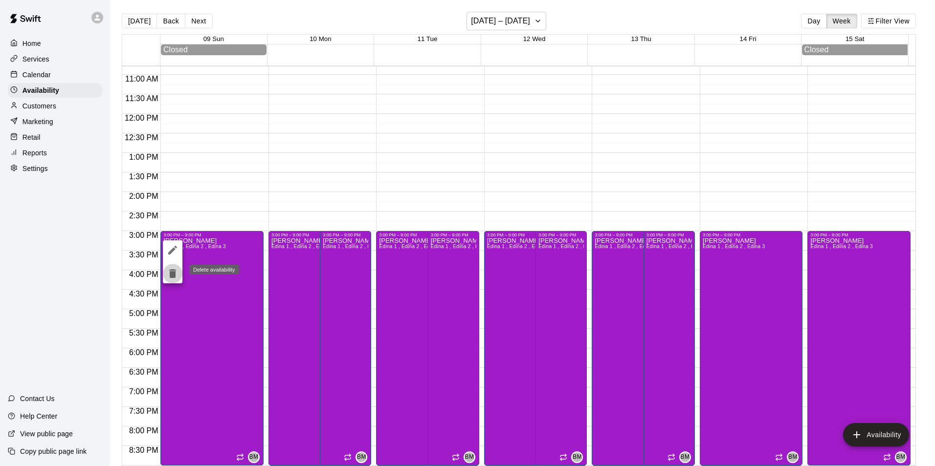
click at [176, 275] on icon "delete" at bounding box center [172, 273] width 7 height 9
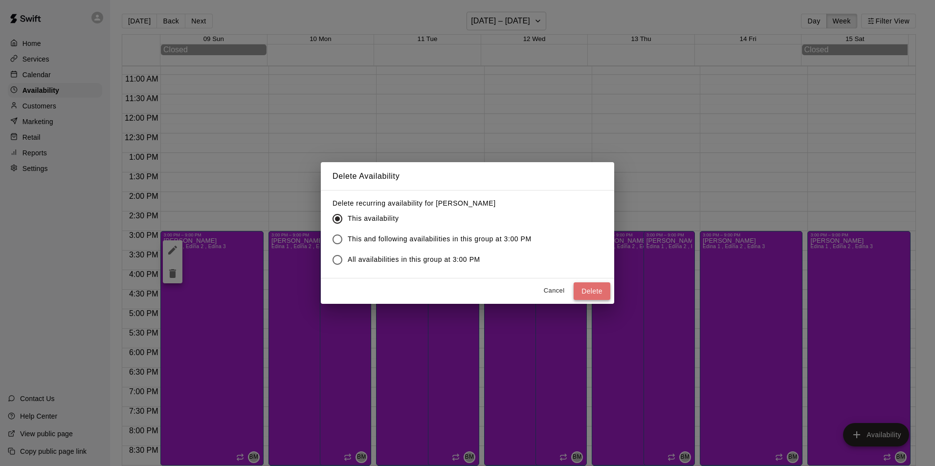
drag, startPoint x: 590, startPoint y: 290, endPoint x: 582, endPoint y: 284, distance: 10.1
click at [590, 290] on button "Delete" at bounding box center [592, 292] width 37 height 18
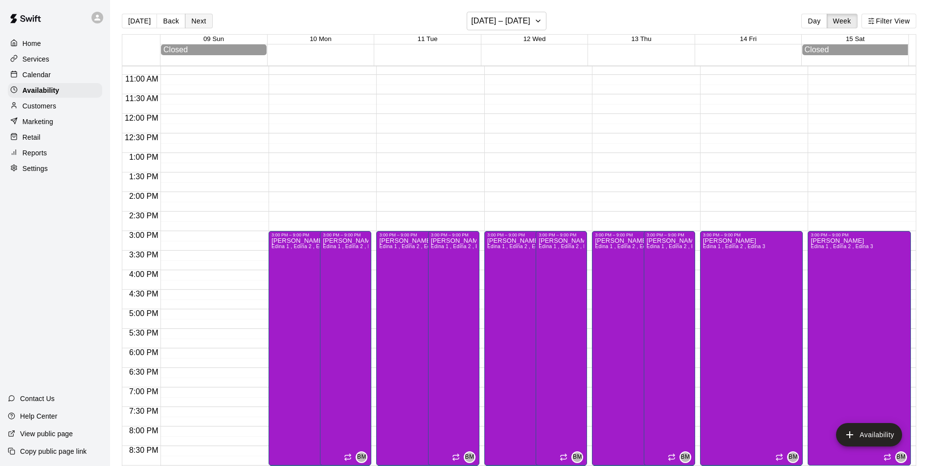
click at [200, 16] on button "Next" at bounding box center [198, 21] width 27 height 15
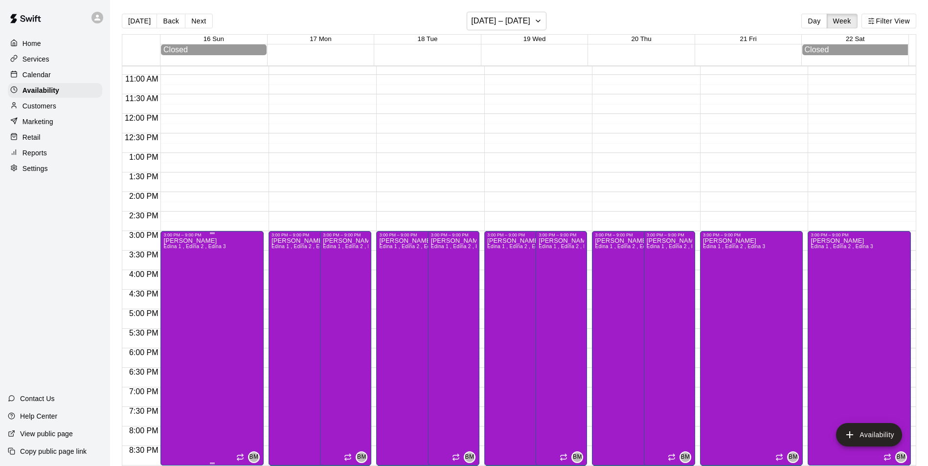
click at [213, 271] on div "Brett Milazzo Edina 1 , Edina 2 , Edina 3" at bounding box center [194, 471] width 62 height 466
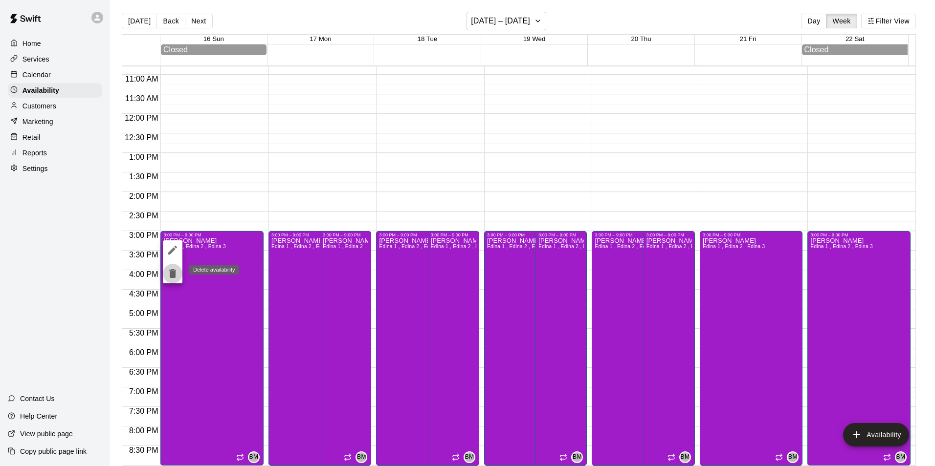
click at [173, 270] on icon "delete" at bounding box center [172, 273] width 7 height 9
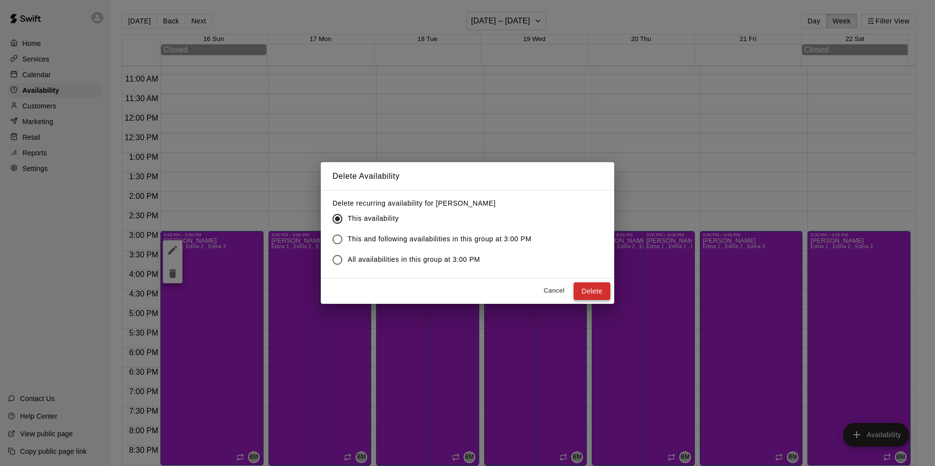
click at [587, 285] on button "Delete" at bounding box center [592, 292] width 37 height 18
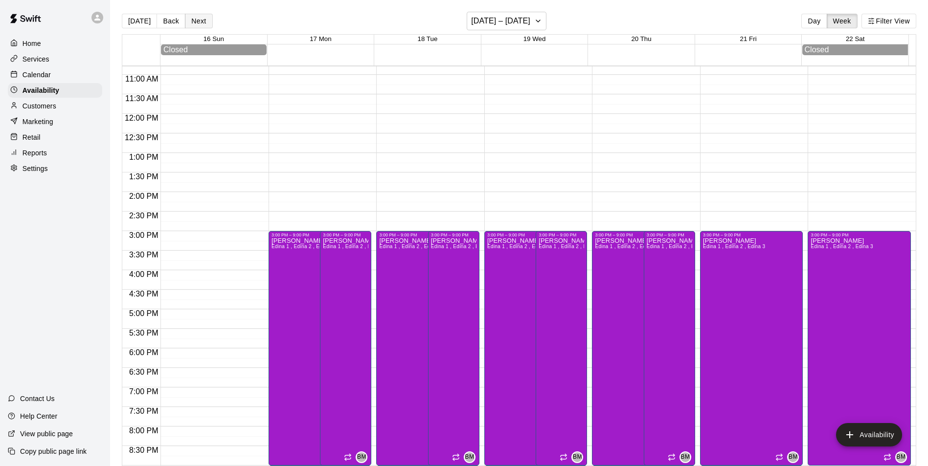
click at [198, 19] on button "Next" at bounding box center [198, 21] width 27 height 15
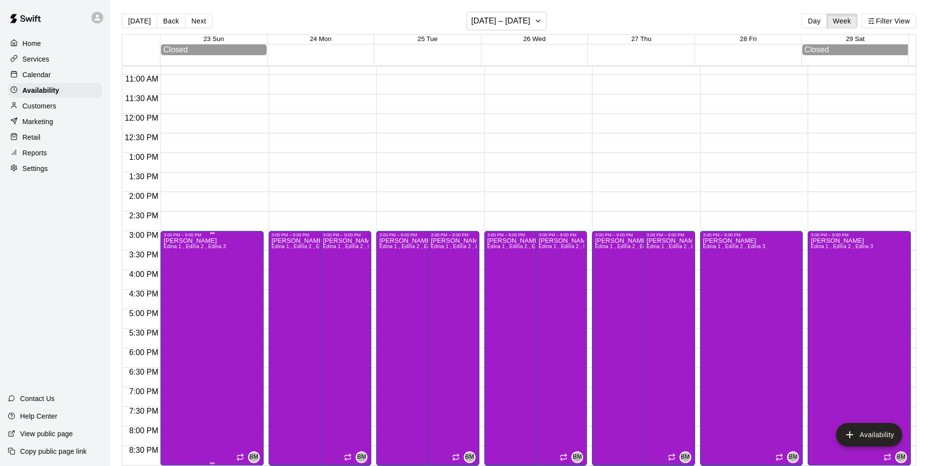
click at [209, 283] on div "Brett Milazzo Edina 1 , Edina 2 , Edina 3" at bounding box center [194, 471] width 62 height 466
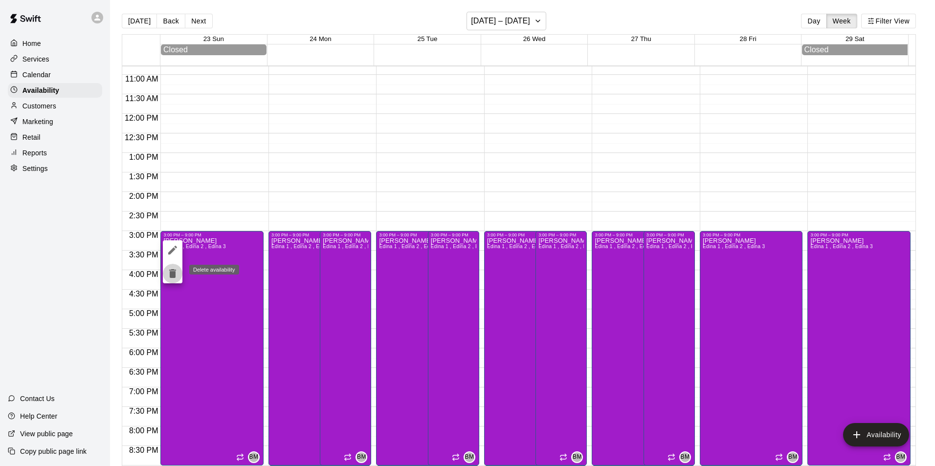
click at [176, 270] on icon "delete" at bounding box center [172, 273] width 7 height 9
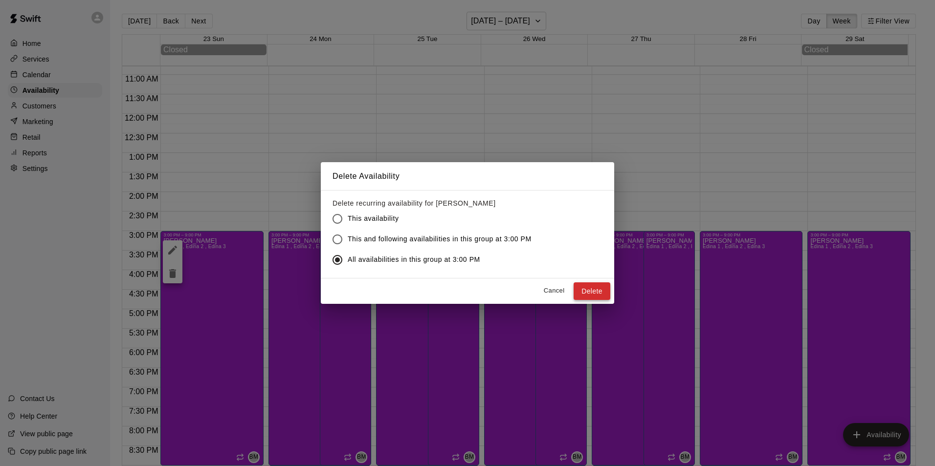
click at [600, 288] on button "Delete" at bounding box center [592, 292] width 37 height 18
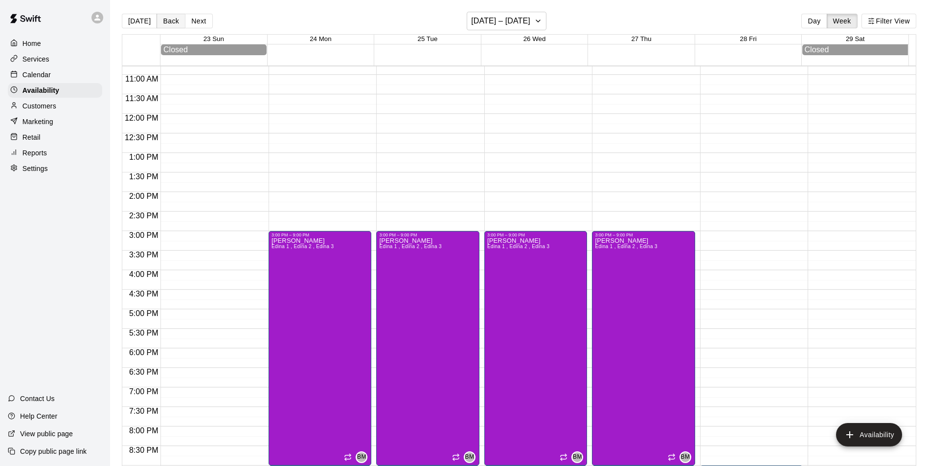
click at [160, 21] on button "Back" at bounding box center [170, 21] width 29 height 15
click at [162, 21] on button "Back" at bounding box center [170, 21] width 29 height 15
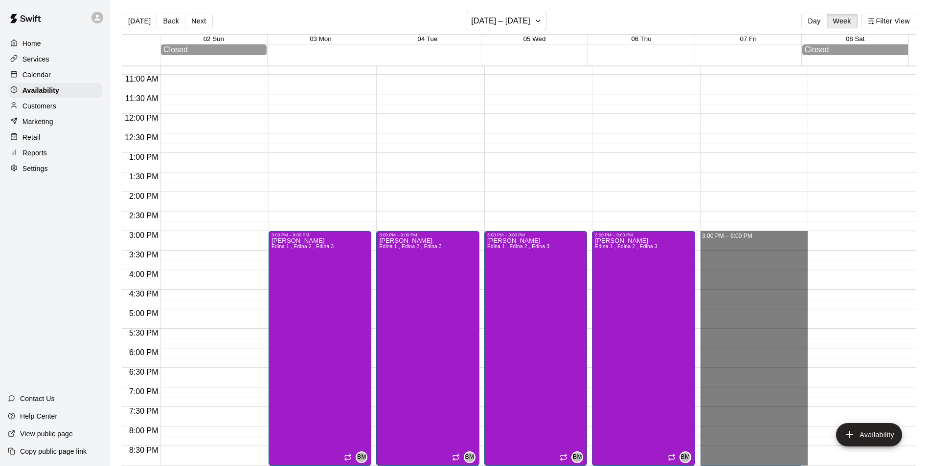
drag, startPoint x: 741, startPoint y: 237, endPoint x: 726, endPoint y: 460, distance: 223.0
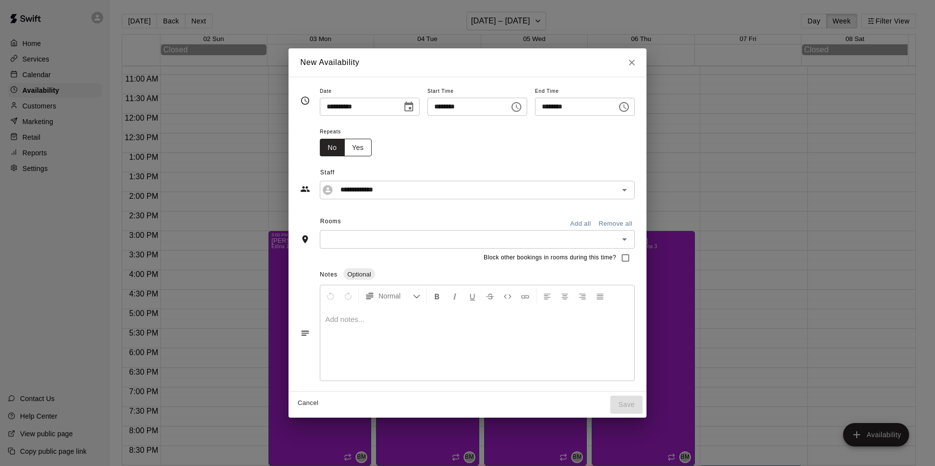
click at [344, 147] on button "Yes" at bounding box center [357, 148] width 27 height 18
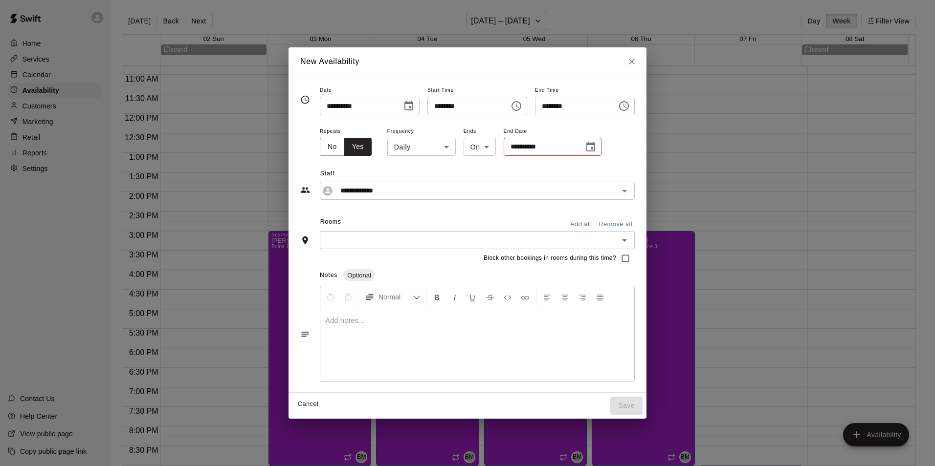
click at [422, 147] on body "Home Services Calendar Availability Customers Marketing Retail Reports Settings…" at bounding box center [467, 241] width 935 height 482
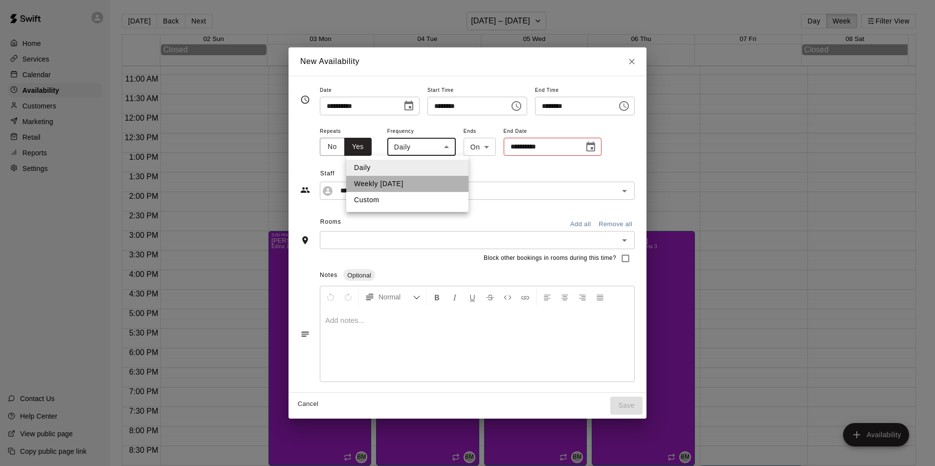
click at [389, 178] on li "Weekly on Friday" at bounding box center [407, 184] width 122 height 16
type input "******"
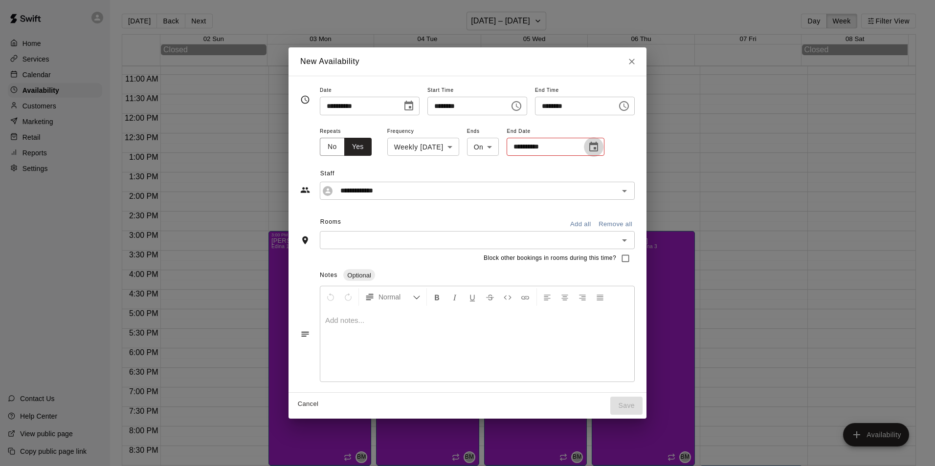
click at [584, 148] on button "Choose date" at bounding box center [594, 147] width 20 height 20
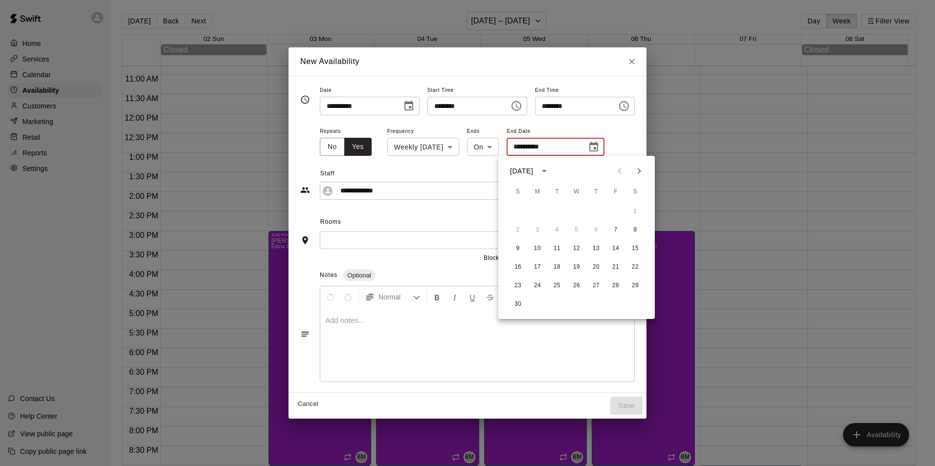
click at [642, 172] on icon "Next month" at bounding box center [639, 171] width 12 height 12
click at [620, 246] on button "19" at bounding box center [616, 249] width 18 height 18
type input "**********"
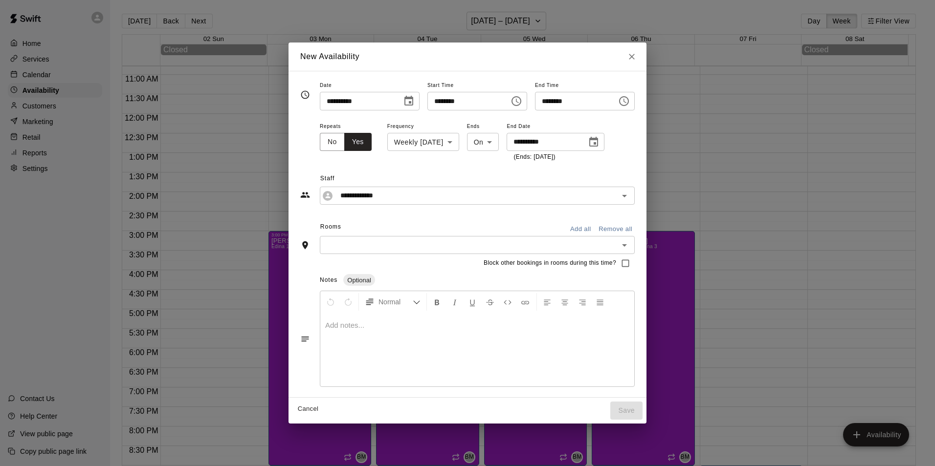
click at [362, 249] on input "text" at bounding box center [469, 245] width 293 height 12
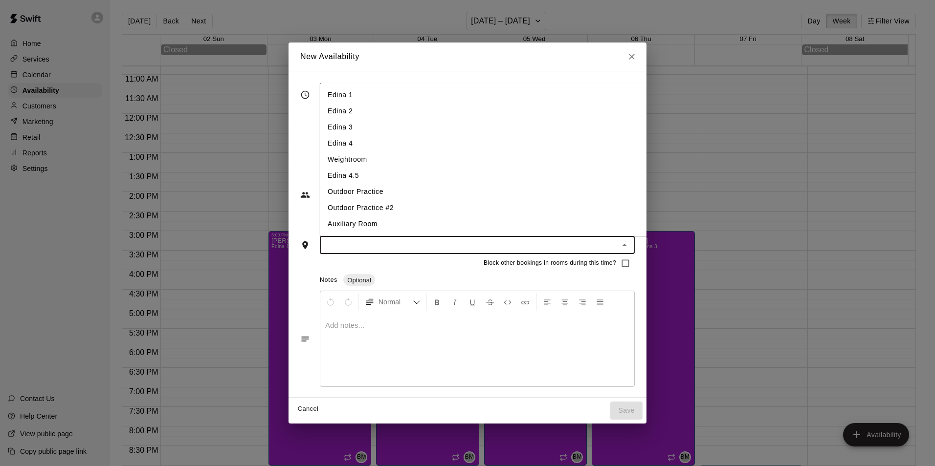
click at [344, 95] on li "Edina 1" at bounding box center [491, 95] width 343 height 16
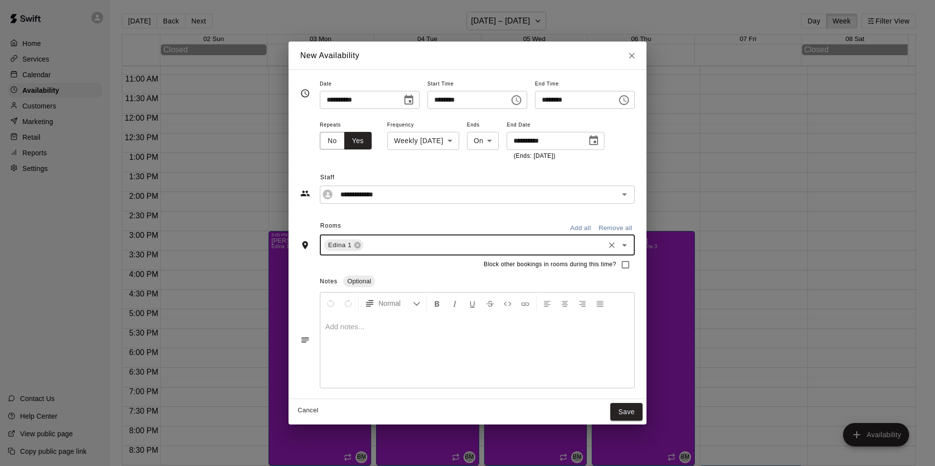
click at [391, 243] on input "text" at bounding box center [484, 245] width 238 height 12
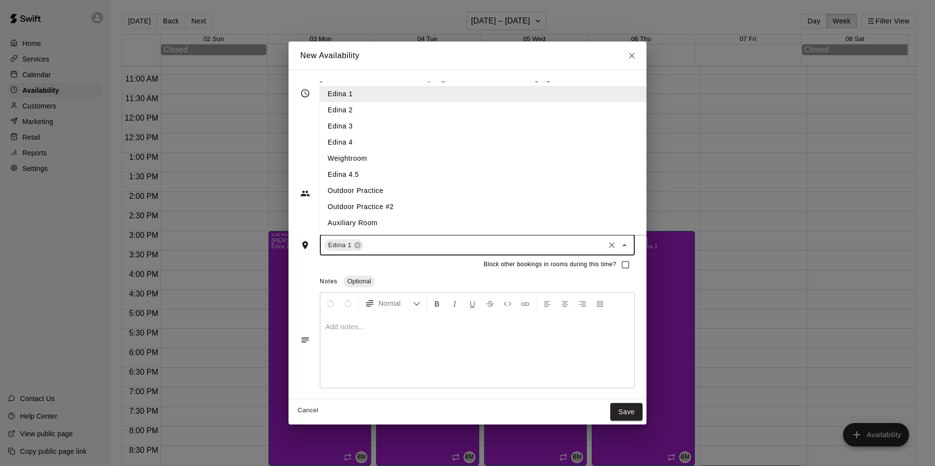
click at [339, 112] on li "Edina 2" at bounding box center [491, 110] width 343 height 16
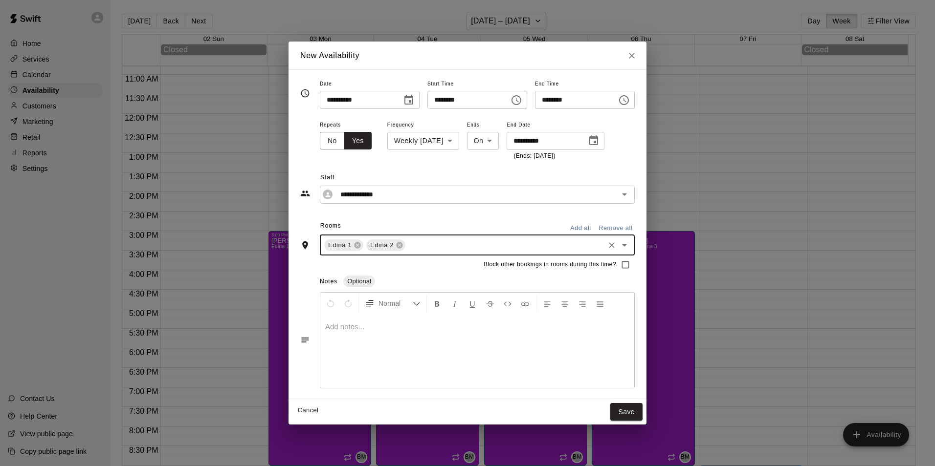
click at [410, 240] on input "text" at bounding box center [505, 245] width 196 height 12
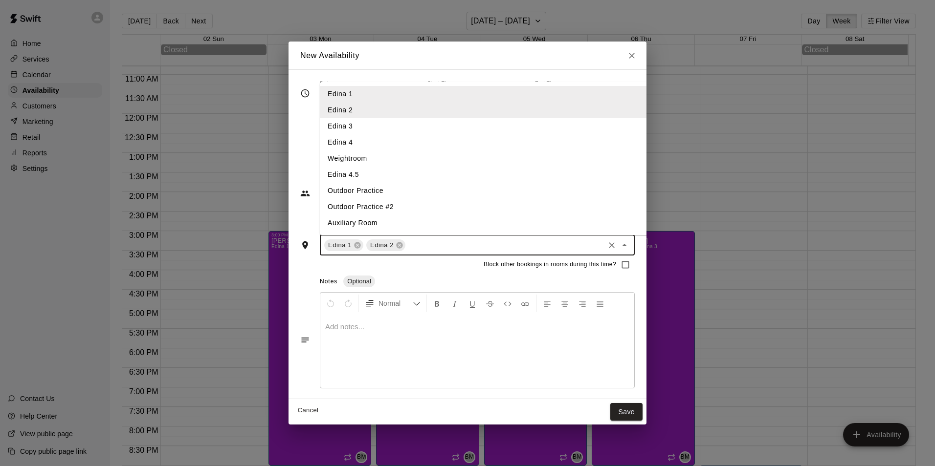
click at [354, 122] on li "Edina 3" at bounding box center [491, 126] width 343 height 16
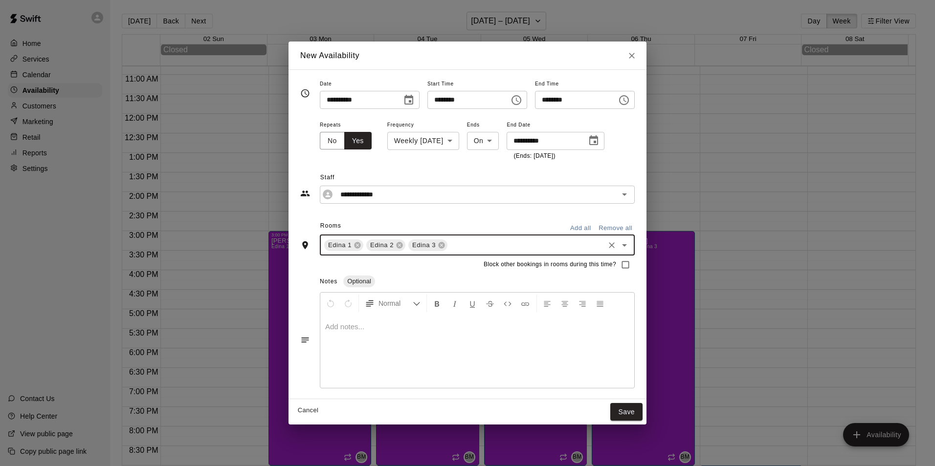
click at [633, 408] on button "Save" at bounding box center [626, 412] width 32 height 18
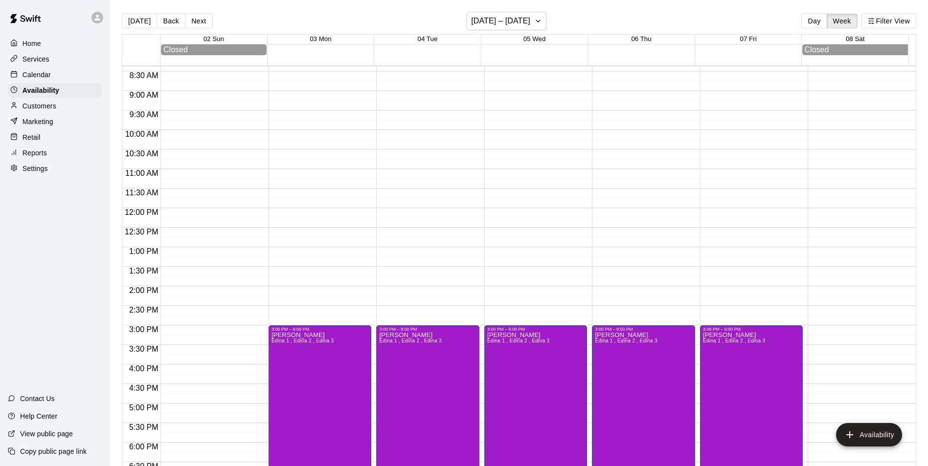
scroll to position [324, 0]
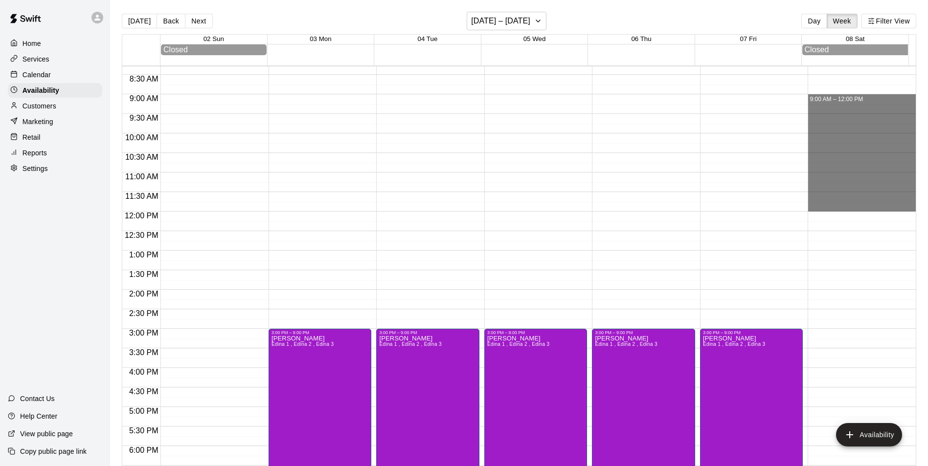
drag, startPoint x: 832, startPoint y: 101, endPoint x: 832, endPoint y: 211, distance: 110.5
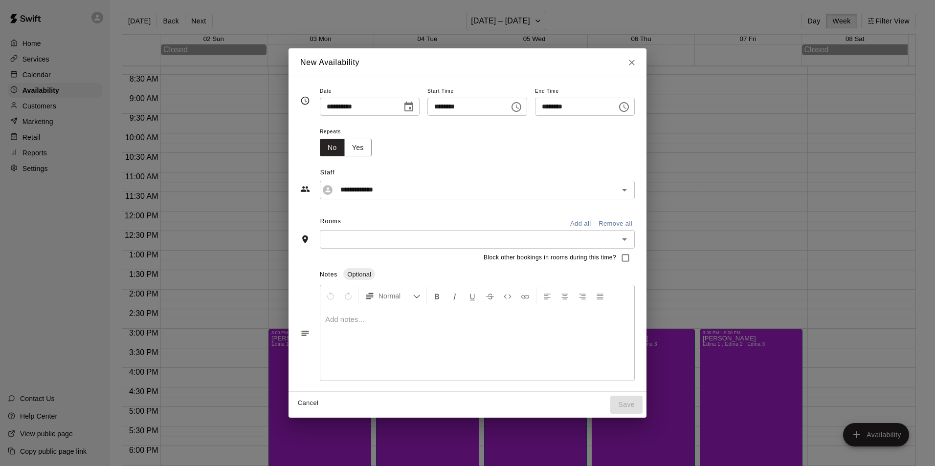
click at [407, 108] on icon "Choose date, selected date is Nov 8, 2025" at bounding box center [409, 107] width 12 height 12
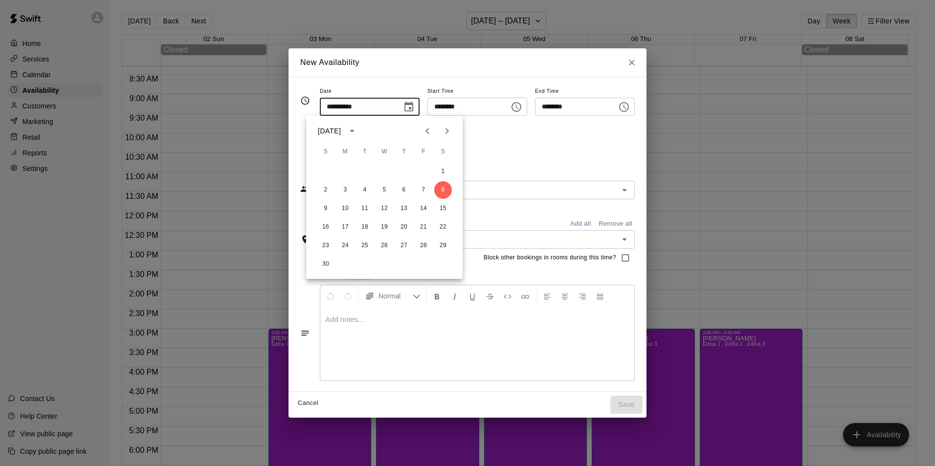
click at [407, 108] on icon "Choose date, selected date is Nov 8, 2025" at bounding box center [409, 107] width 12 height 12
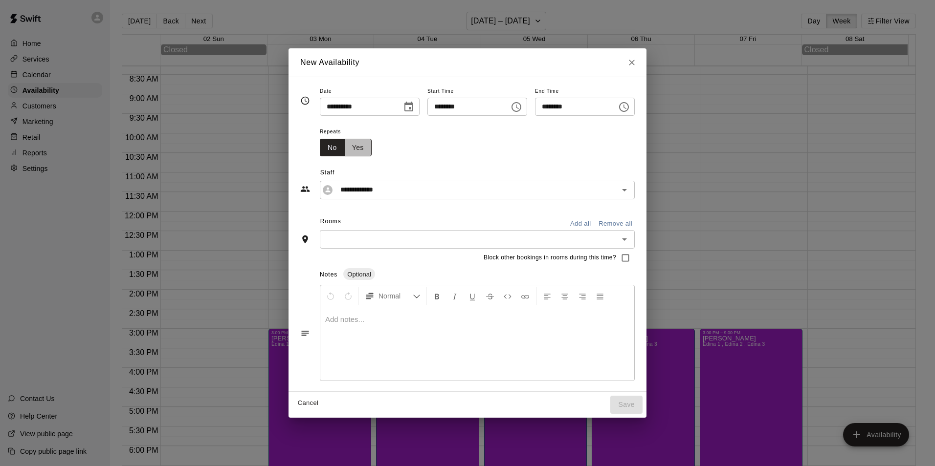
click at [347, 151] on button "Yes" at bounding box center [357, 148] width 27 height 18
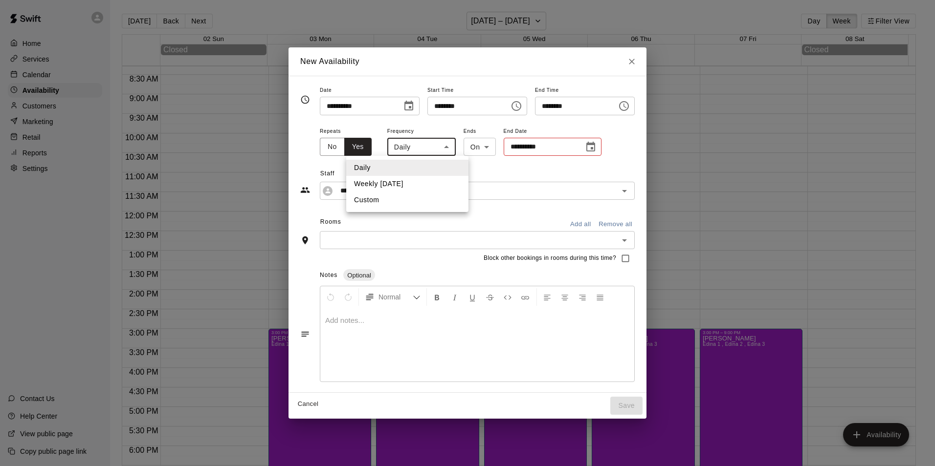
click at [423, 149] on body "Home Services Calendar Availability Customers Marketing Retail Reports Settings…" at bounding box center [467, 241] width 935 height 482
click at [414, 179] on li "Weekly on Saturday" at bounding box center [407, 184] width 122 height 16
type input "******"
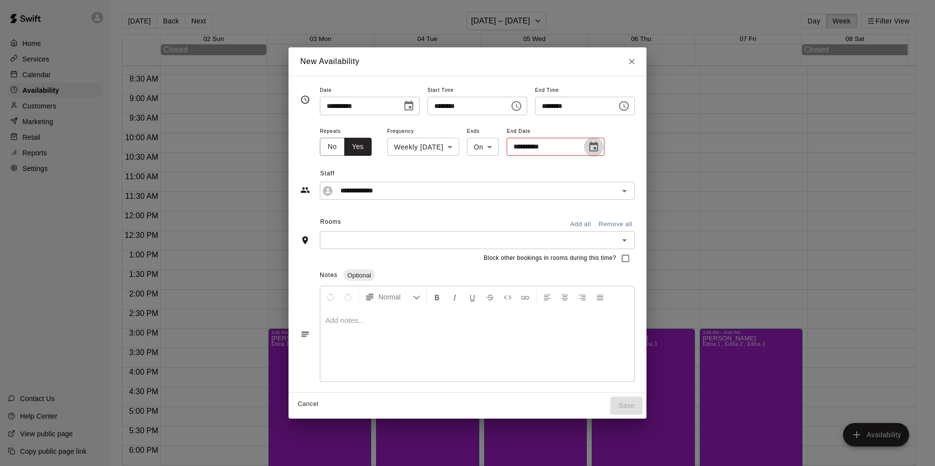
click at [589, 148] on icon "Choose date" at bounding box center [594, 147] width 12 height 12
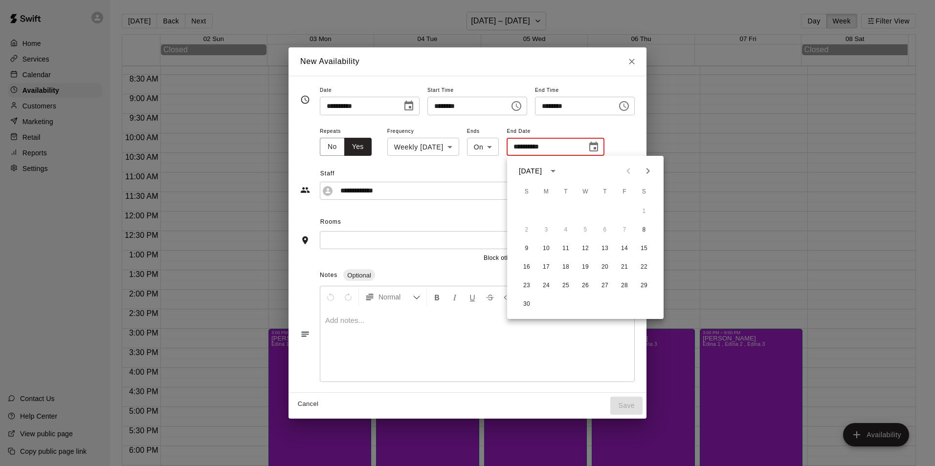
click at [647, 167] on icon "Next month" at bounding box center [648, 171] width 12 height 12
click at [642, 244] on button "20" at bounding box center [644, 249] width 18 height 18
type input "**********"
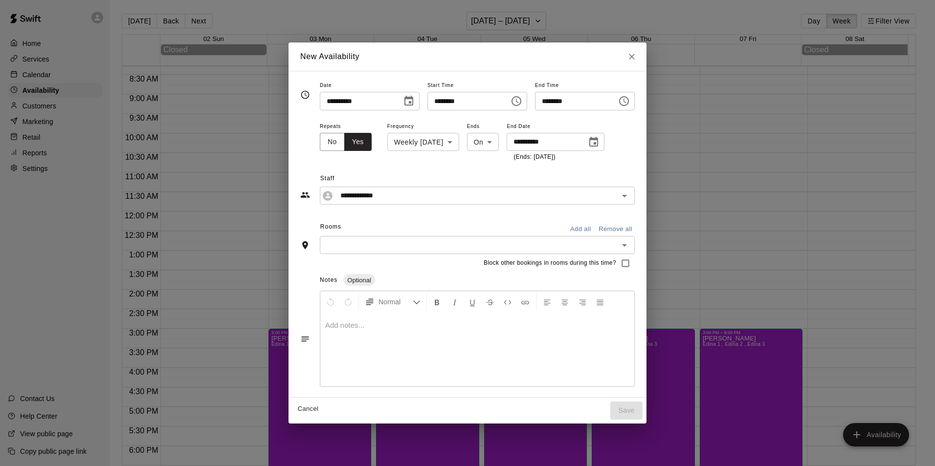
click at [375, 255] on div "Block other bookings in rooms during this time?" at bounding box center [467, 263] width 334 height 19
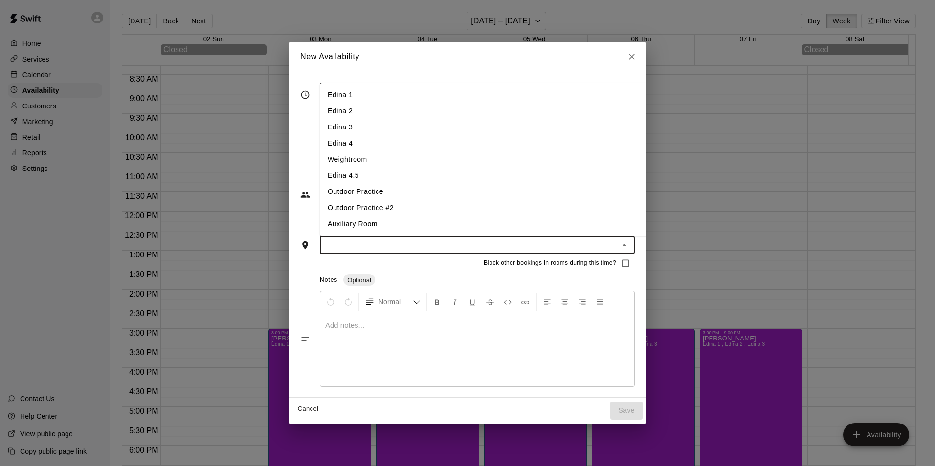
click at [376, 248] on input "text" at bounding box center [469, 245] width 293 height 12
click at [330, 96] on li "Edina 1" at bounding box center [491, 95] width 343 height 16
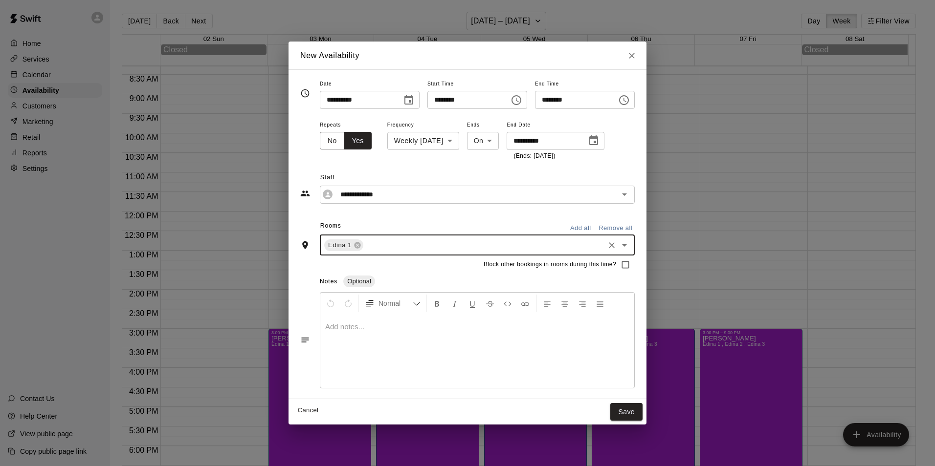
click at [365, 240] on input "text" at bounding box center [484, 245] width 238 height 12
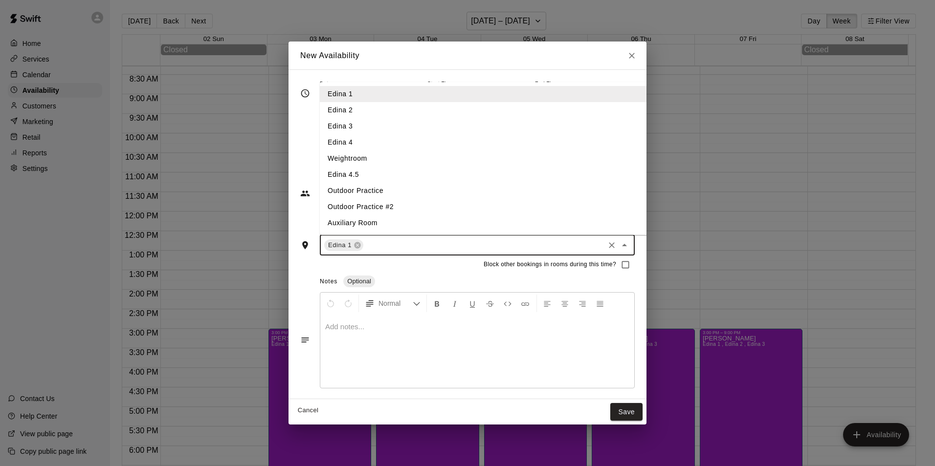
click at [324, 116] on li "Edina 2" at bounding box center [491, 110] width 343 height 16
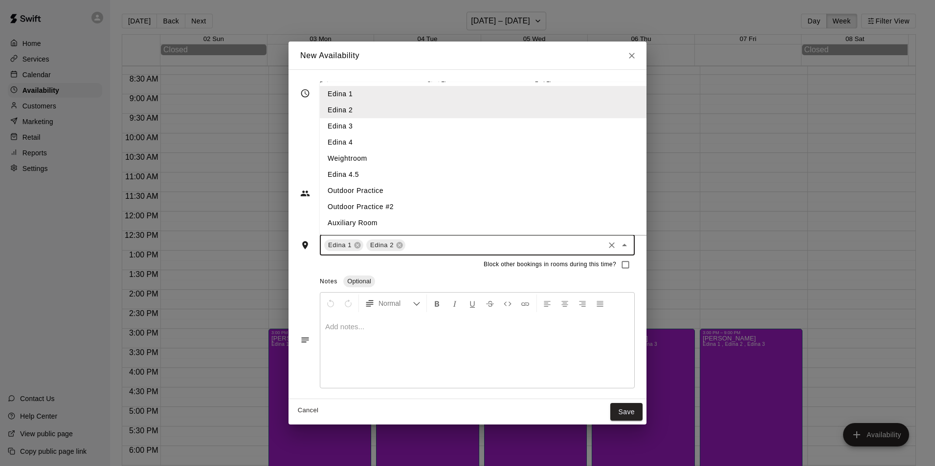
click at [410, 242] on input "text" at bounding box center [505, 245] width 196 height 12
click at [341, 119] on li "Edina 3" at bounding box center [491, 126] width 343 height 16
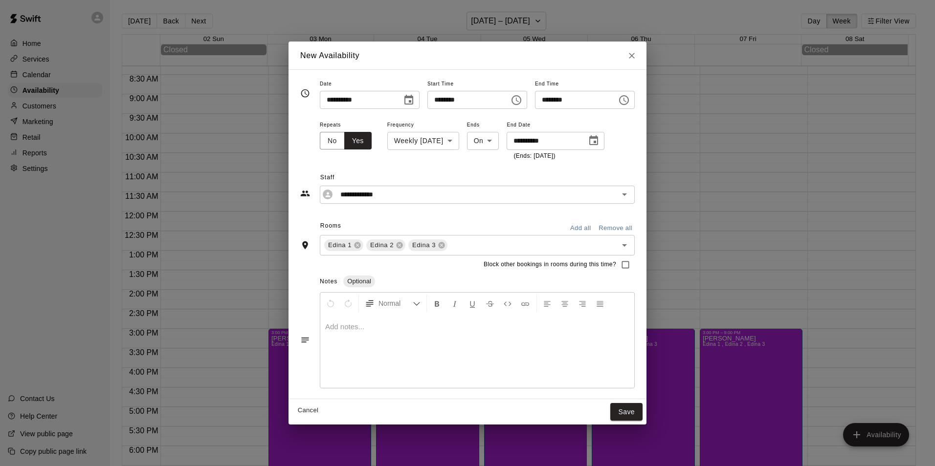
click at [438, 349] on div at bounding box center [477, 351] width 314 height 73
click at [637, 411] on button "Save" at bounding box center [626, 412] width 32 height 18
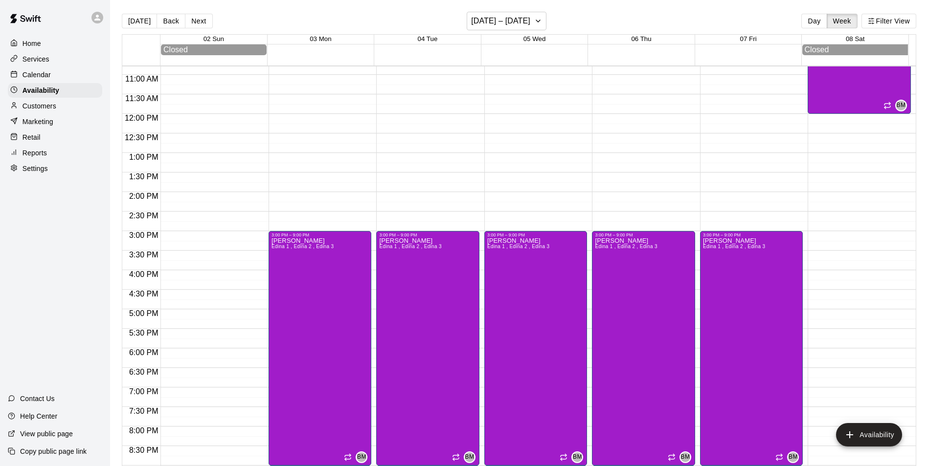
scroll to position [373, 0]
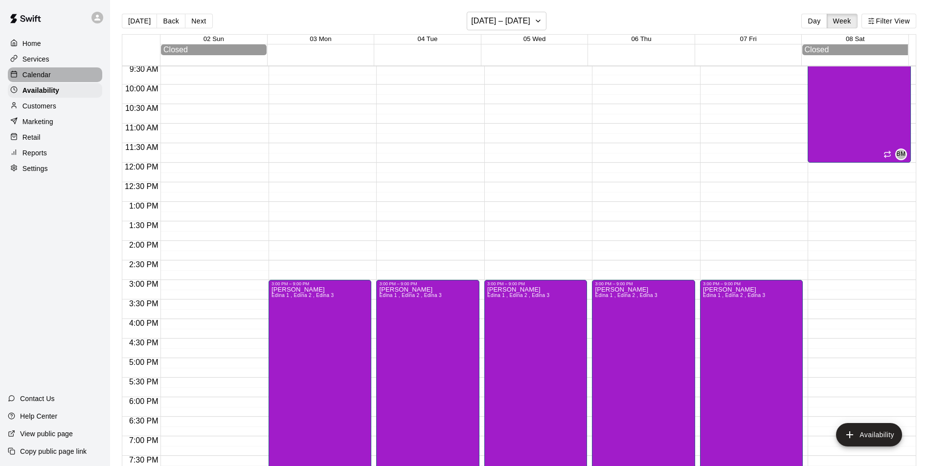
click at [30, 72] on p "Calendar" at bounding box center [36, 75] width 28 height 10
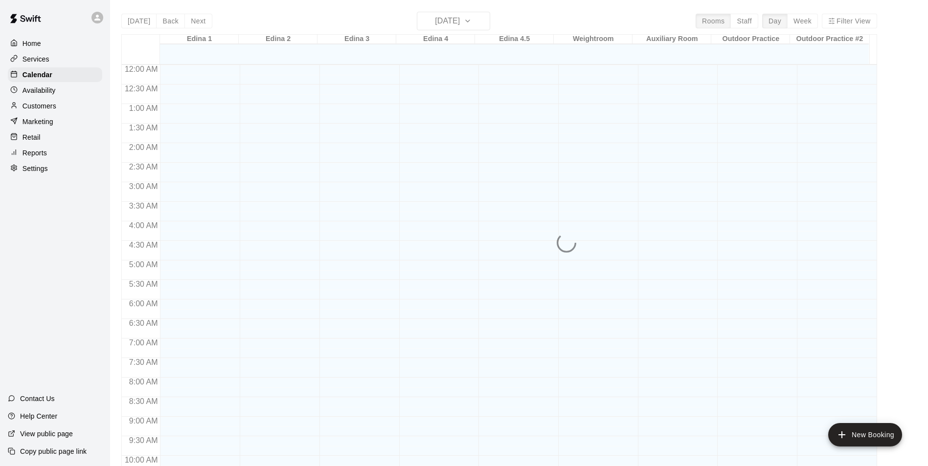
scroll to position [454, 0]
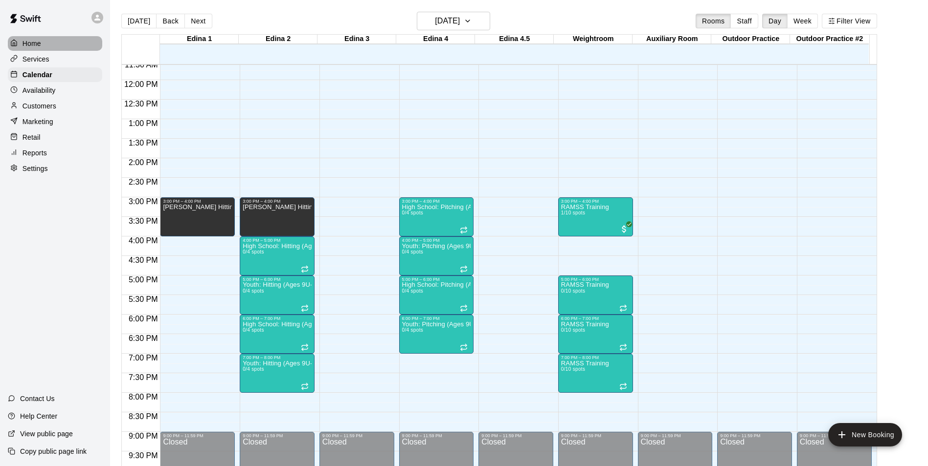
click at [27, 40] on p "Home" at bounding box center [31, 44] width 19 height 10
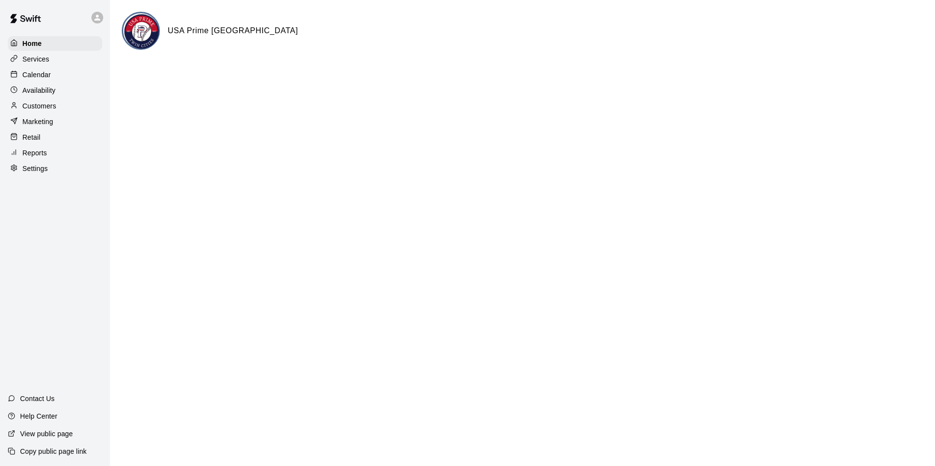
click at [29, 174] on p "Settings" at bounding box center [34, 169] width 25 height 10
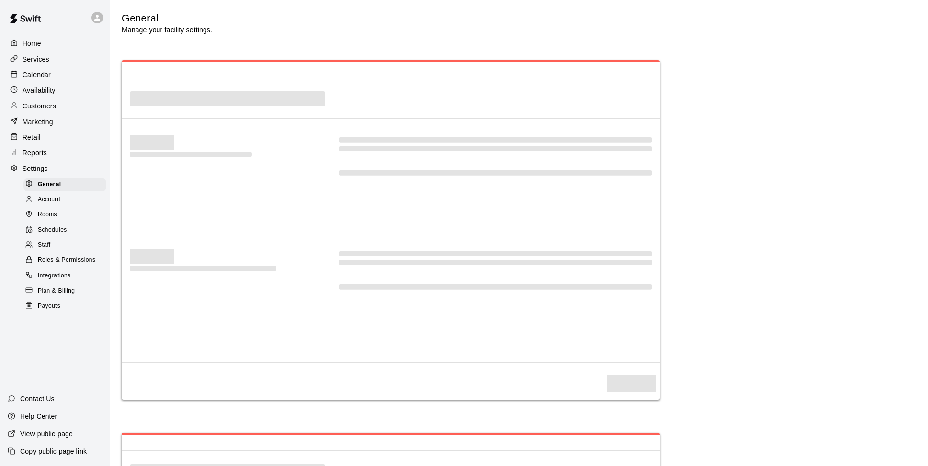
select select "**"
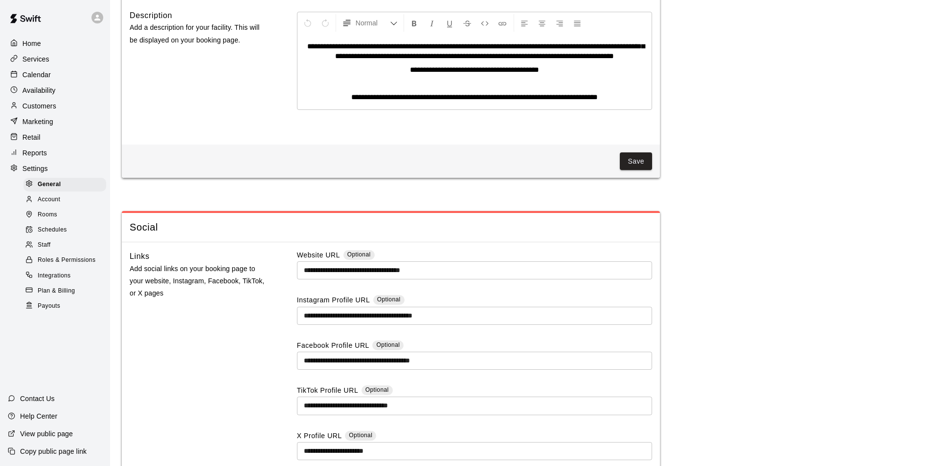
scroll to position [2579, 0]
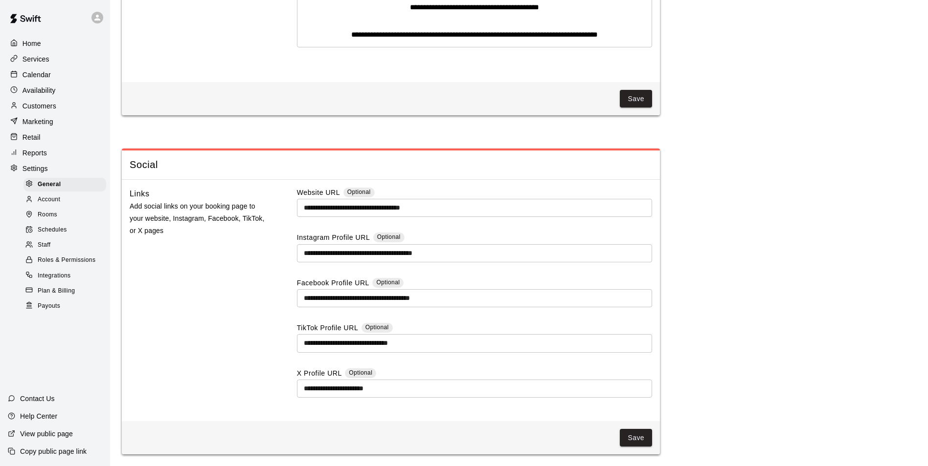
click at [40, 203] on span "Account" at bounding box center [49, 200] width 22 height 10
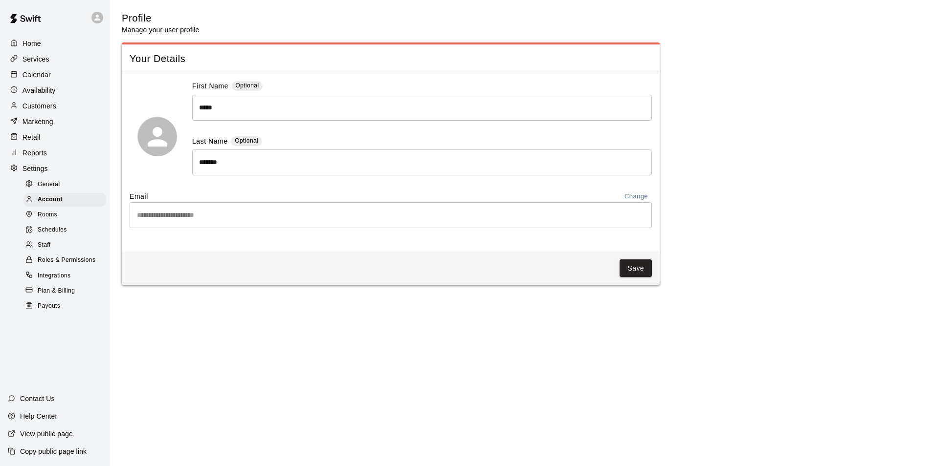
click at [45, 235] on span "Schedules" at bounding box center [52, 230] width 29 height 10
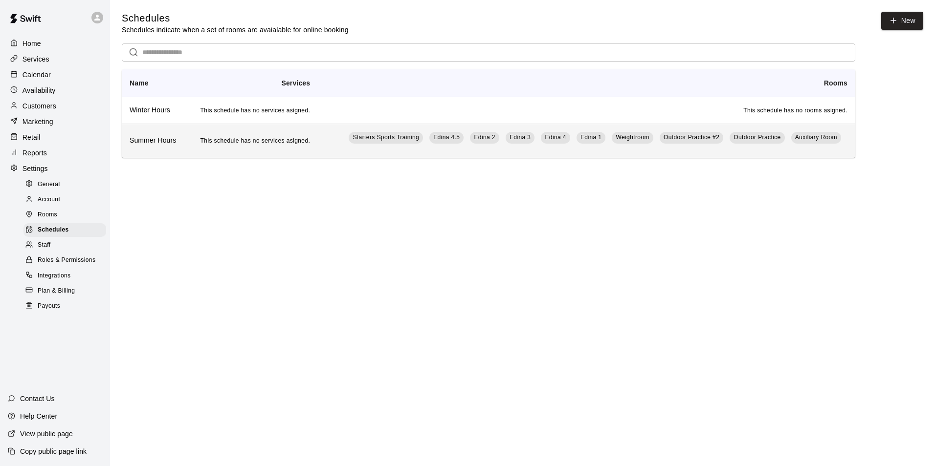
click at [216, 151] on td "This schedule has no services asigned." at bounding box center [252, 141] width 131 height 34
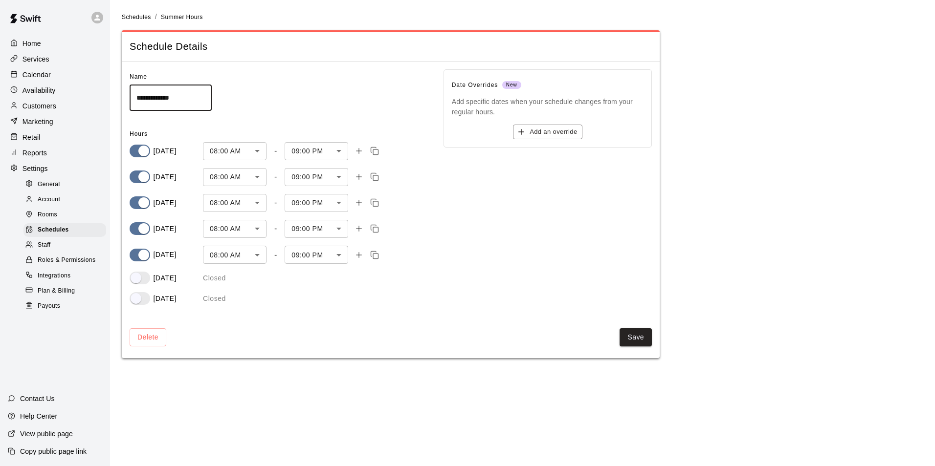
click at [346, 255] on body "**********" at bounding box center [467, 185] width 935 height 370
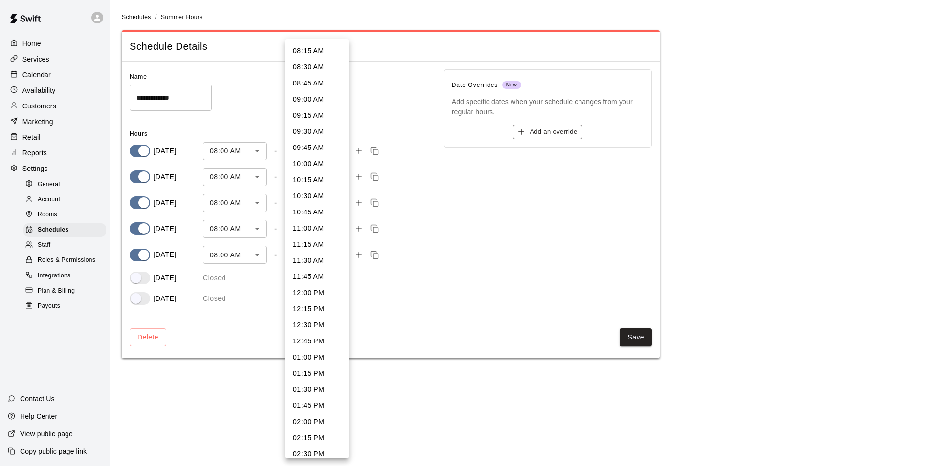
scroll to position [621, 0]
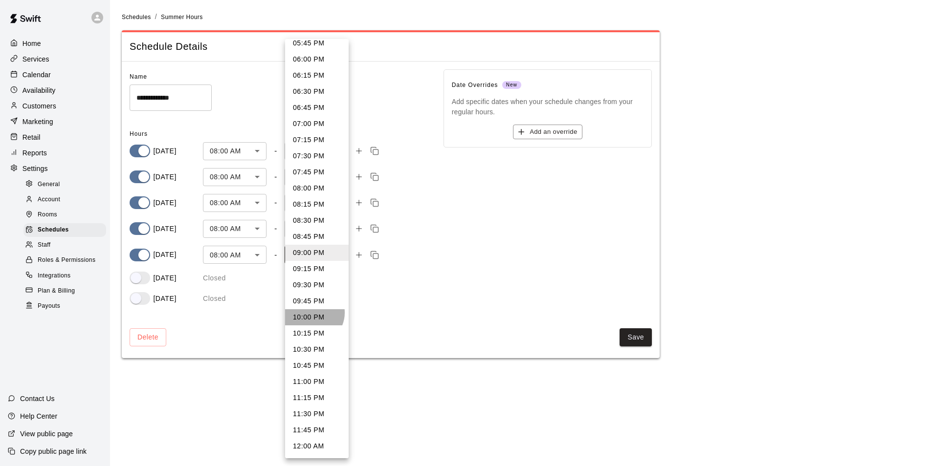
click at [311, 313] on li "10:00 PM" at bounding box center [317, 318] width 64 height 16
type input "****"
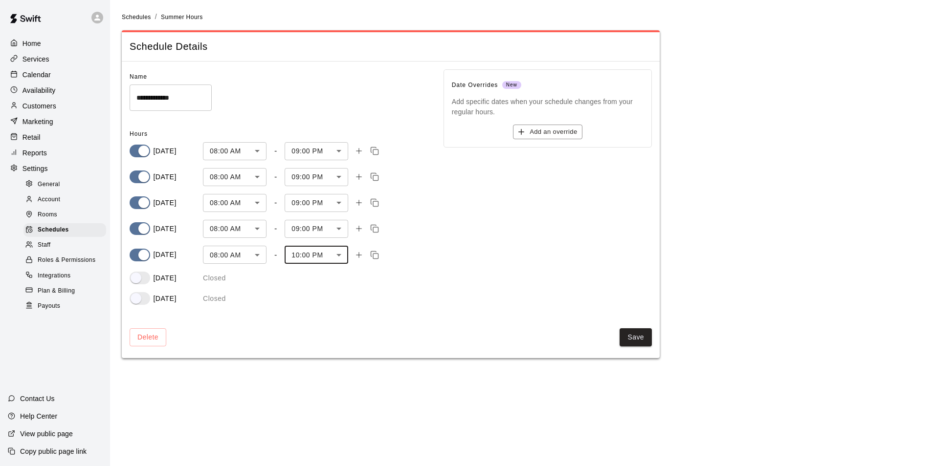
click at [339, 226] on body "**********" at bounding box center [467, 185] width 935 height 370
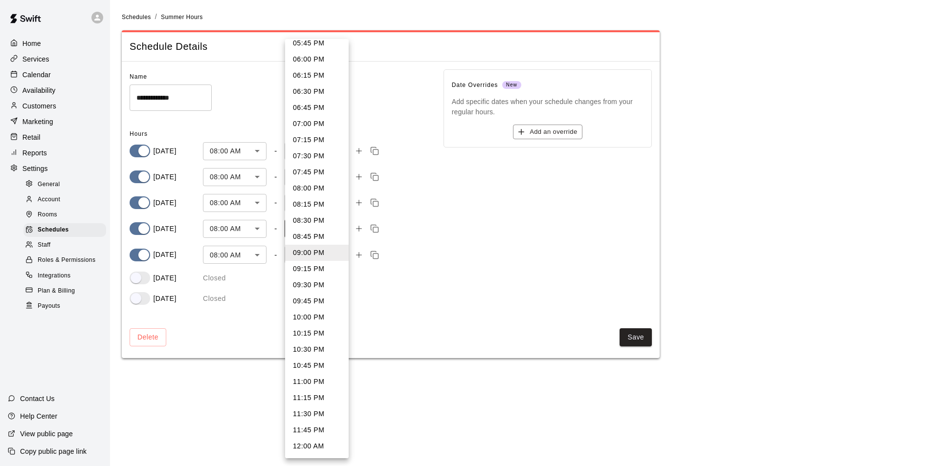
click at [306, 319] on li "10:00 PM" at bounding box center [317, 318] width 64 height 16
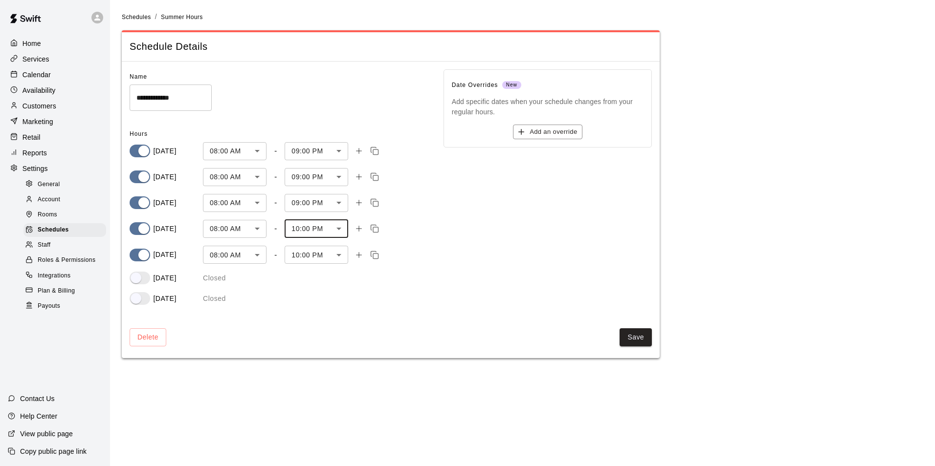
click at [341, 231] on body "**********" at bounding box center [467, 185] width 935 height 370
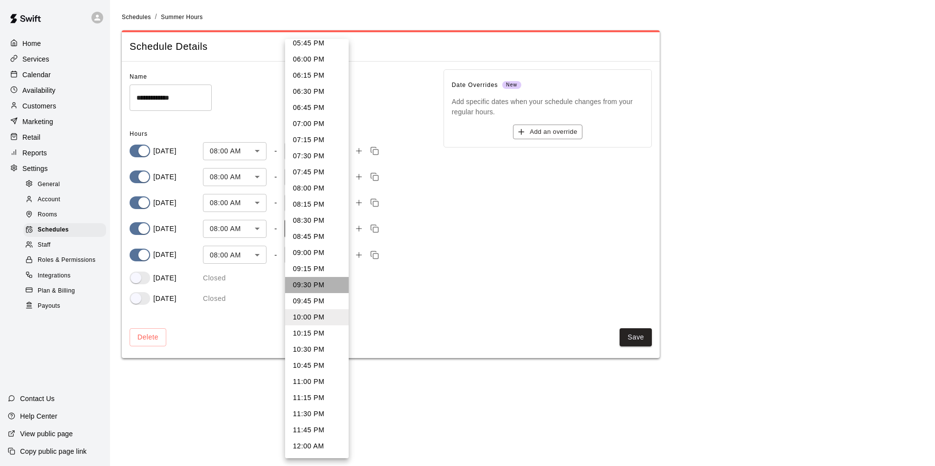
click at [323, 287] on li "09:30 PM" at bounding box center [317, 285] width 64 height 16
type input "****"
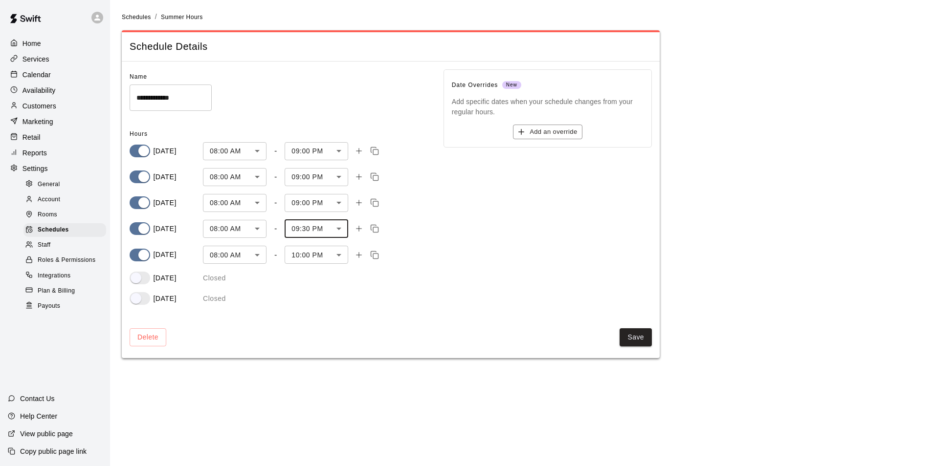
click at [337, 252] on body "**********" at bounding box center [467, 185] width 935 height 370
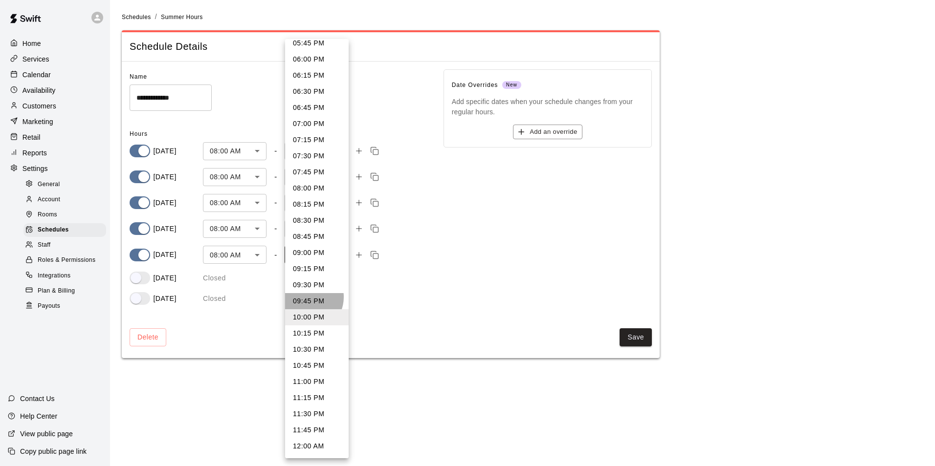
click at [306, 297] on li "09:45 PM" at bounding box center [317, 301] width 64 height 16
type input "****"
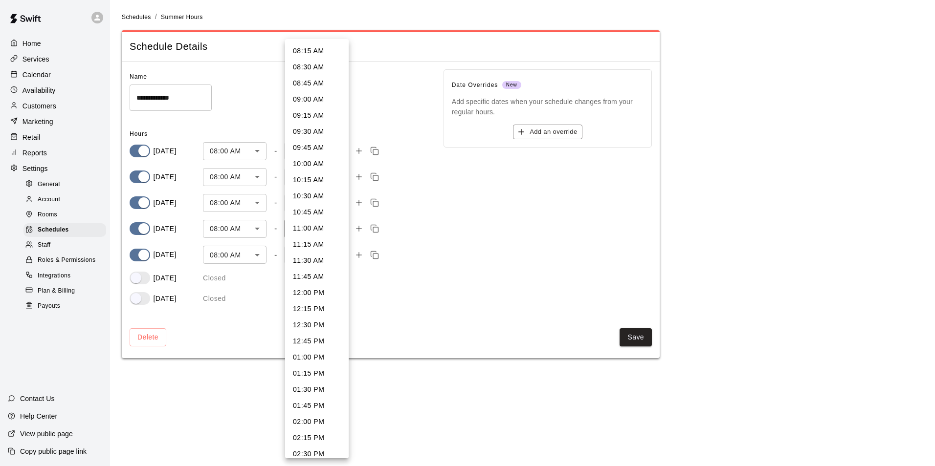
click at [335, 231] on body "**********" at bounding box center [467, 185] width 935 height 370
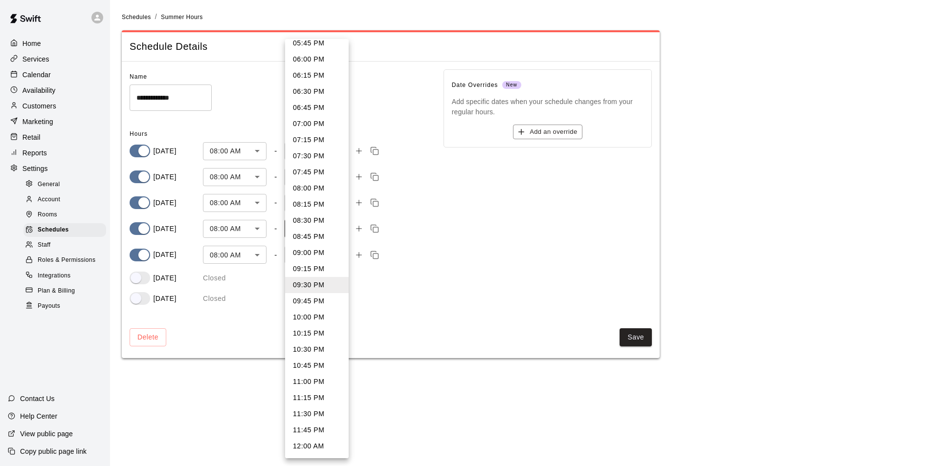
click at [308, 299] on li "09:45 PM" at bounding box center [317, 301] width 64 height 16
type input "****"
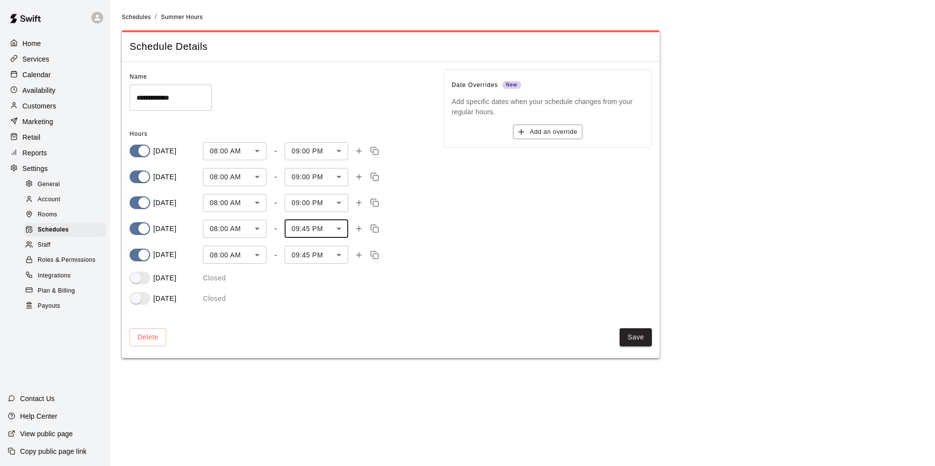
click at [339, 200] on body "**********" at bounding box center [467, 185] width 935 height 370
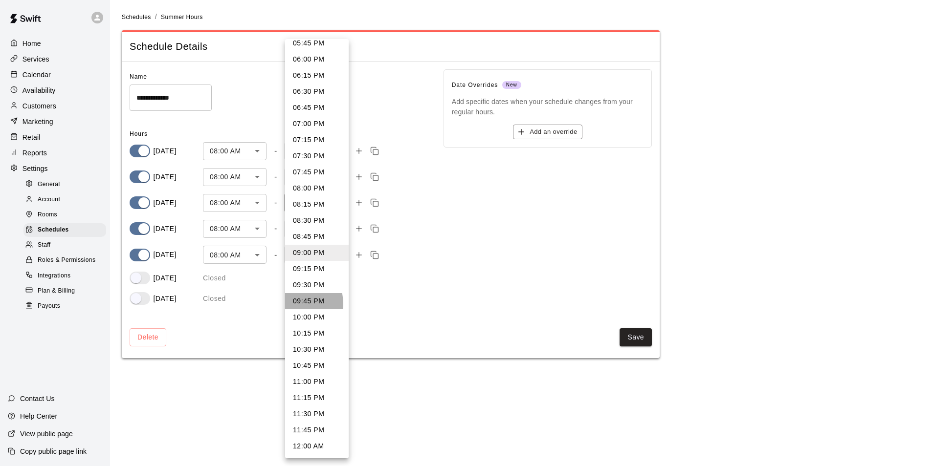
click at [300, 304] on li "09:45 PM" at bounding box center [317, 301] width 64 height 16
type input "****"
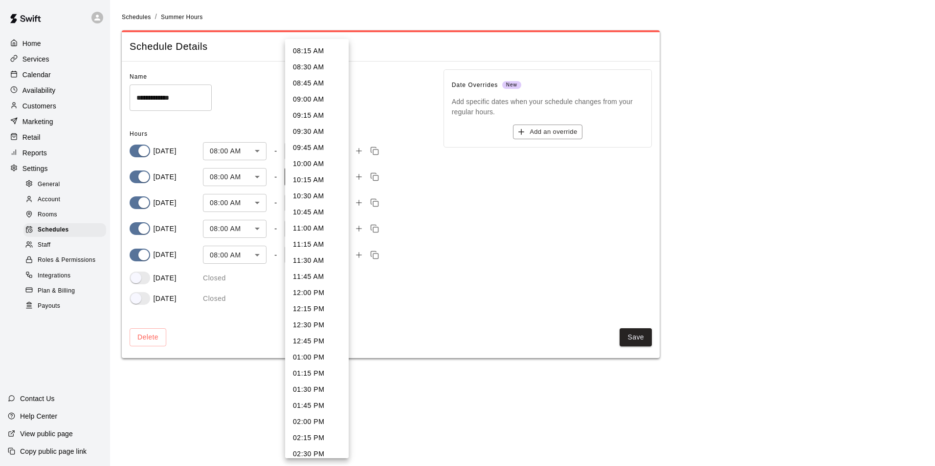
click at [334, 170] on body "**********" at bounding box center [467, 185] width 935 height 370
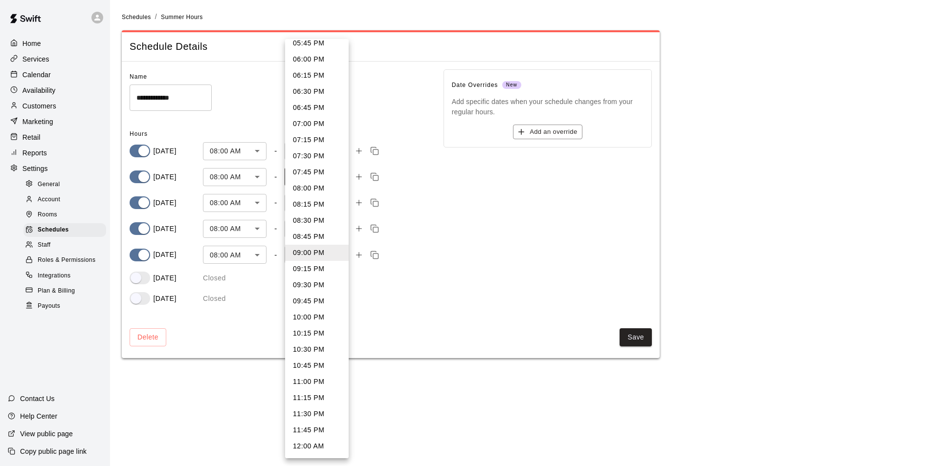
click at [314, 298] on li "09:45 PM" at bounding box center [317, 301] width 64 height 16
type input "****"
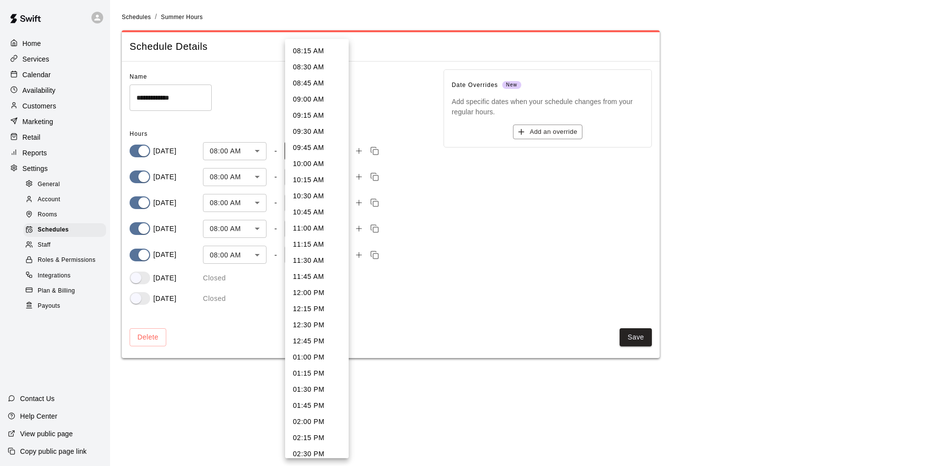
click at [336, 148] on body "**********" at bounding box center [467, 185] width 935 height 370
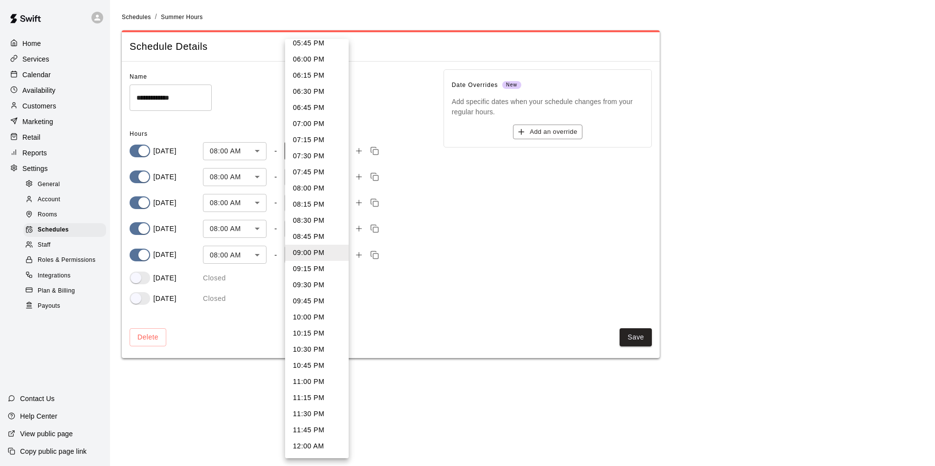
click at [312, 296] on li "09:45 PM" at bounding box center [317, 301] width 64 height 16
type input "****"
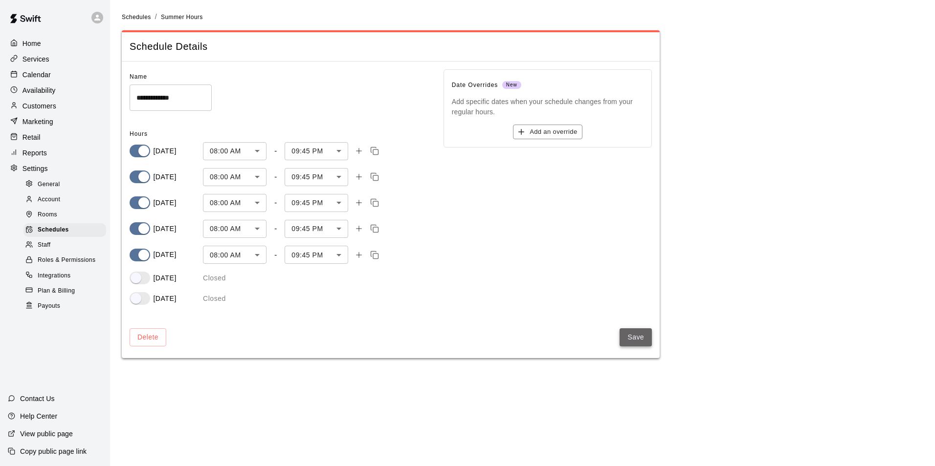
click at [635, 334] on button "Save" at bounding box center [636, 338] width 32 height 18
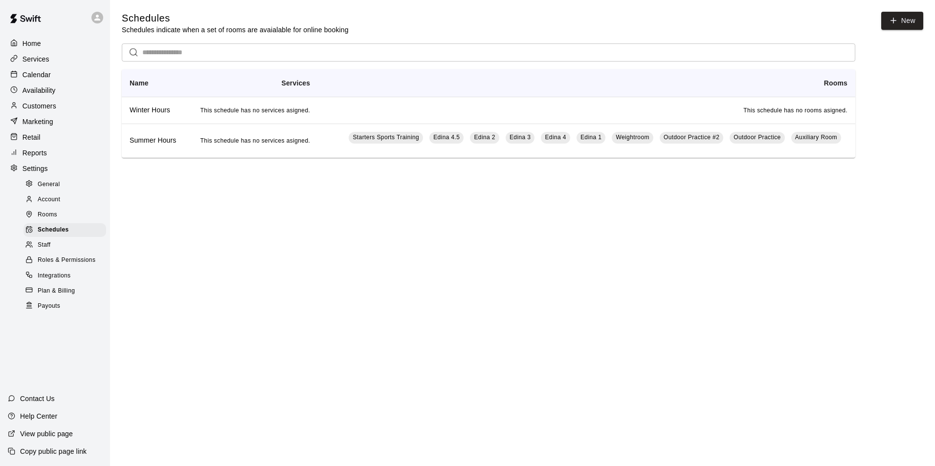
click at [33, 73] on p "Calendar" at bounding box center [36, 75] width 28 height 10
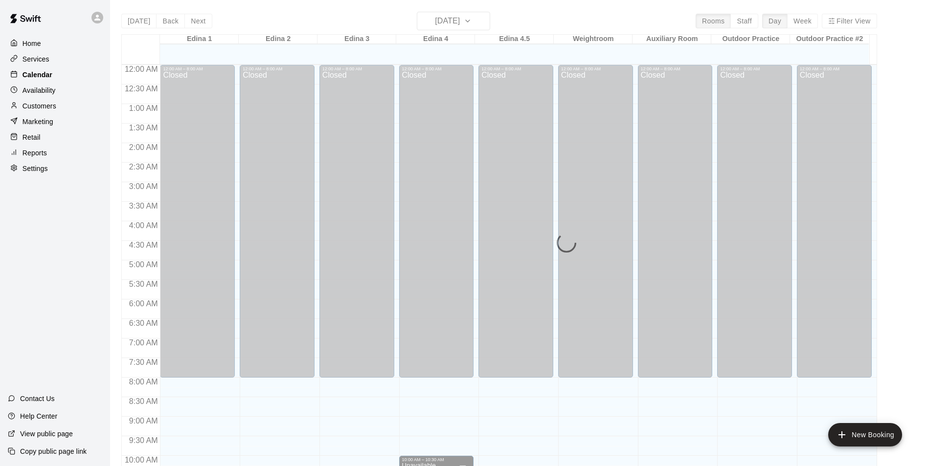
scroll to position [455, 0]
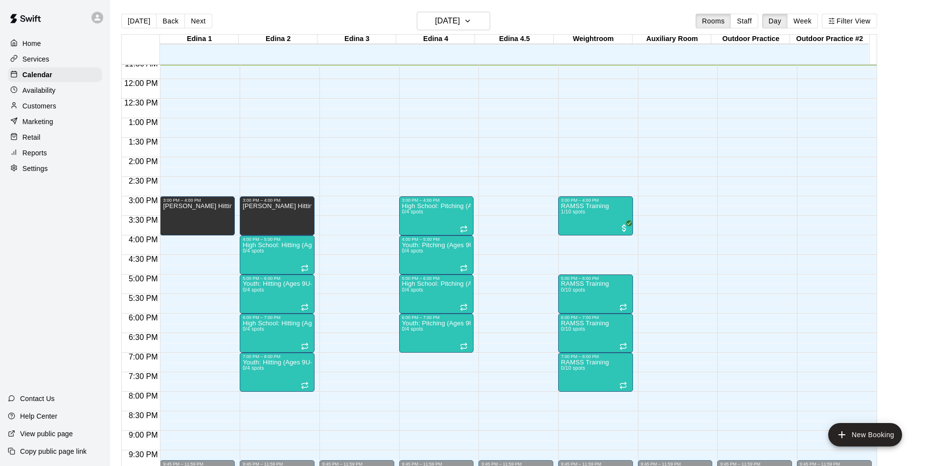
click at [27, 89] on p "Availability" at bounding box center [38, 91] width 33 height 10
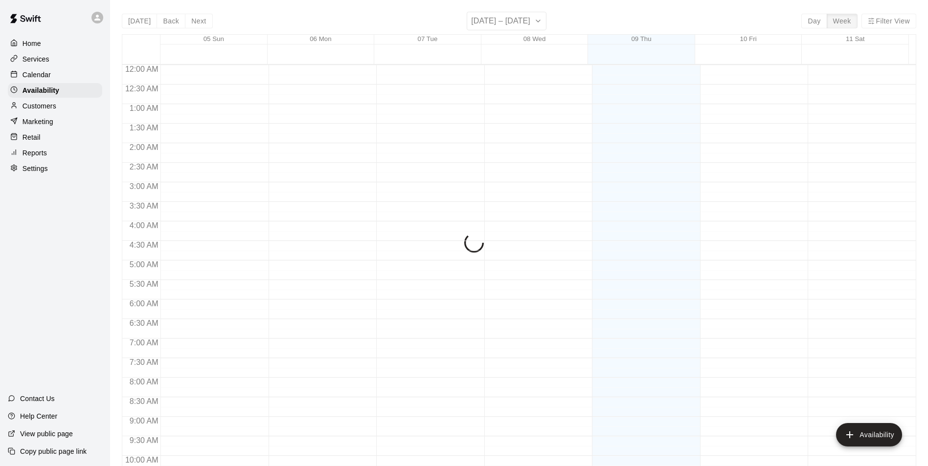
scroll to position [455, 0]
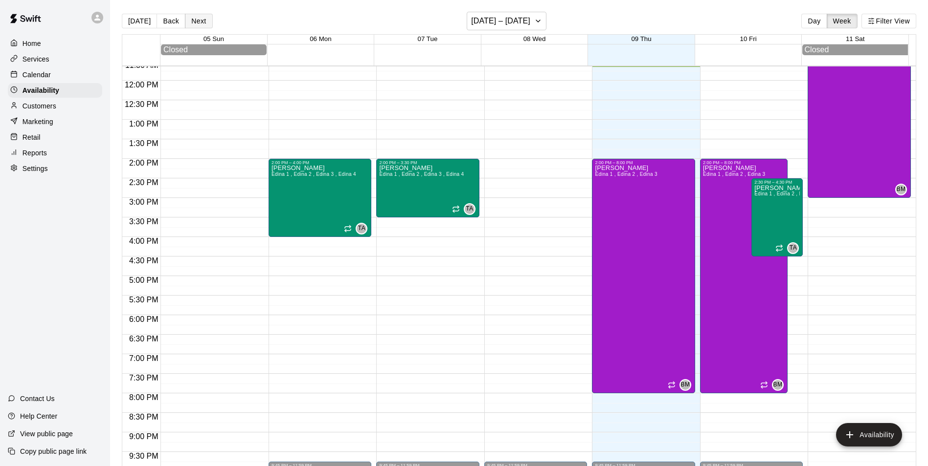
click at [200, 24] on button "Next" at bounding box center [198, 21] width 27 height 15
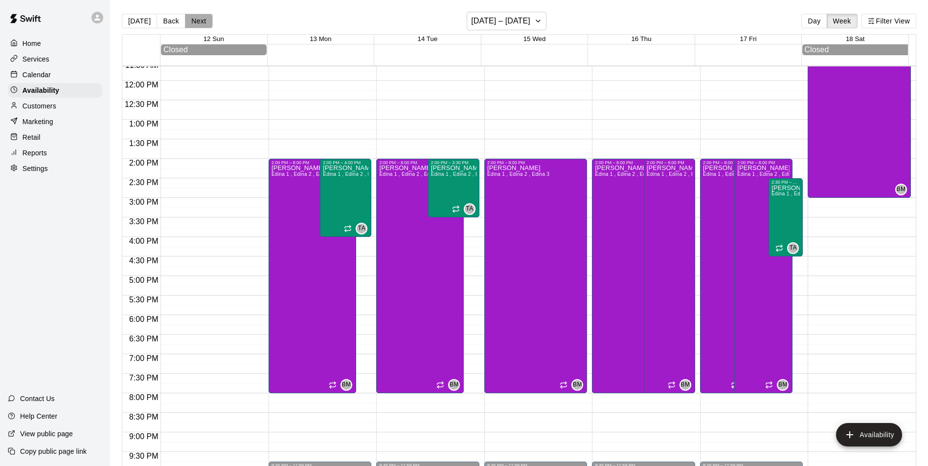
click at [200, 24] on button "Next" at bounding box center [198, 21] width 27 height 15
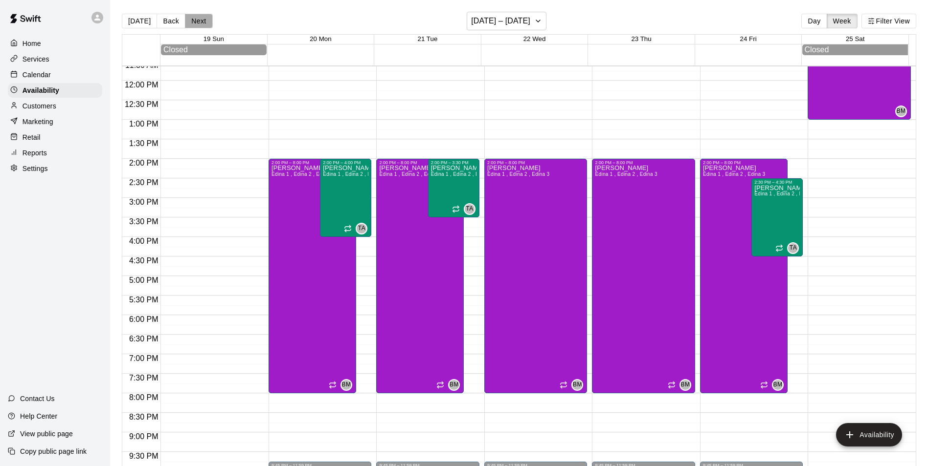
click at [200, 24] on button "Next" at bounding box center [198, 21] width 27 height 15
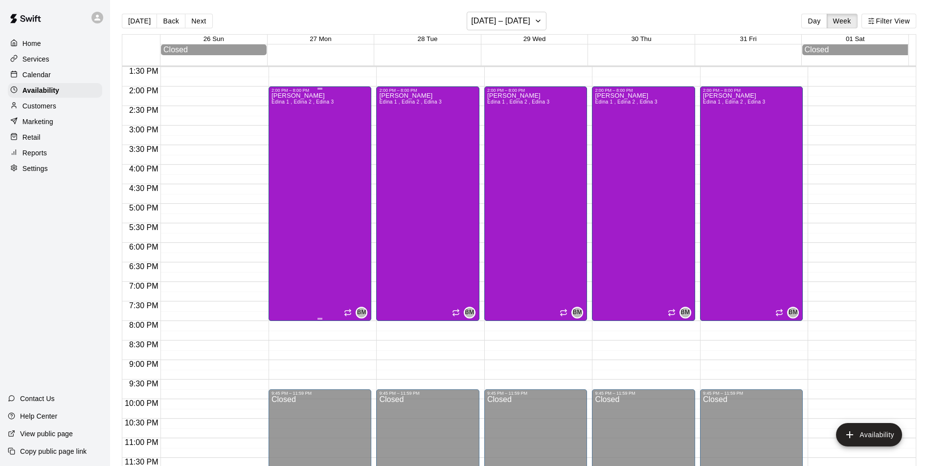
scroll to position [530, 0]
click at [205, 18] on button "Next" at bounding box center [198, 21] width 27 height 15
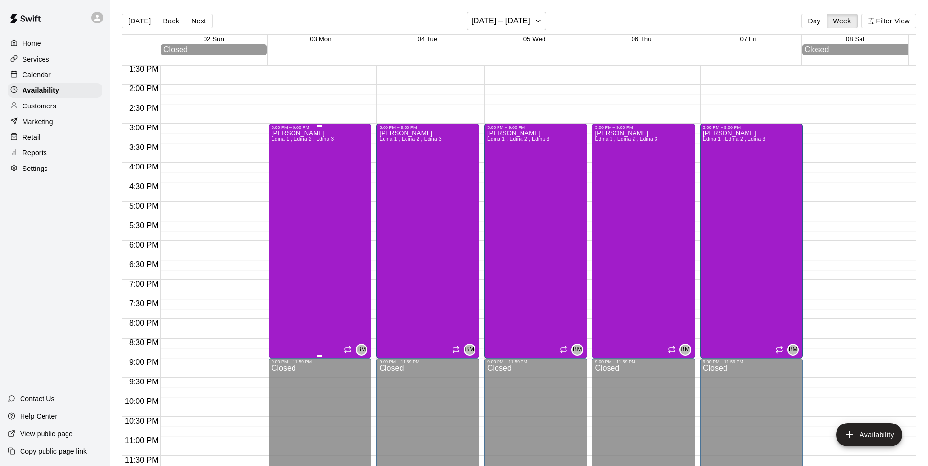
scroll to position [569, 0]
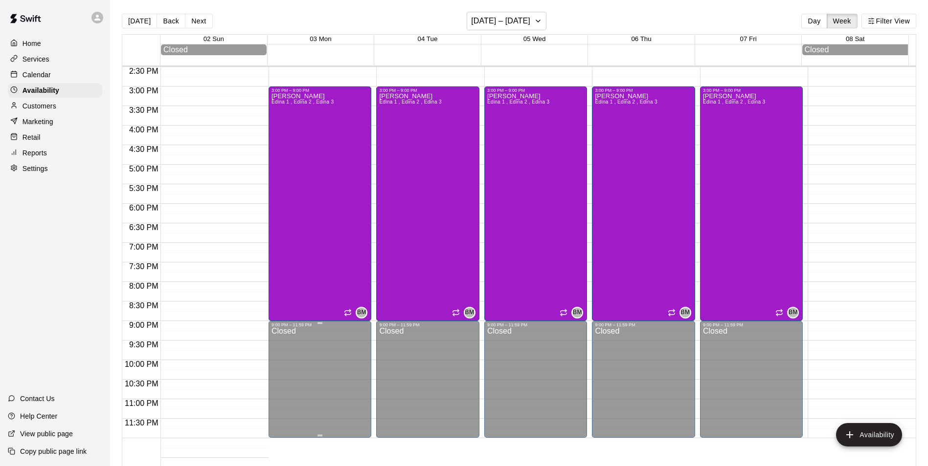
click at [317, 339] on div "Closed" at bounding box center [319, 385] width 97 height 114
click at [28, 176] on div "Settings" at bounding box center [55, 168] width 94 height 15
select select "**"
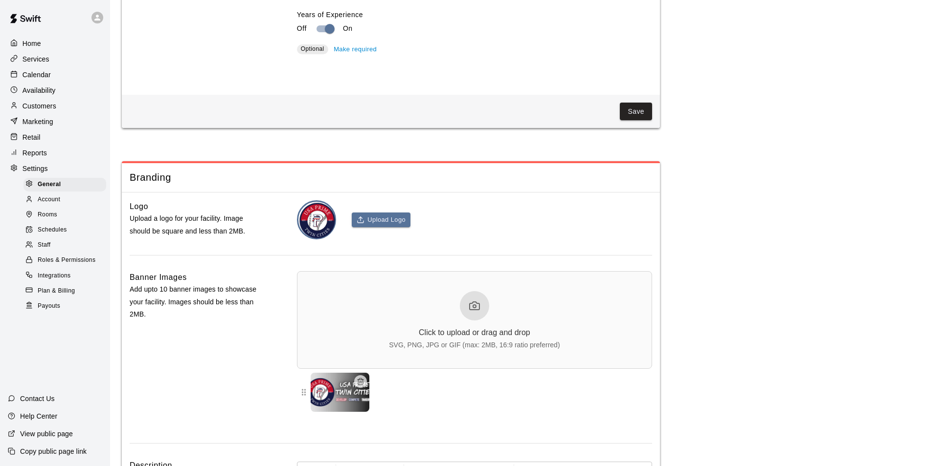
scroll to position [2148, 0]
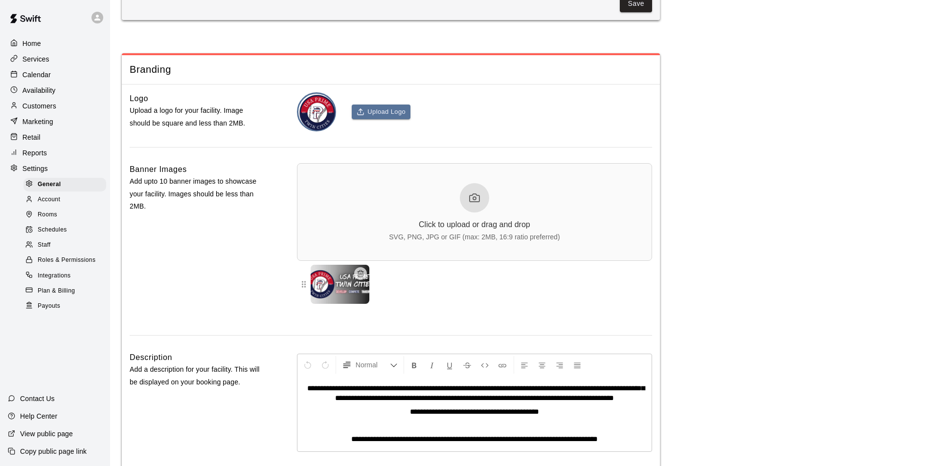
click at [47, 267] on div "Roles & Permissions" at bounding box center [64, 261] width 83 height 14
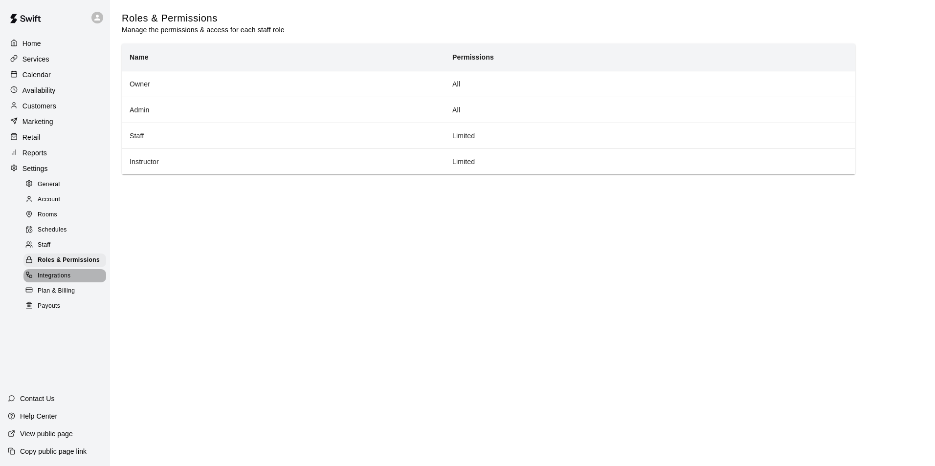
click at [44, 281] on span "Integrations" at bounding box center [54, 276] width 33 height 10
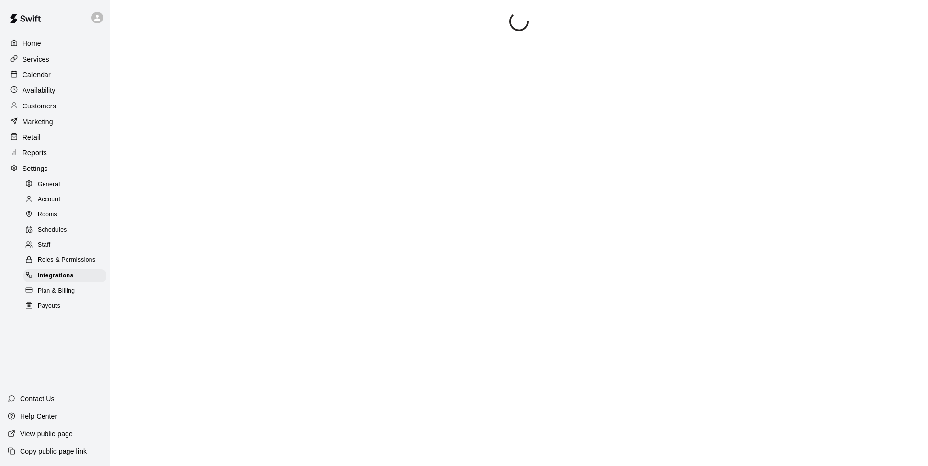
click at [53, 235] on span "Schedules" at bounding box center [52, 230] width 29 height 10
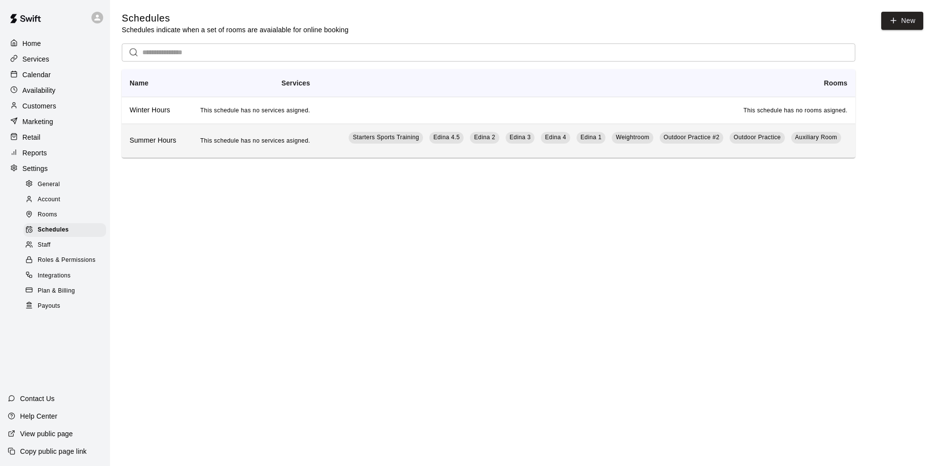
click at [188, 138] on td "This schedule has no services asigned." at bounding box center [252, 141] width 131 height 34
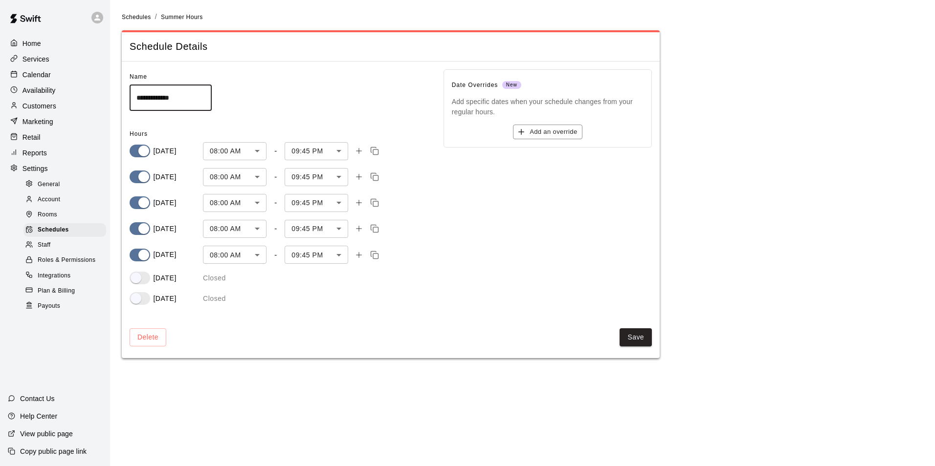
click at [42, 214] on div "Rooms" at bounding box center [64, 215] width 83 height 14
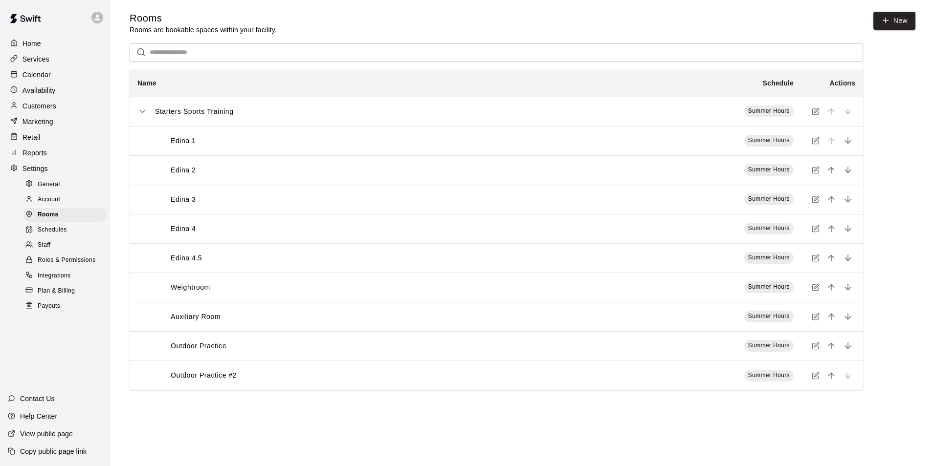
click at [814, 111] on icon "simple table" at bounding box center [815, 112] width 6 height 6
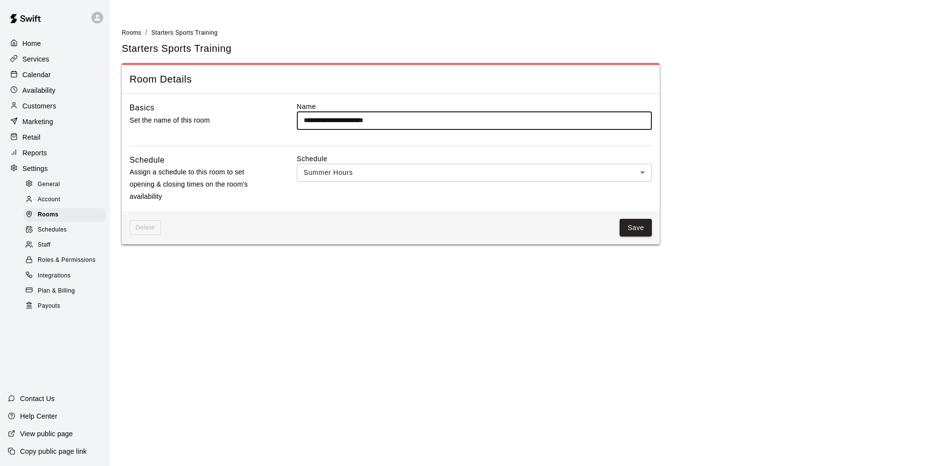
click at [43, 237] on div "Schedules" at bounding box center [64, 230] width 83 height 14
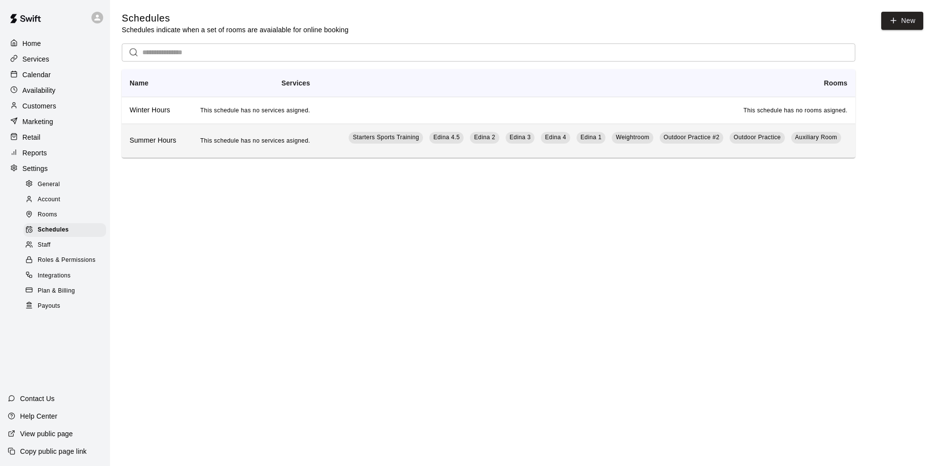
click at [190, 139] on td "This schedule has no services asigned." at bounding box center [252, 141] width 131 height 34
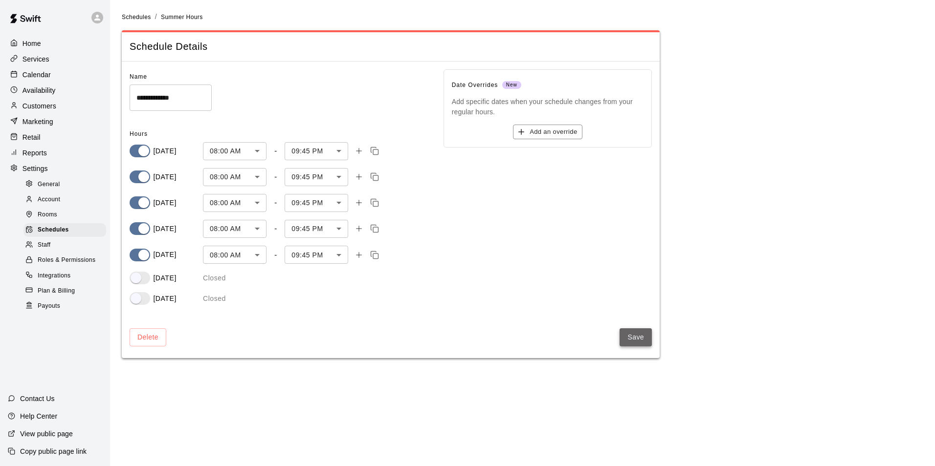
click at [640, 339] on button "Save" at bounding box center [636, 338] width 32 height 18
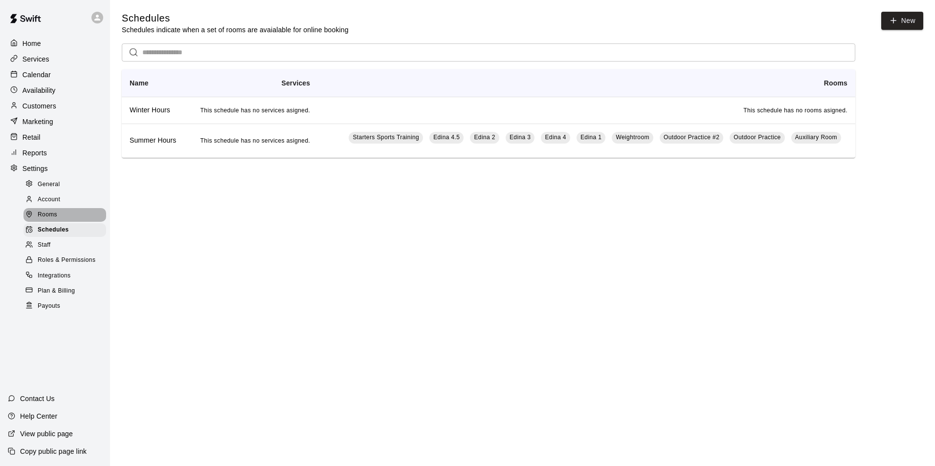
click at [47, 220] on span "Rooms" at bounding box center [48, 215] width 20 height 10
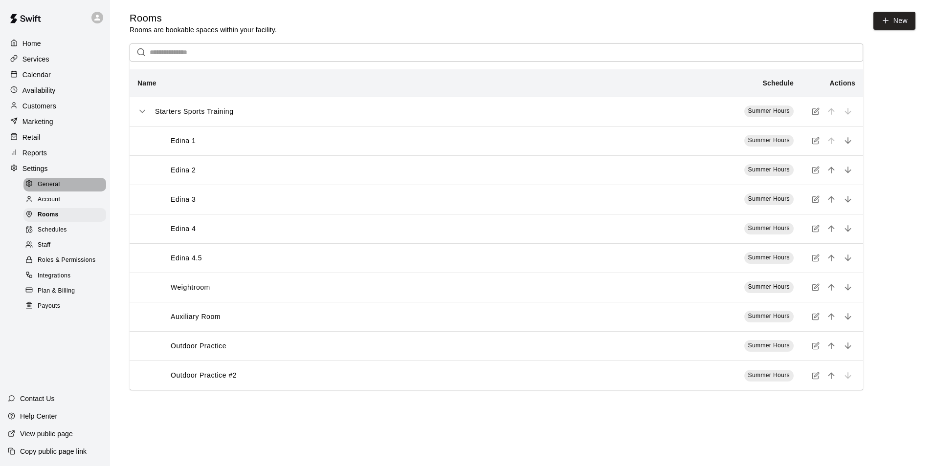
click at [51, 185] on span "General" at bounding box center [49, 185] width 22 height 10
select select "**"
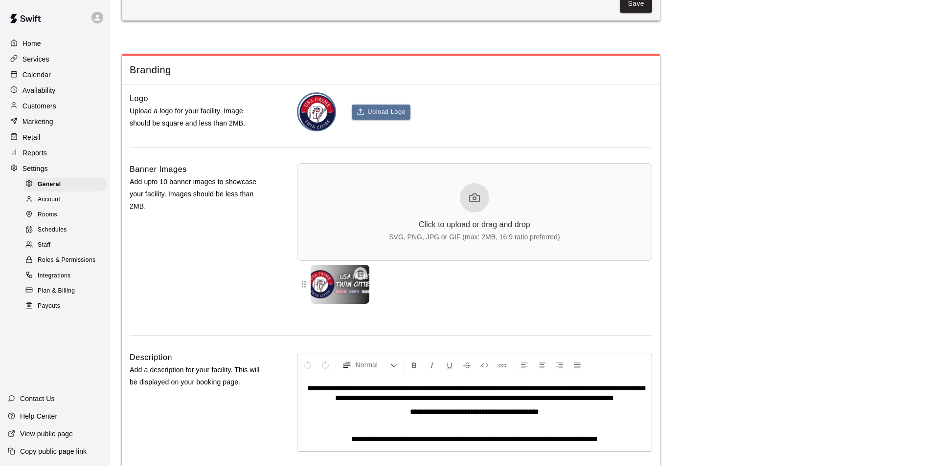
scroll to position [2148, 0]
click at [53, 219] on span "Rooms" at bounding box center [48, 215] width 20 height 10
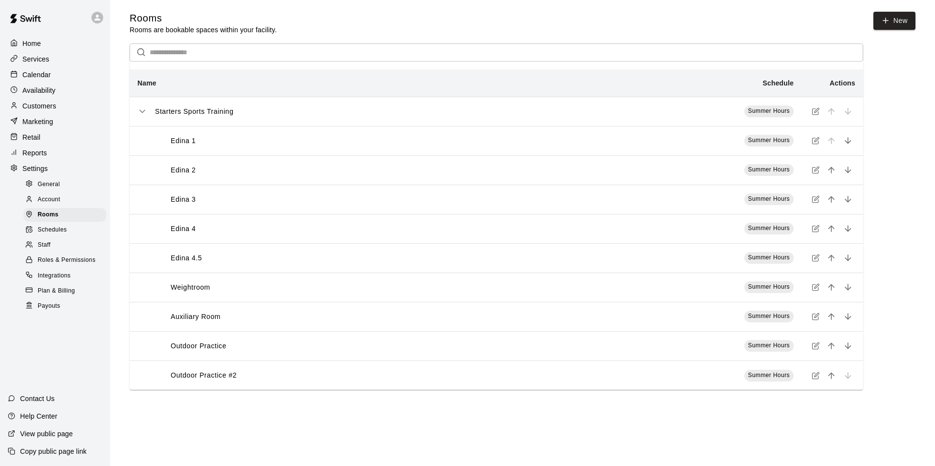
click at [30, 85] on div "Availability" at bounding box center [55, 90] width 94 height 15
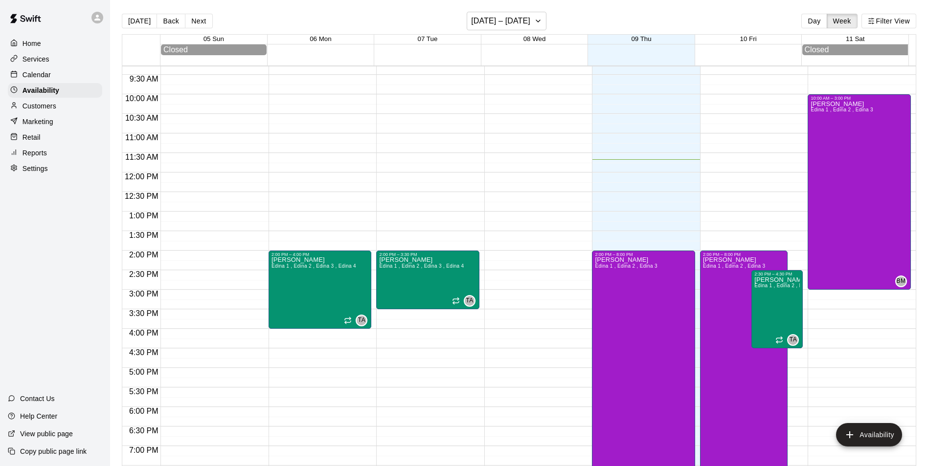
scroll to position [359, 0]
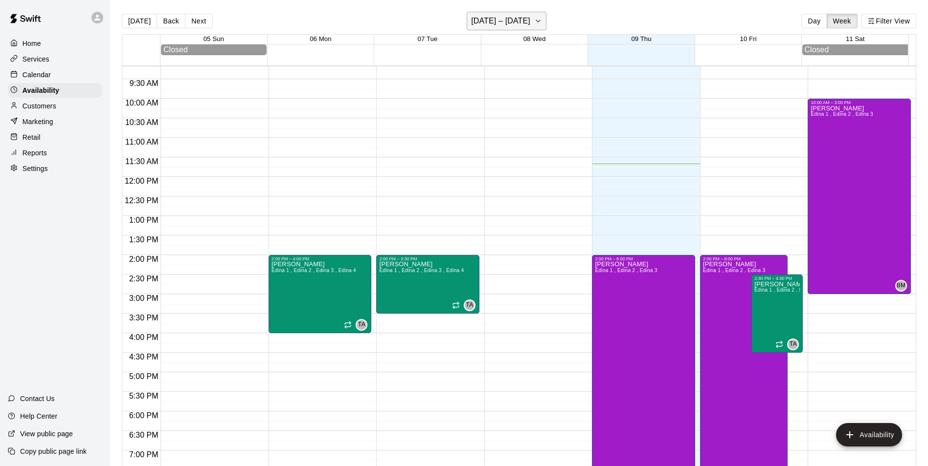
click at [510, 15] on h6 "October 05 – 11" at bounding box center [500, 21] width 59 height 14
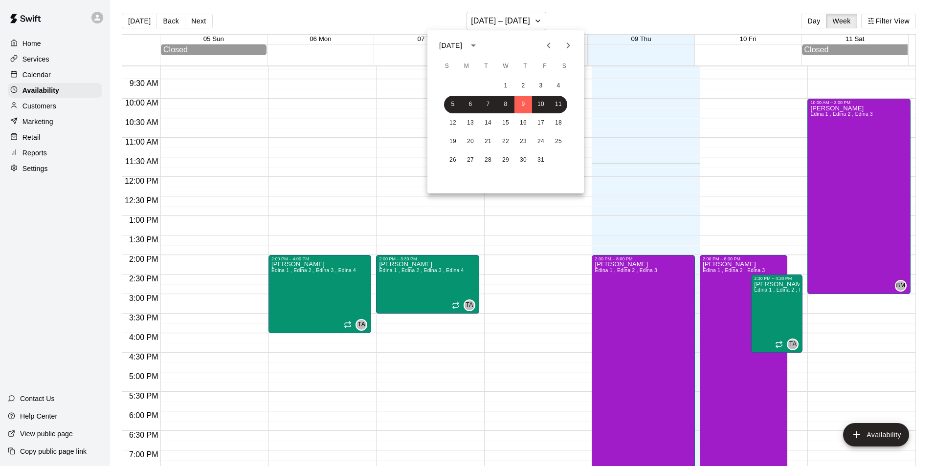
click at [567, 45] on icon "Next month" at bounding box center [568, 46] width 12 height 12
click at [472, 101] on button "3" at bounding box center [471, 105] width 18 height 18
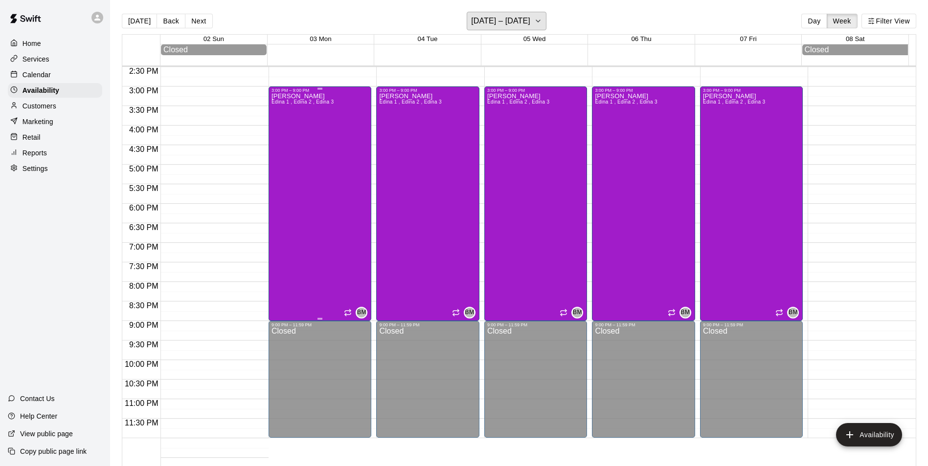
scroll to position [16, 0]
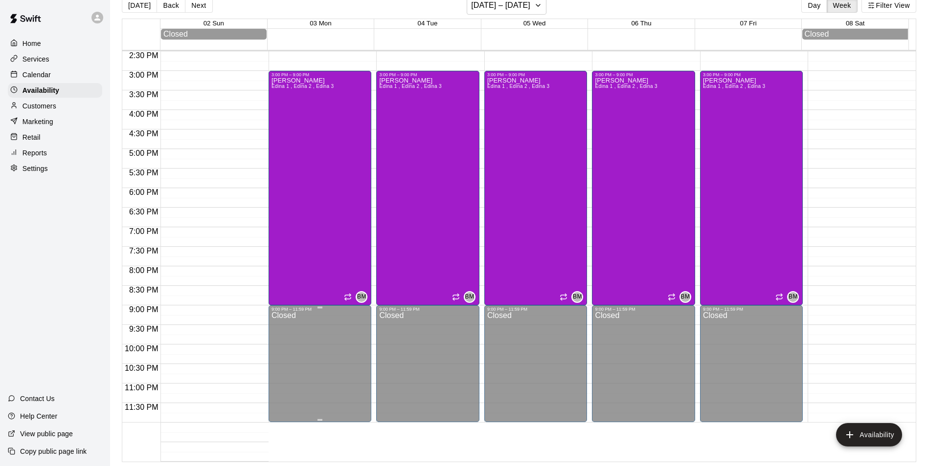
click at [325, 333] on div "Closed" at bounding box center [319, 369] width 97 height 114
click at [51, 75] on div "Calendar" at bounding box center [55, 74] width 94 height 15
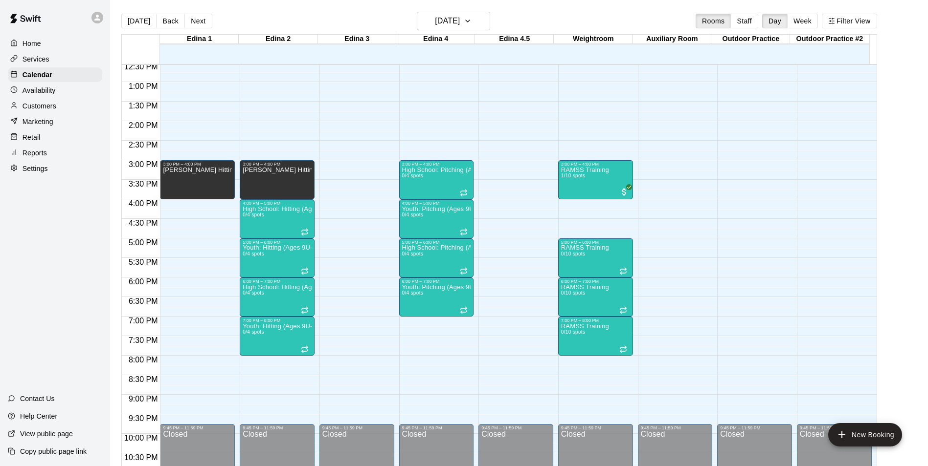
scroll to position [527, 0]
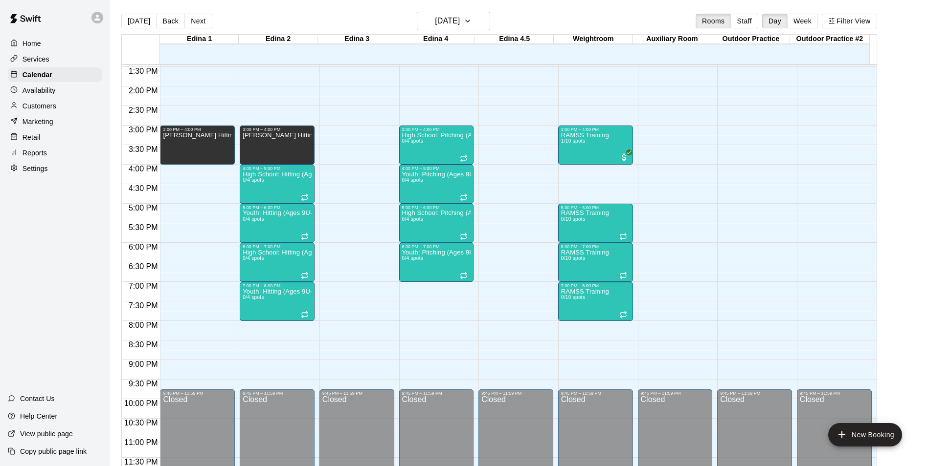
click at [42, 92] on p "Availability" at bounding box center [38, 91] width 33 height 10
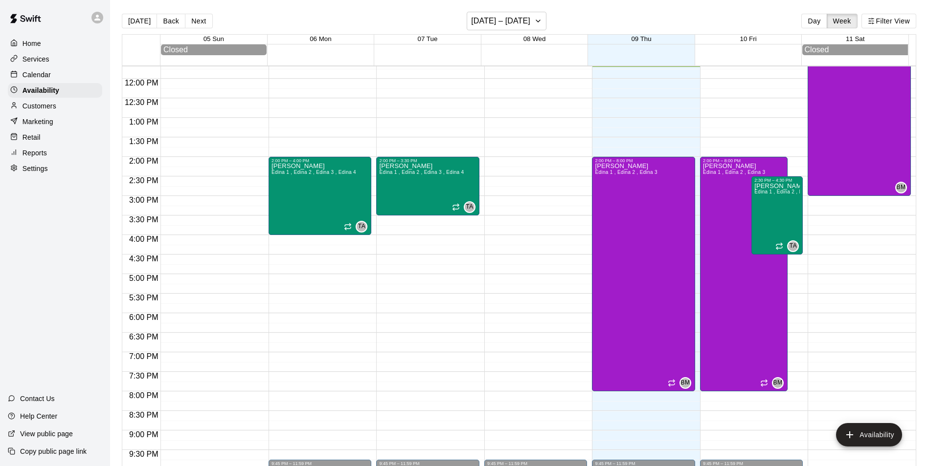
scroll to position [530, 0]
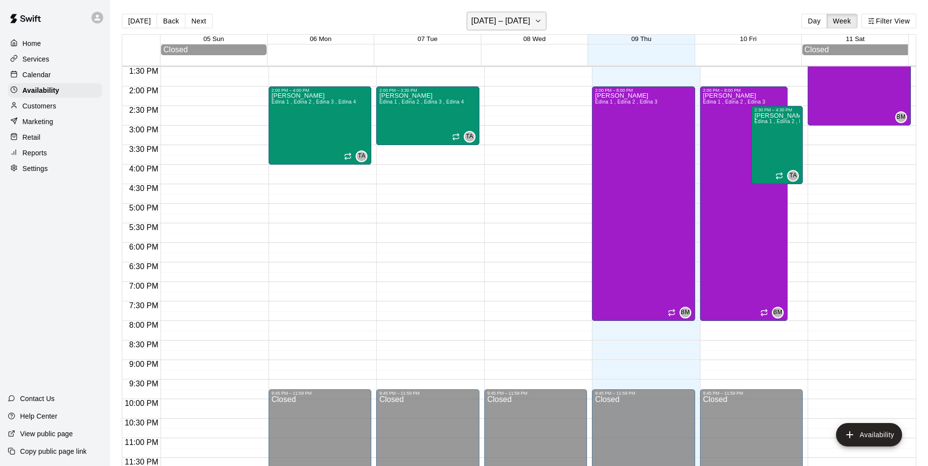
click at [524, 23] on h6 "October 05 – 11" at bounding box center [500, 21] width 59 height 14
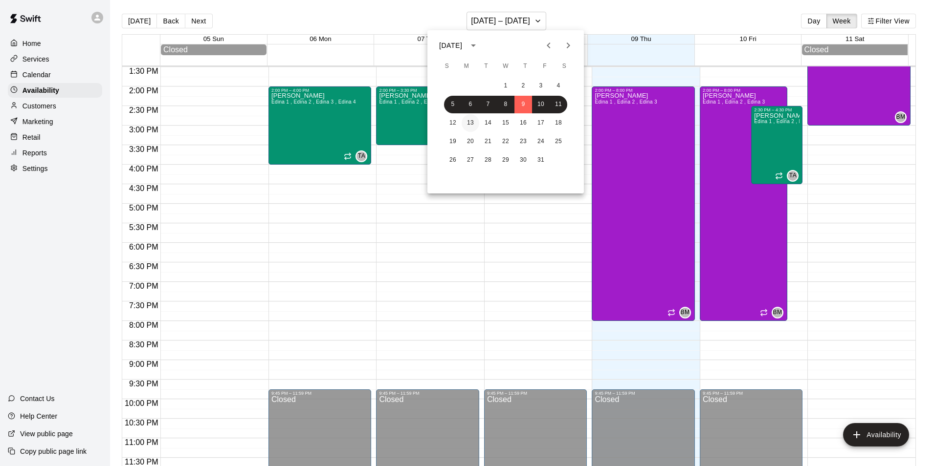
click at [466, 123] on button "13" at bounding box center [471, 123] width 18 height 18
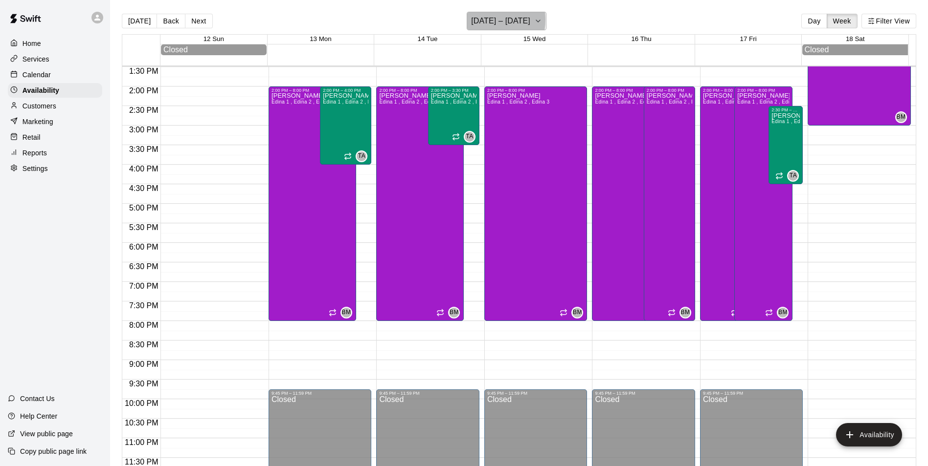
click at [479, 20] on h6 "October 12 – 18" at bounding box center [500, 21] width 59 height 14
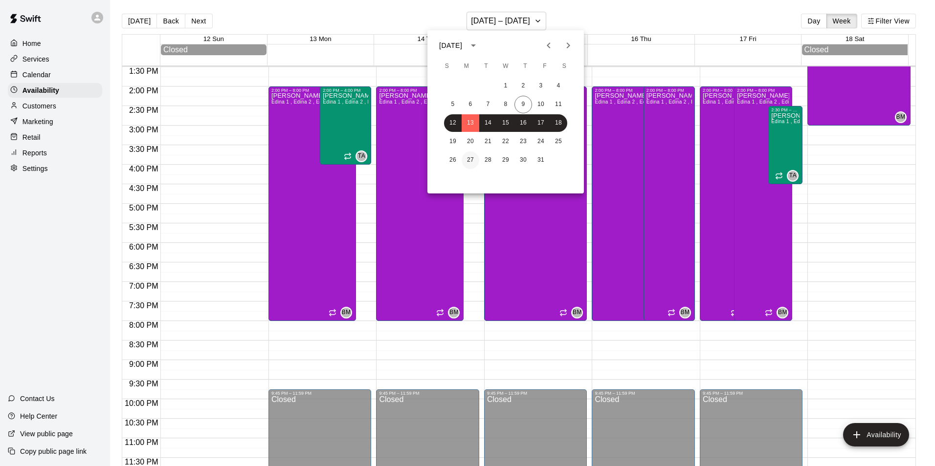
click at [471, 156] on button "27" at bounding box center [471, 161] width 18 height 18
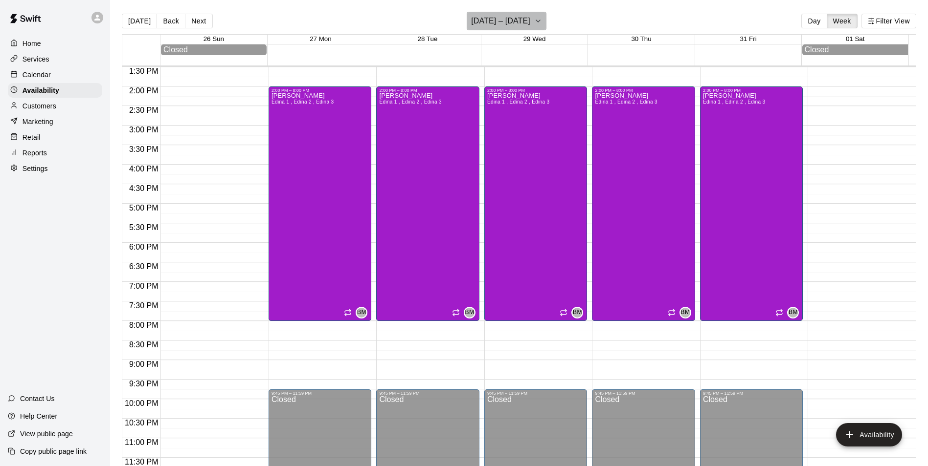
click at [542, 20] on icon "button" at bounding box center [538, 21] width 8 height 12
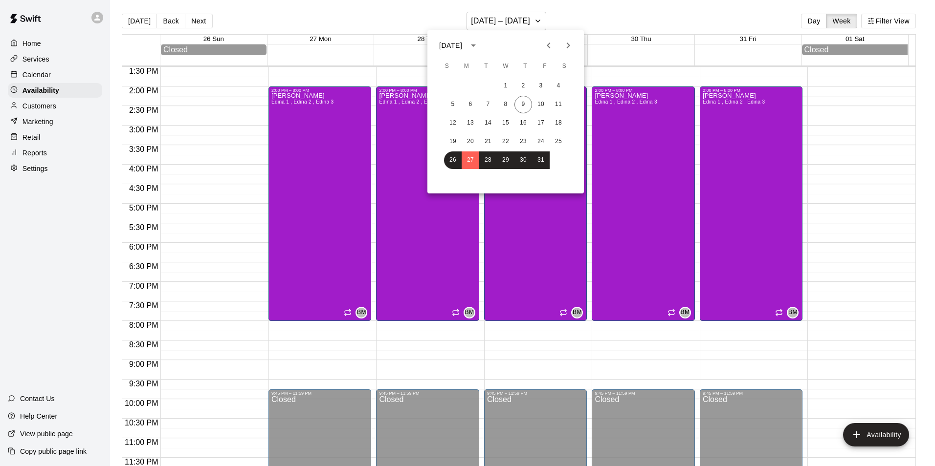
click at [568, 46] on icon "Next month" at bounding box center [568, 46] width 12 height 12
click at [468, 105] on button "3" at bounding box center [471, 105] width 18 height 18
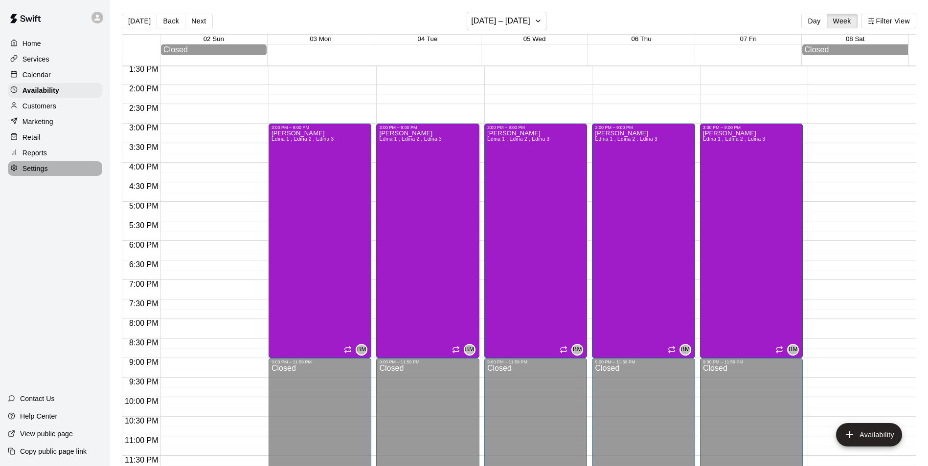
click at [32, 171] on p "Settings" at bounding box center [34, 169] width 25 height 10
select select "**"
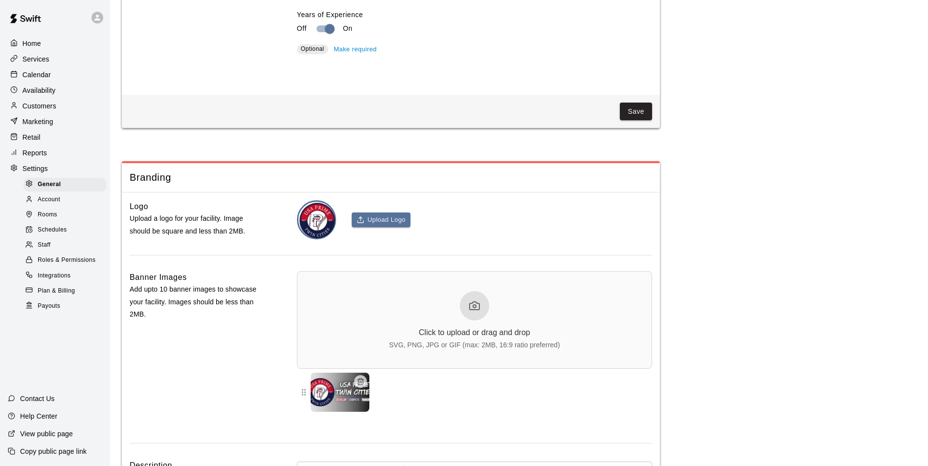
scroll to position [2148, 0]
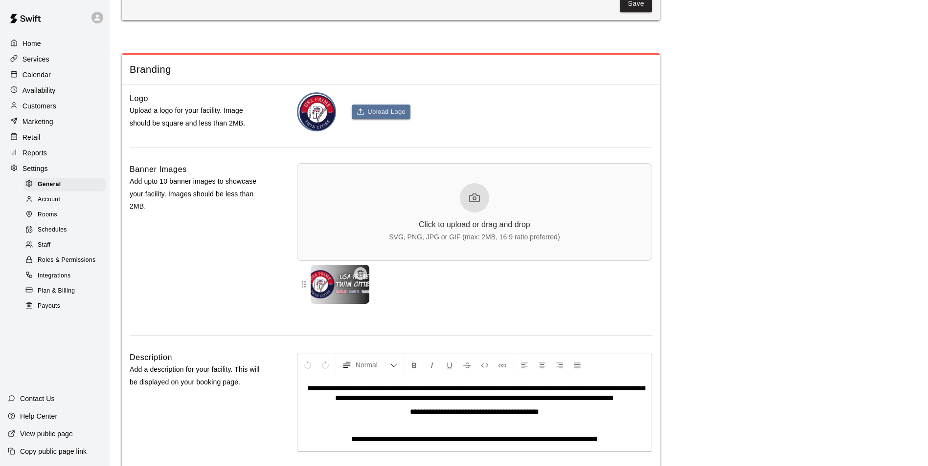
click at [48, 220] on span "Rooms" at bounding box center [48, 215] width 20 height 10
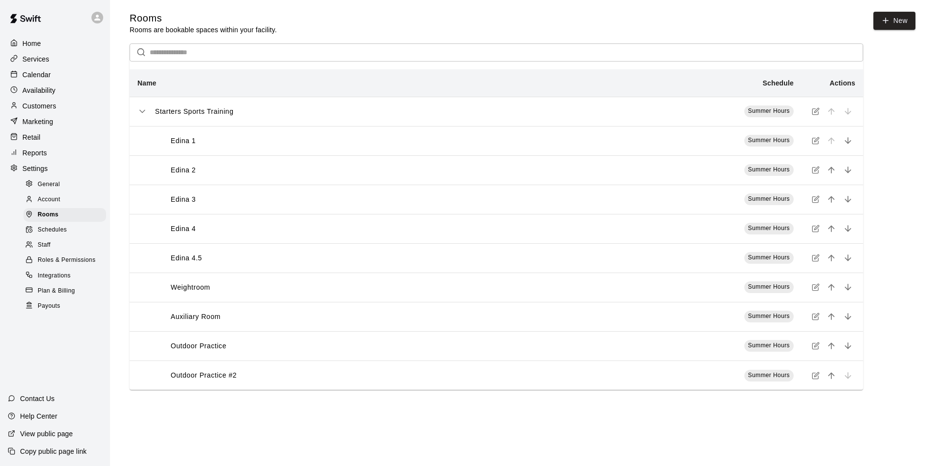
click at [56, 235] on span "Schedules" at bounding box center [52, 230] width 29 height 10
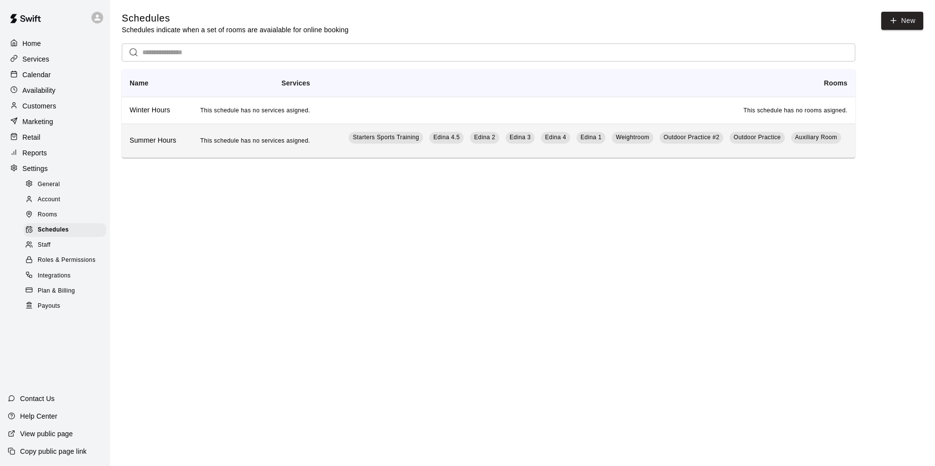
click at [288, 152] on td "This schedule has no services asigned." at bounding box center [252, 141] width 131 height 34
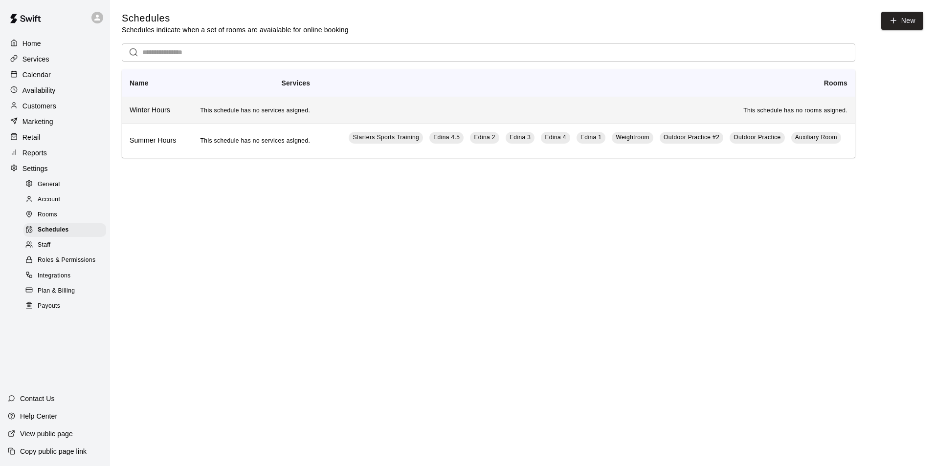
click at [169, 121] on th "Winter Hours" at bounding box center [154, 110] width 65 height 27
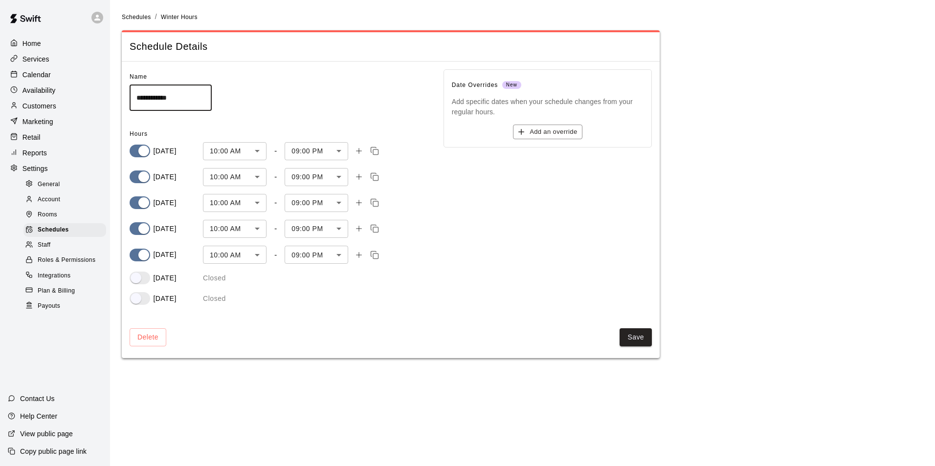
click at [341, 151] on body "**********" at bounding box center [467, 185] width 935 height 370
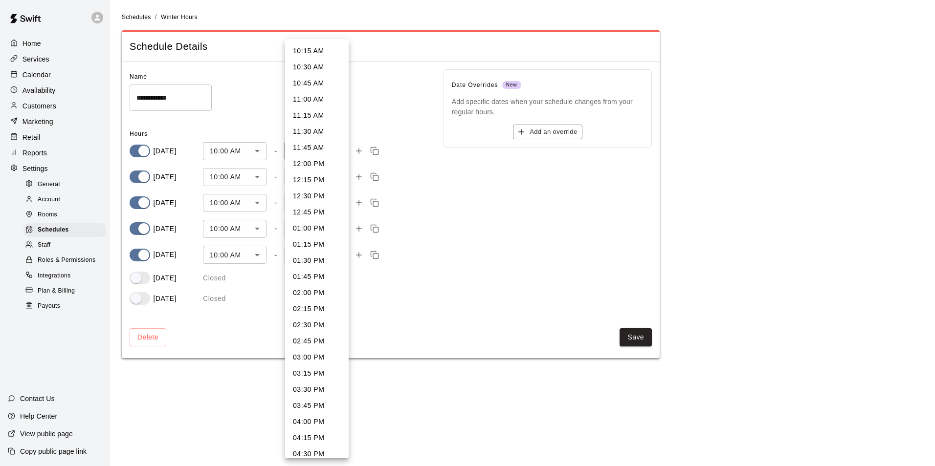
scroll to position [492, 0]
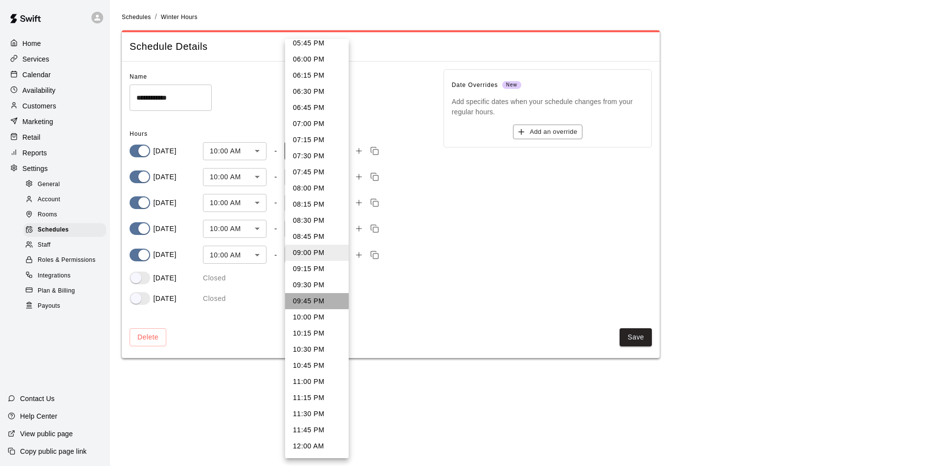
click at [328, 301] on li "09:45 PM" at bounding box center [317, 301] width 64 height 16
type input "****"
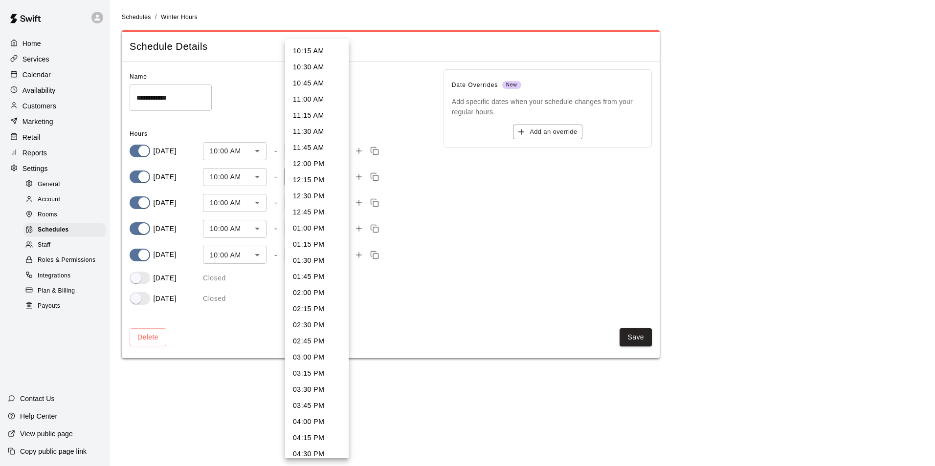
click at [341, 170] on body "**********" at bounding box center [467, 185] width 935 height 370
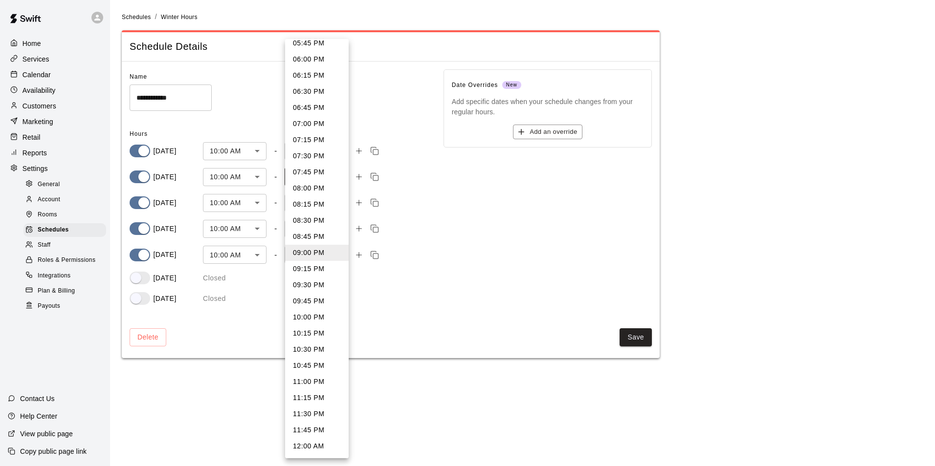
click at [308, 297] on li "09:45 PM" at bounding box center [317, 301] width 64 height 16
type input "****"
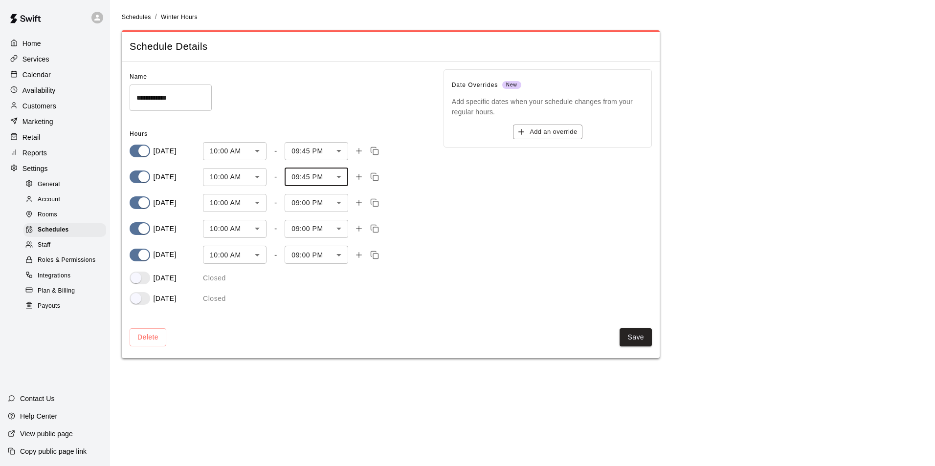
click at [315, 199] on body "**********" at bounding box center [467, 185] width 935 height 370
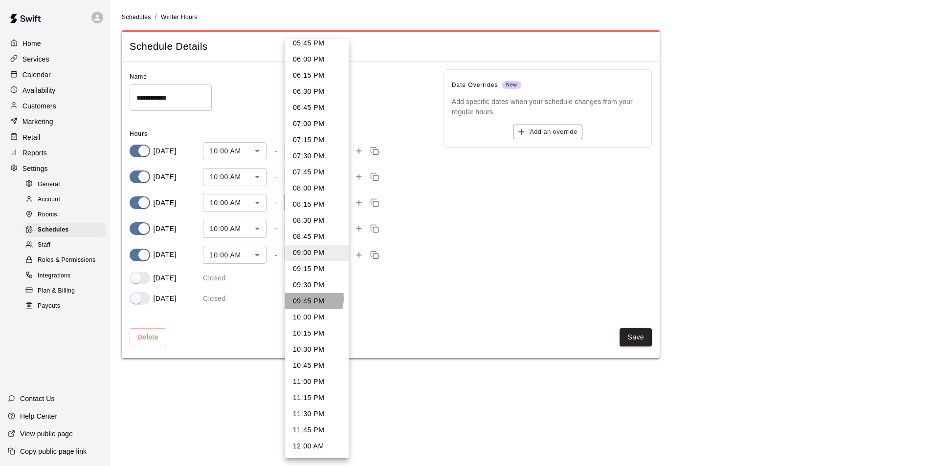
click at [307, 299] on li "09:45 PM" at bounding box center [317, 301] width 64 height 16
type input "****"
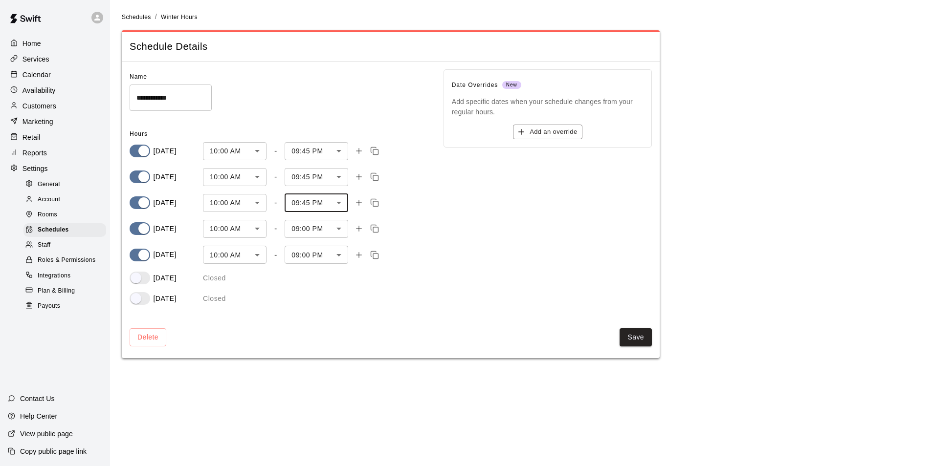
click at [312, 229] on body "**********" at bounding box center [467, 185] width 935 height 370
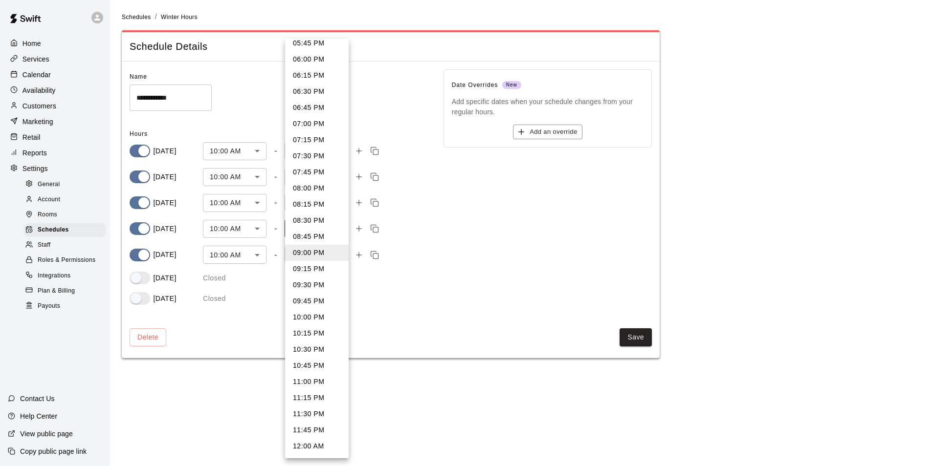
click at [303, 298] on li "09:45 PM" at bounding box center [317, 301] width 64 height 16
type input "****"
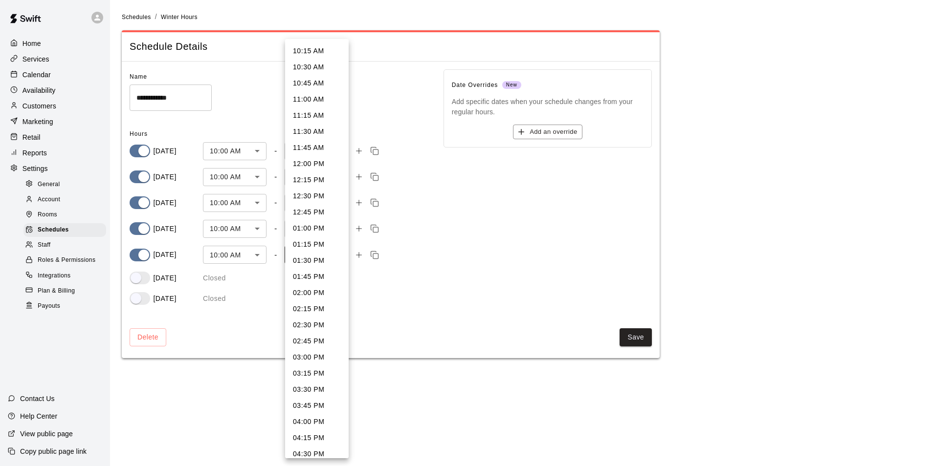
click at [309, 256] on body "**********" at bounding box center [467, 185] width 935 height 370
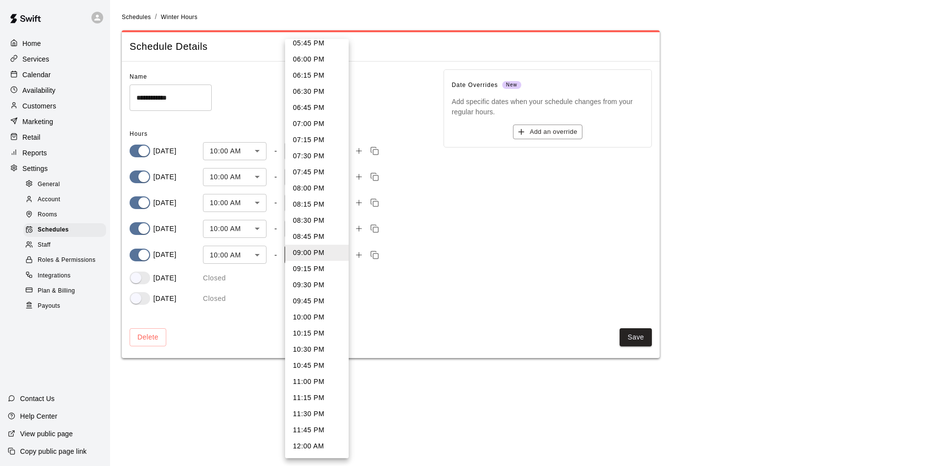
click at [301, 301] on li "09:45 PM" at bounding box center [317, 301] width 64 height 16
type input "****"
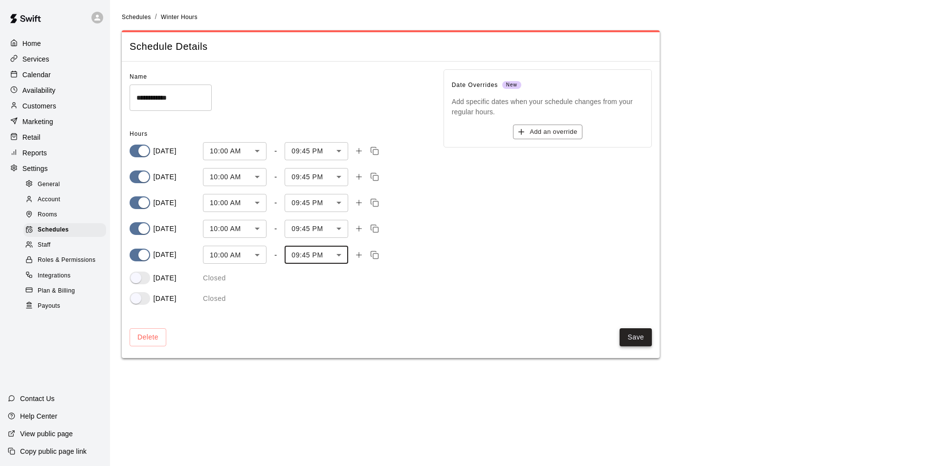
click at [638, 340] on button "Save" at bounding box center [636, 338] width 32 height 18
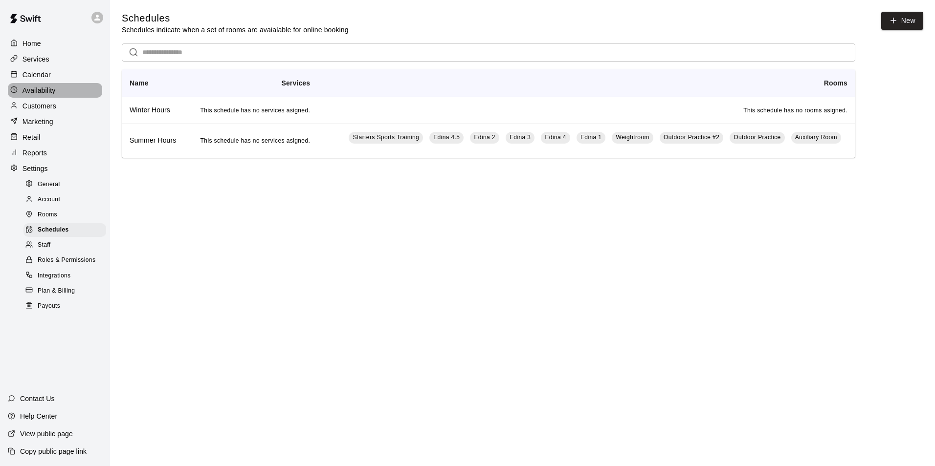
click at [31, 92] on p "Availability" at bounding box center [38, 91] width 33 height 10
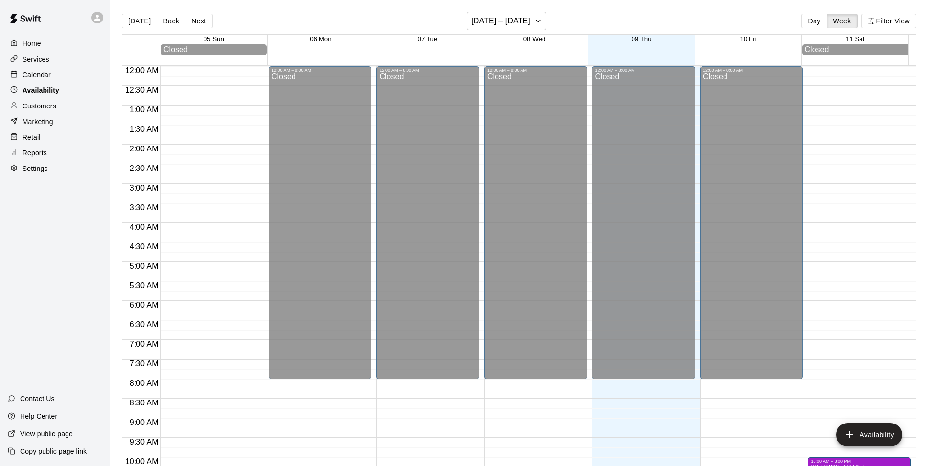
scroll to position [458, 0]
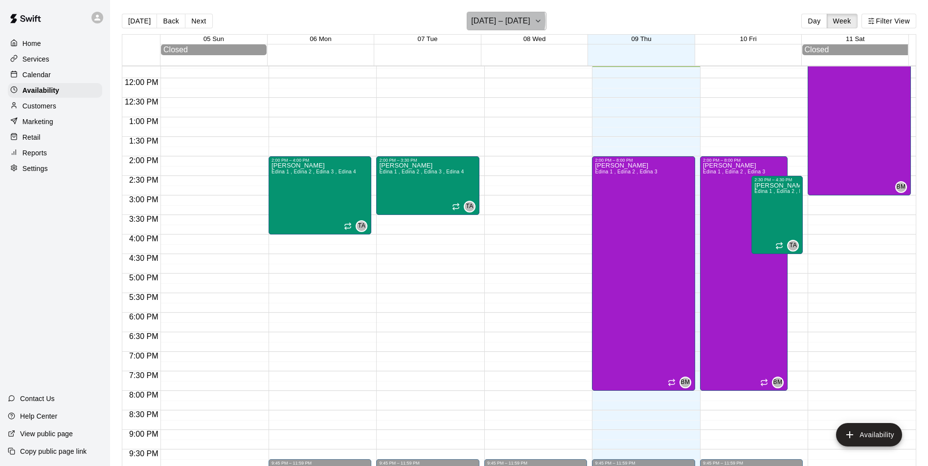
click at [501, 22] on h6 "October 05 – 11" at bounding box center [500, 21] width 59 height 14
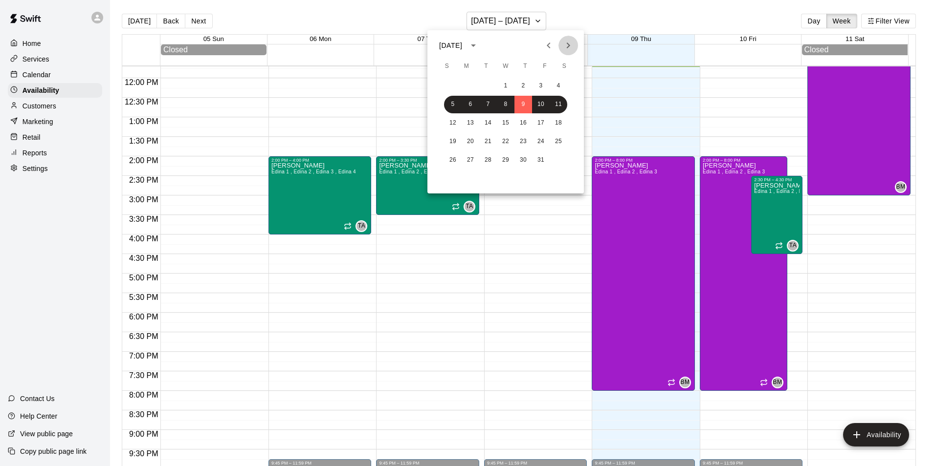
click at [568, 47] on icon "Next month" at bounding box center [568, 46] width 3 height 6
click at [470, 103] on button "3" at bounding box center [471, 105] width 18 height 18
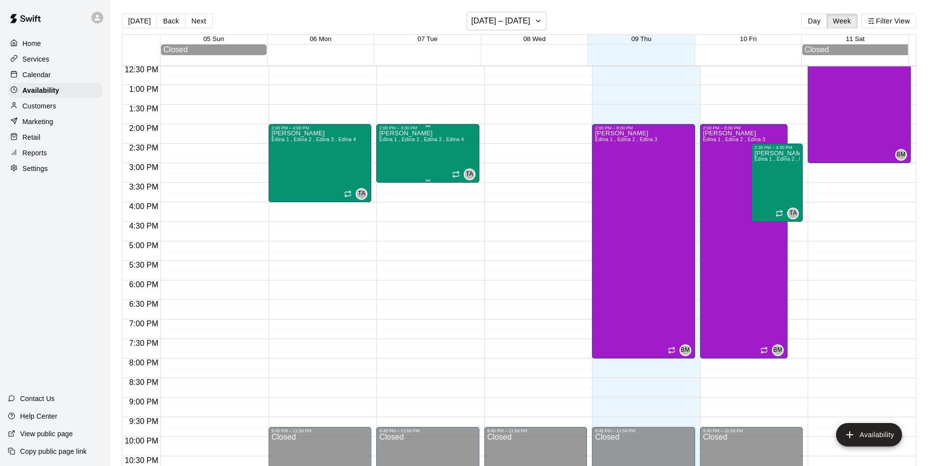
scroll to position [507, 0]
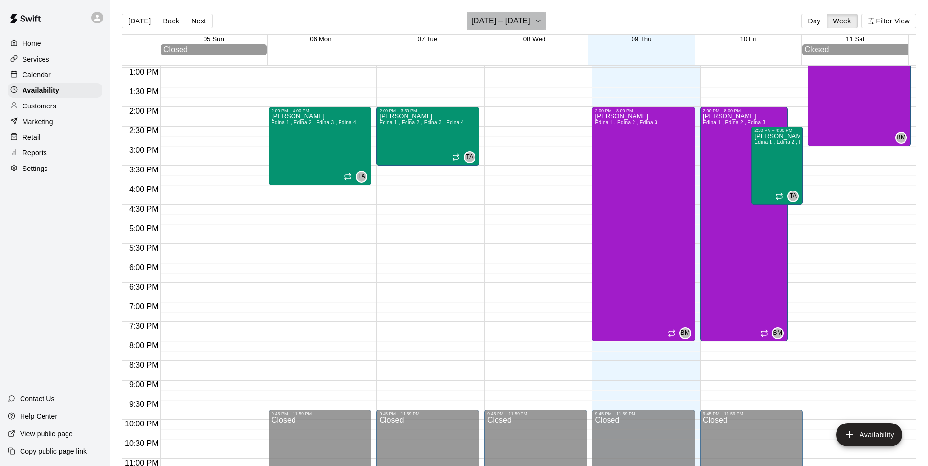
click at [520, 23] on h6 "October 05 – 11" at bounding box center [500, 21] width 59 height 14
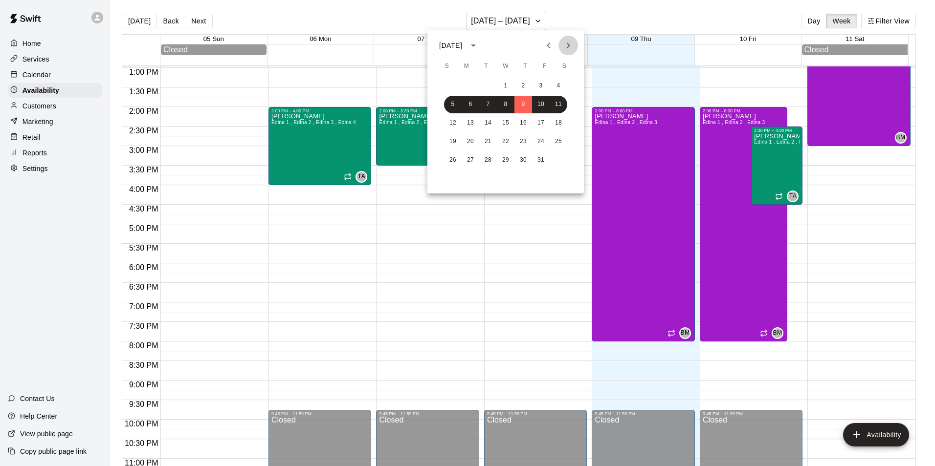
click at [572, 42] on icon "Next month" at bounding box center [568, 46] width 12 height 12
click at [471, 102] on button "3" at bounding box center [471, 105] width 18 height 18
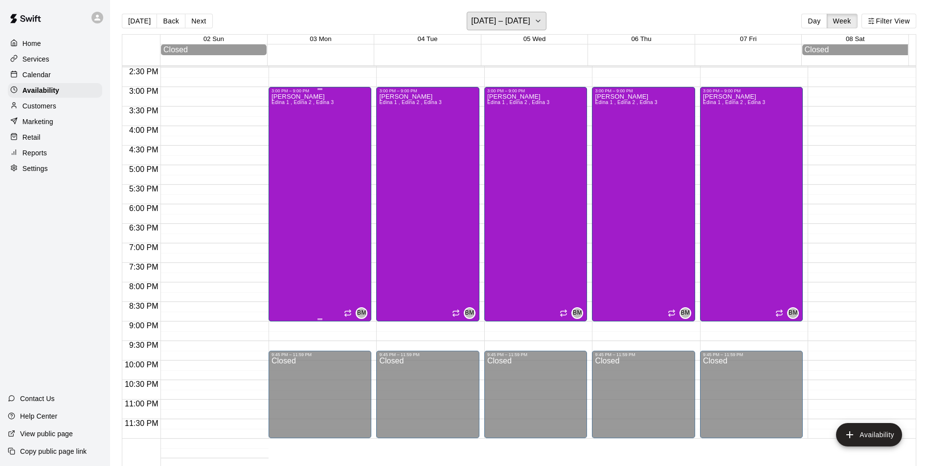
scroll to position [569, 0]
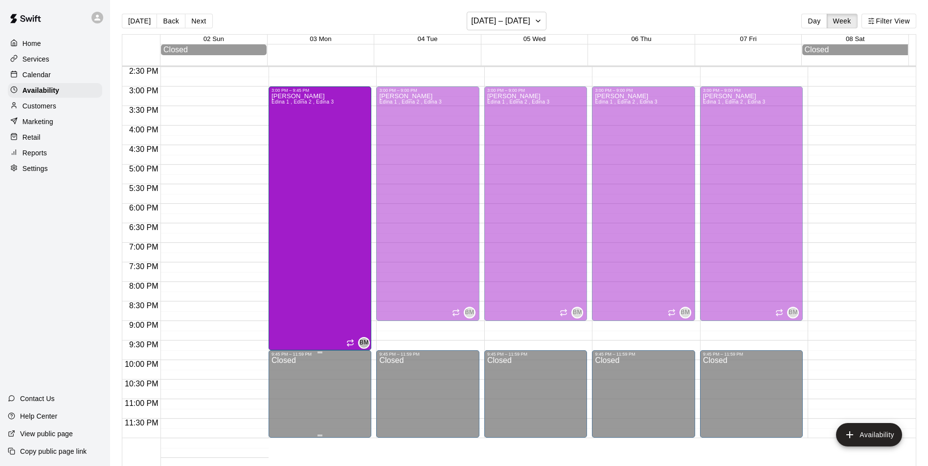
drag, startPoint x: 320, startPoint y: 319, endPoint x: 320, endPoint y: 352, distance: 32.8
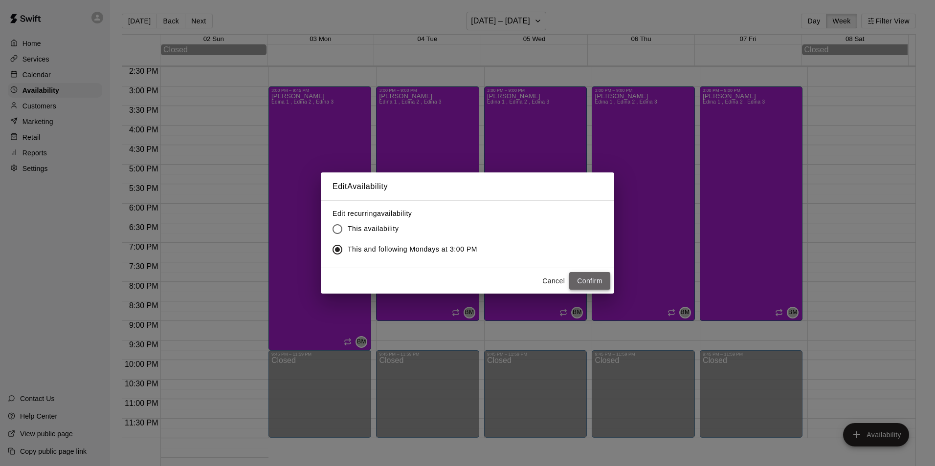
click at [595, 278] on button "Confirm" at bounding box center [589, 281] width 41 height 18
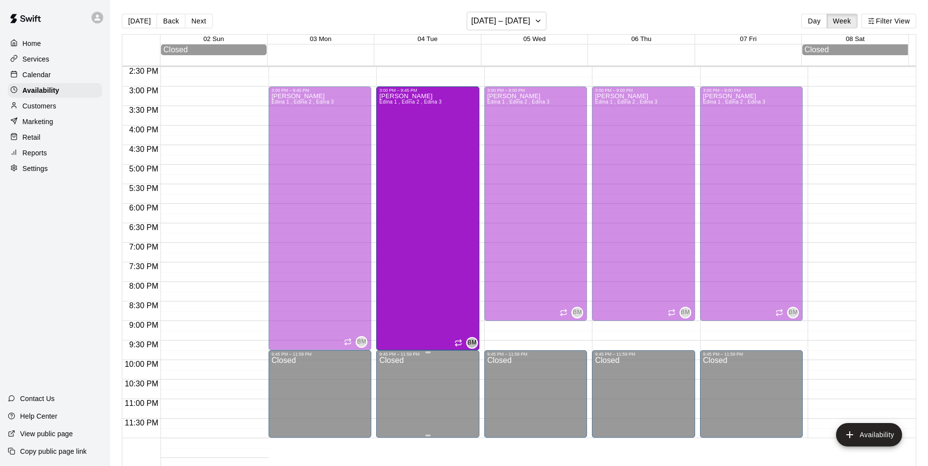
drag, startPoint x: 427, startPoint y: 318, endPoint x: 421, endPoint y: 353, distance: 34.7
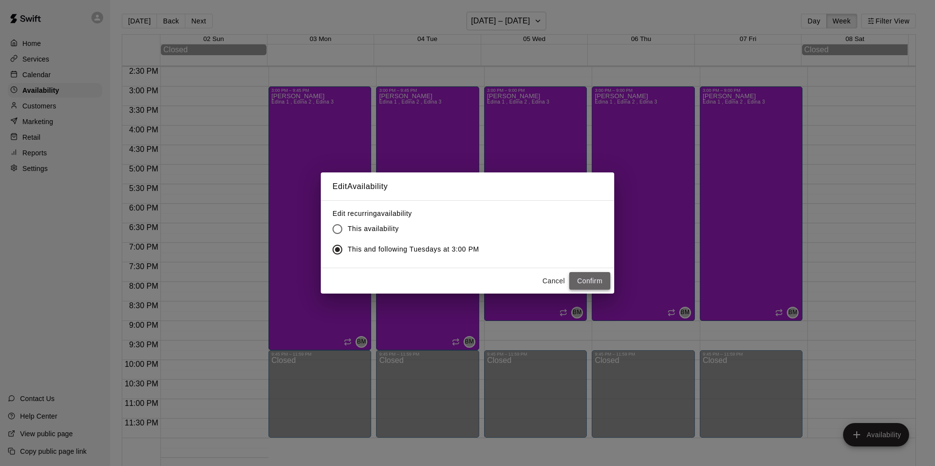
click at [589, 280] on button "Confirm" at bounding box center [589, 281] width 41 height 18
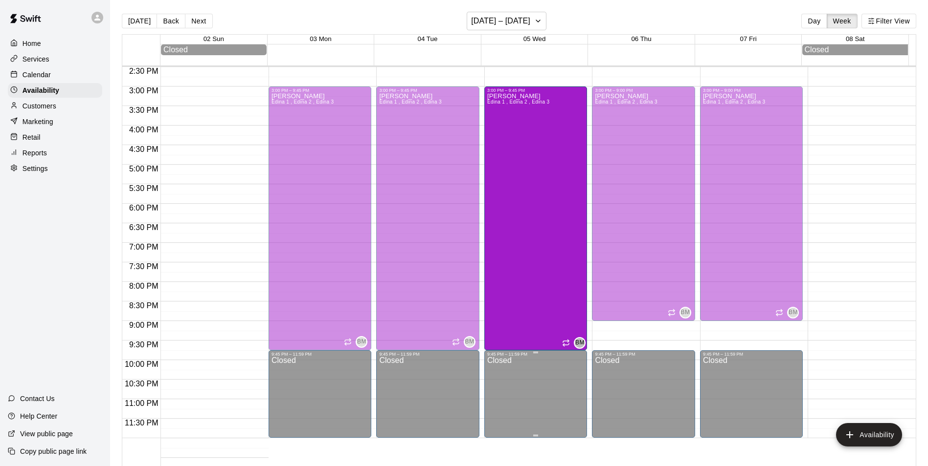
drag, startPoint x: 532, startPoint y: 318, endPoint x: 534, endPoint y: 353, distance: 34.8
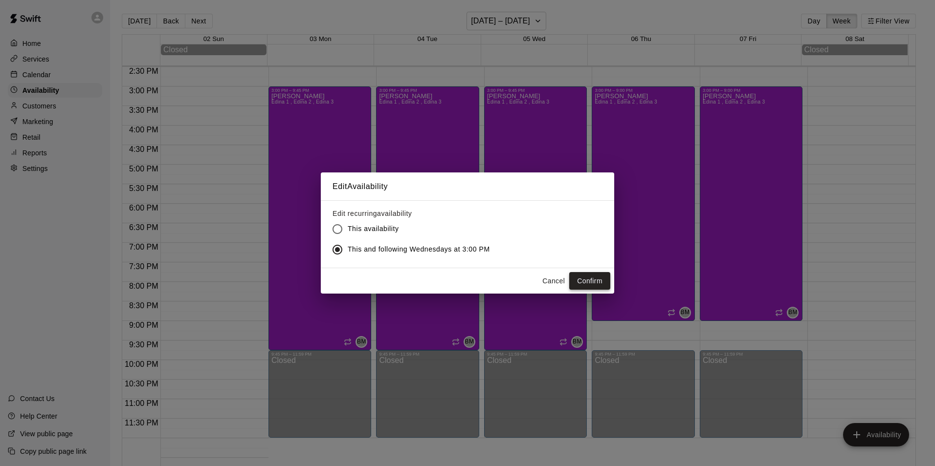
click at [587, 277] on button "Confirm" at bounding box center [589, 281] width 41 height 18
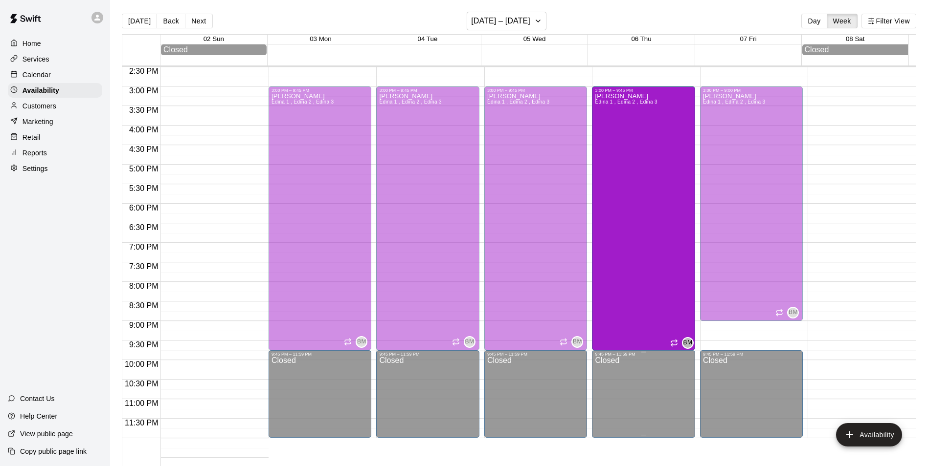
drag, startPoint x: 637, startPoint y: 318, endPoint x: 639, endPoint y: 351, distance: 32.3
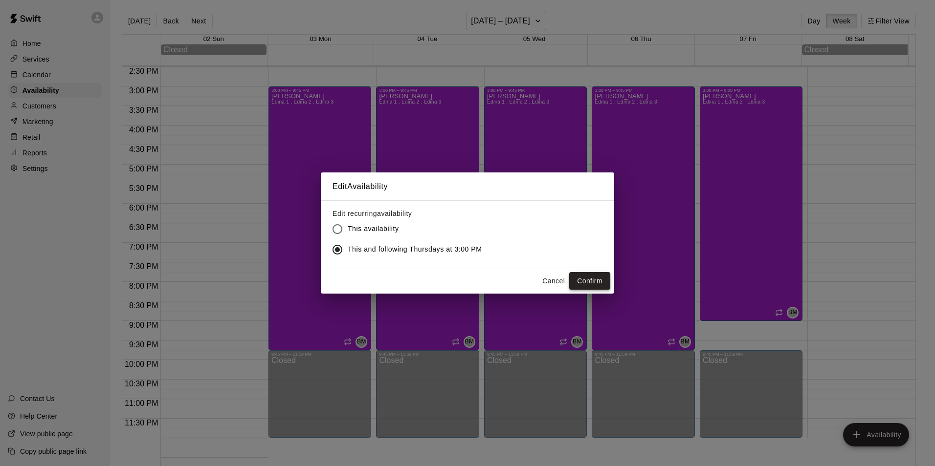
click at [587, 274] on button "Confirm" at bounding box center [589, 281] width 41 height 18
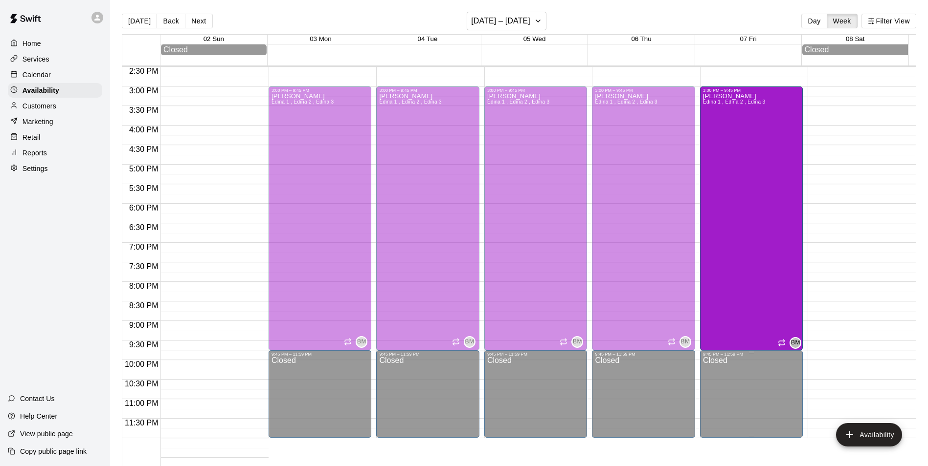
drag, startPoint x: 748, startPoint y: 322, endPoint x: 748, endPoint y: 354, distance: 31.3
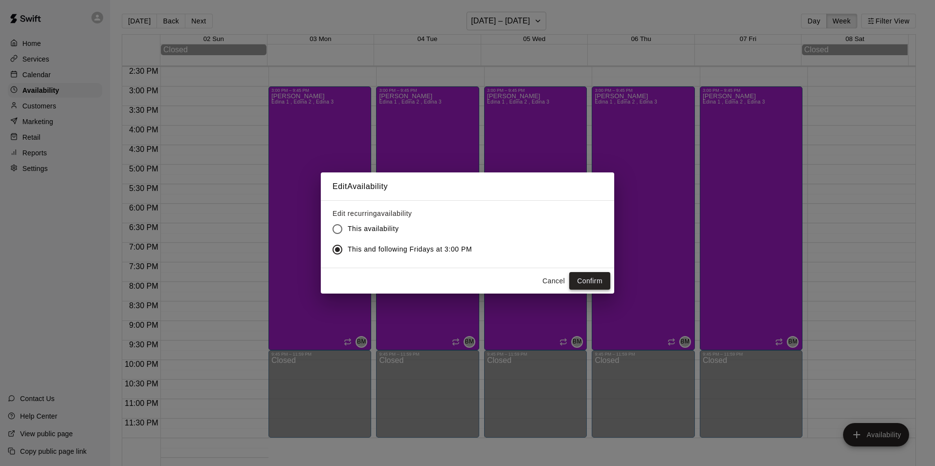
click at [584, 278] on button "Confirm" at bounding box center [589, 281] width 41 height 18
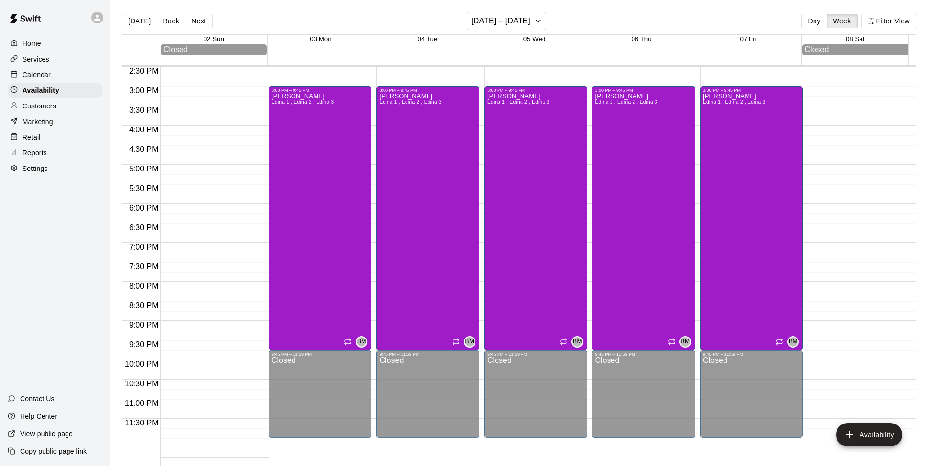
scroll to position [373, 0]
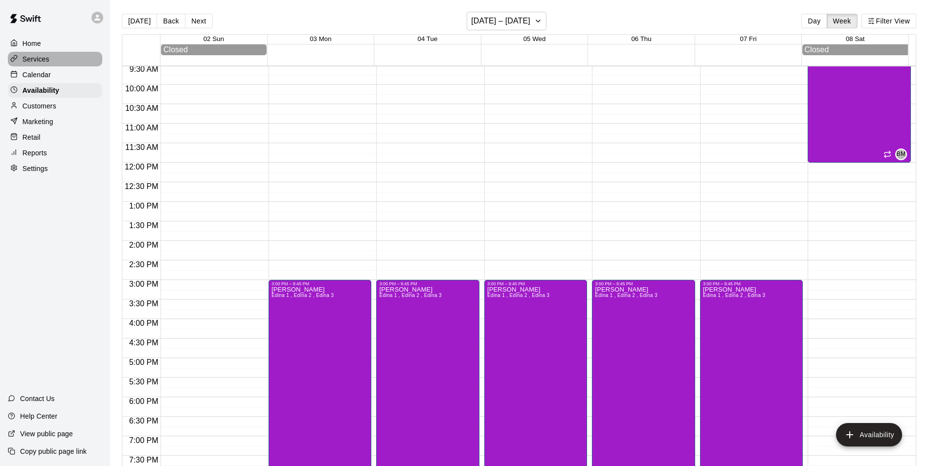
click at [41, 59] on p "Services" at bounding box center [35, 59] width 27 height 10
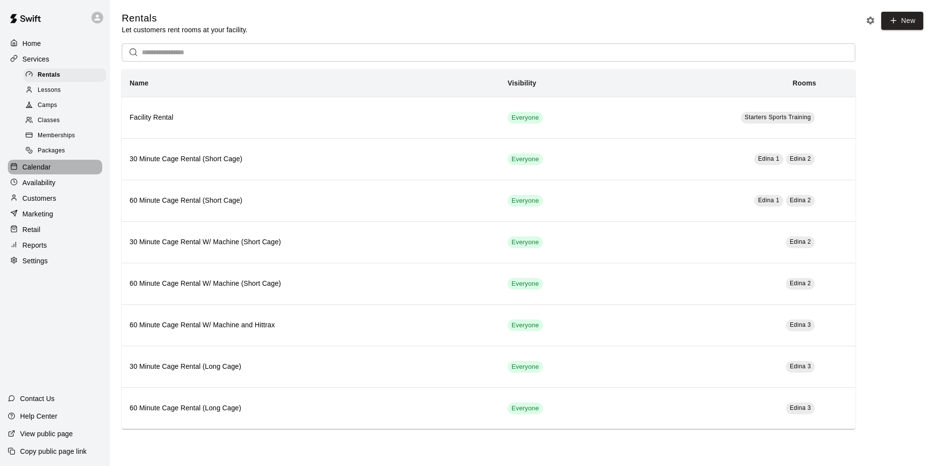
click at [39, 170] on p "Calendar" at bounding box center [36, 167] width 28 height 10
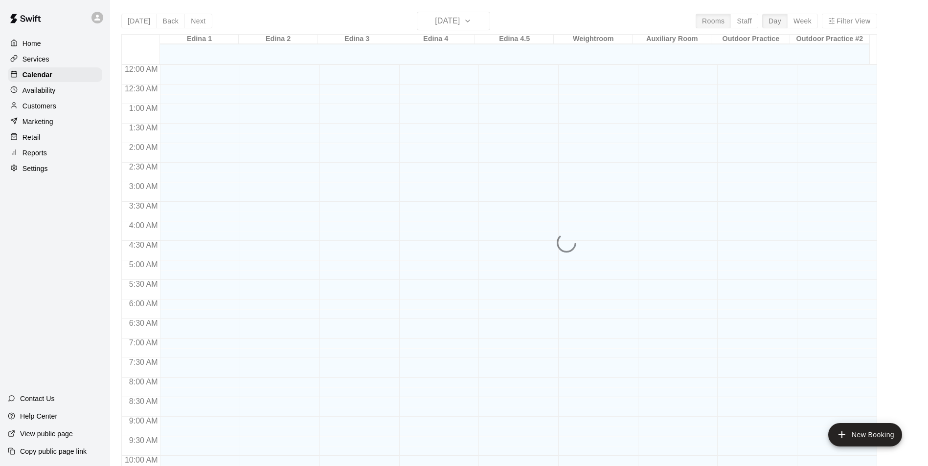
scroll to position [459, 0]
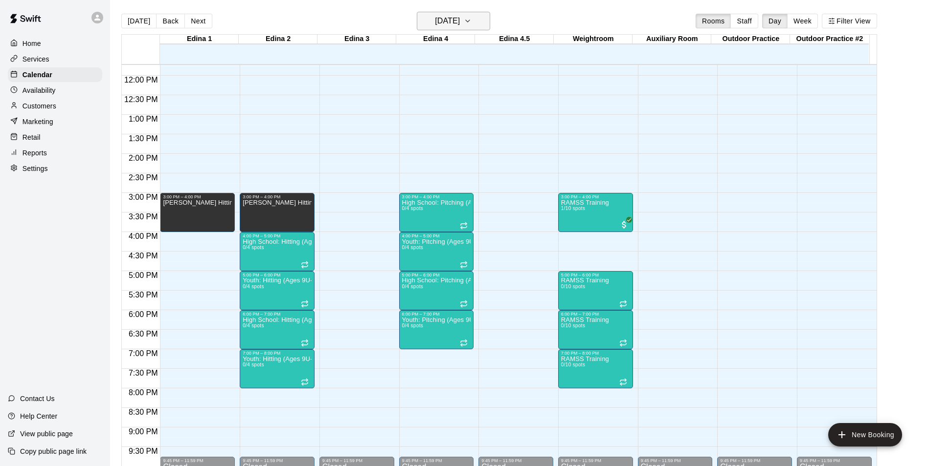
click at [460, 16] on h6 "[DATE]" at bounding box center [447, 21] width 25 height 14
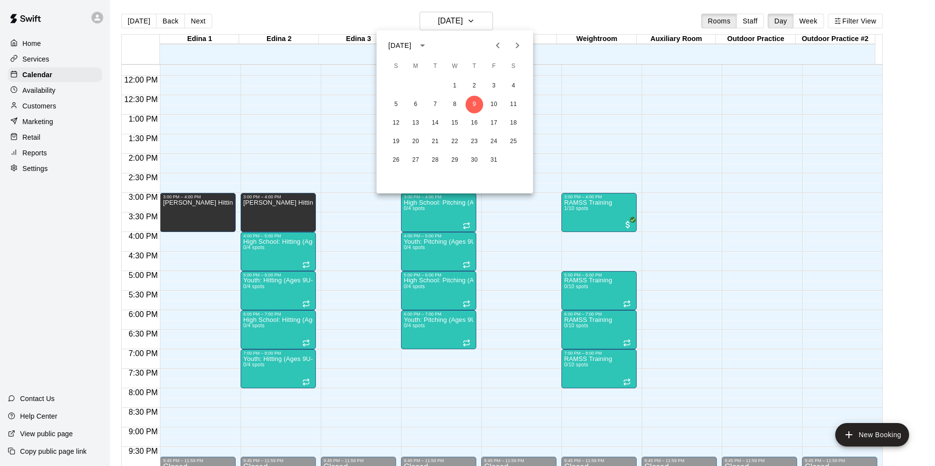
click at [518, 46] on icon "Next month" at bounding box center [517, 46] width 3 height 6
click at [431, 106] on button "4" at bounding box center [435, 105] width 18 height 18
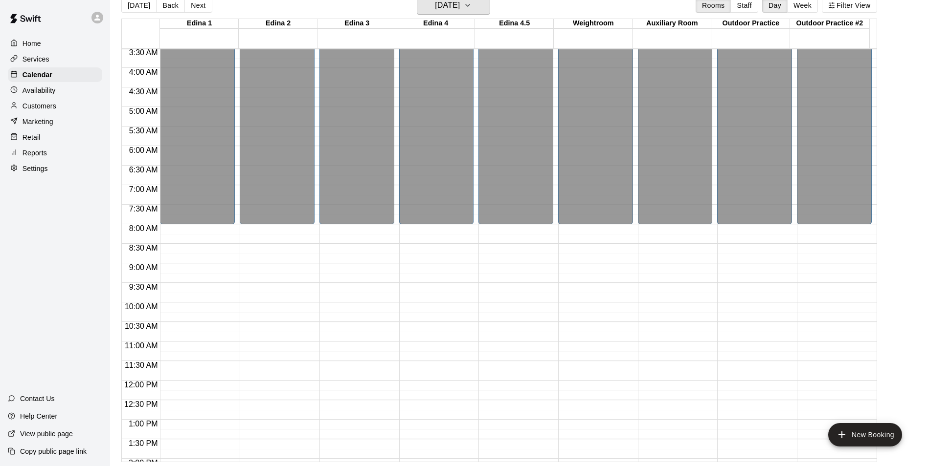
scroll to position [136, 0]
